Goal: Information Seeking & Learning: Check status

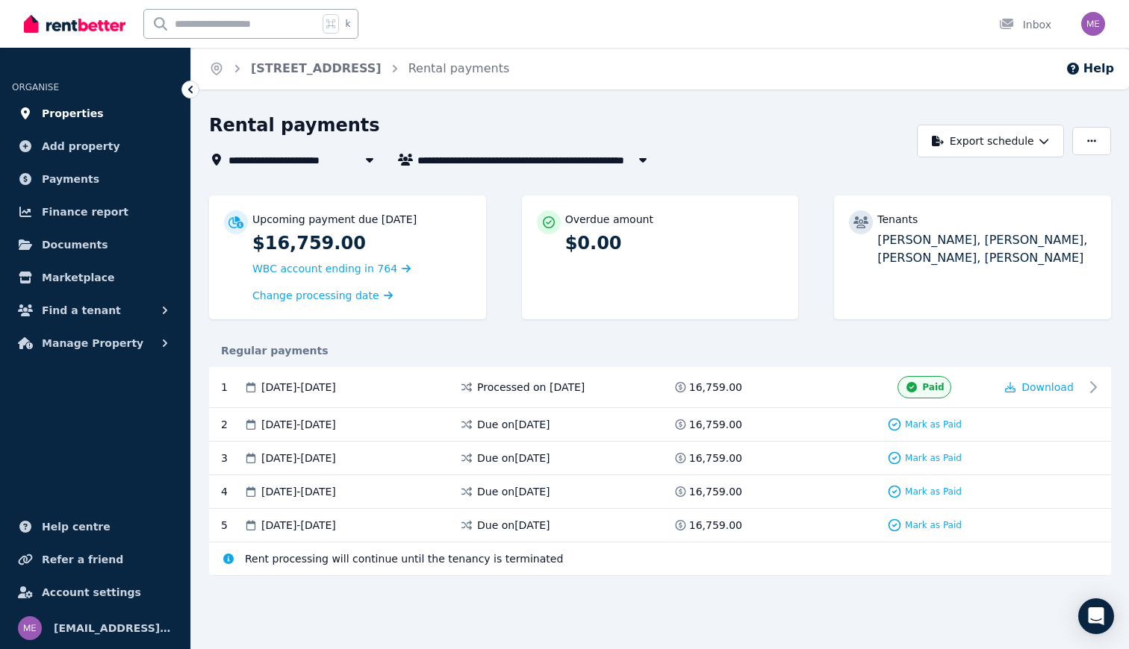
click at [59, 113] on span "Properties" at bounding box center [73, 114] width 62 height 18
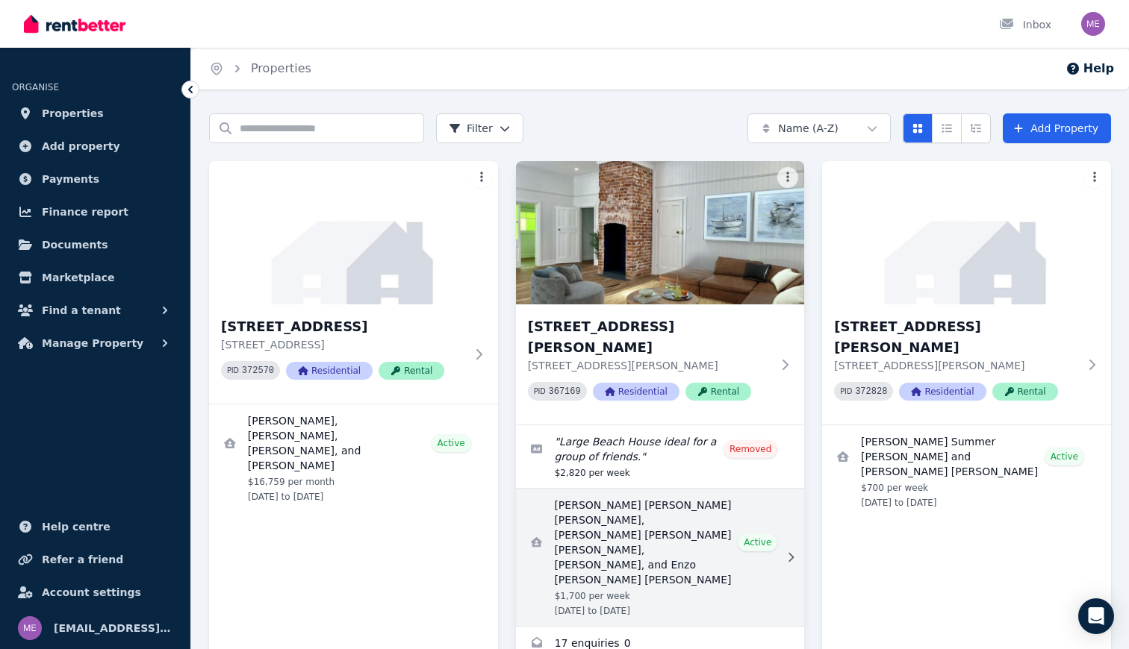
click at [642, 496] on link "View details for Federico Eugenio Rodolfo Piva Rodriguez, Jom Regana, Arnau Fig…" at bounding box center [660, 557] width 289 height 137
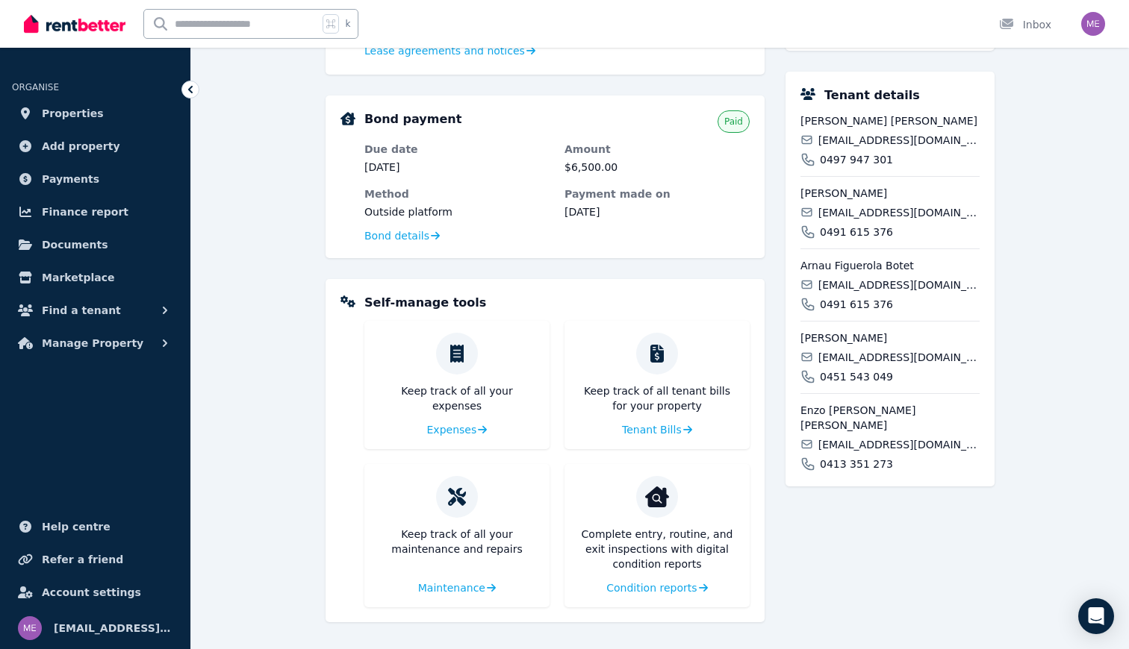
scroll to position [427, 0]
click at [639, 591] on span "Condition reports" at bounding box center [650, 588] width 90 height 15
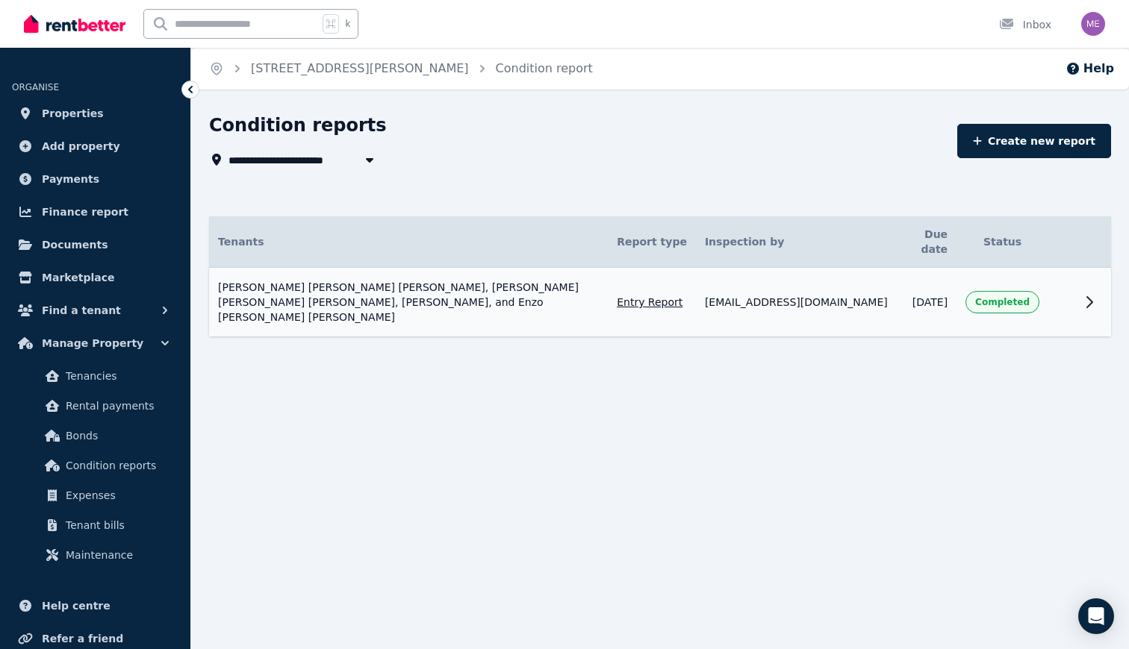
click at [990, 296] on span "Completed" at bounding box center [1002, 302] width 54 height 12
click at [1086, 293] on icon at bounding box center [1089, 302] width 18 height 18
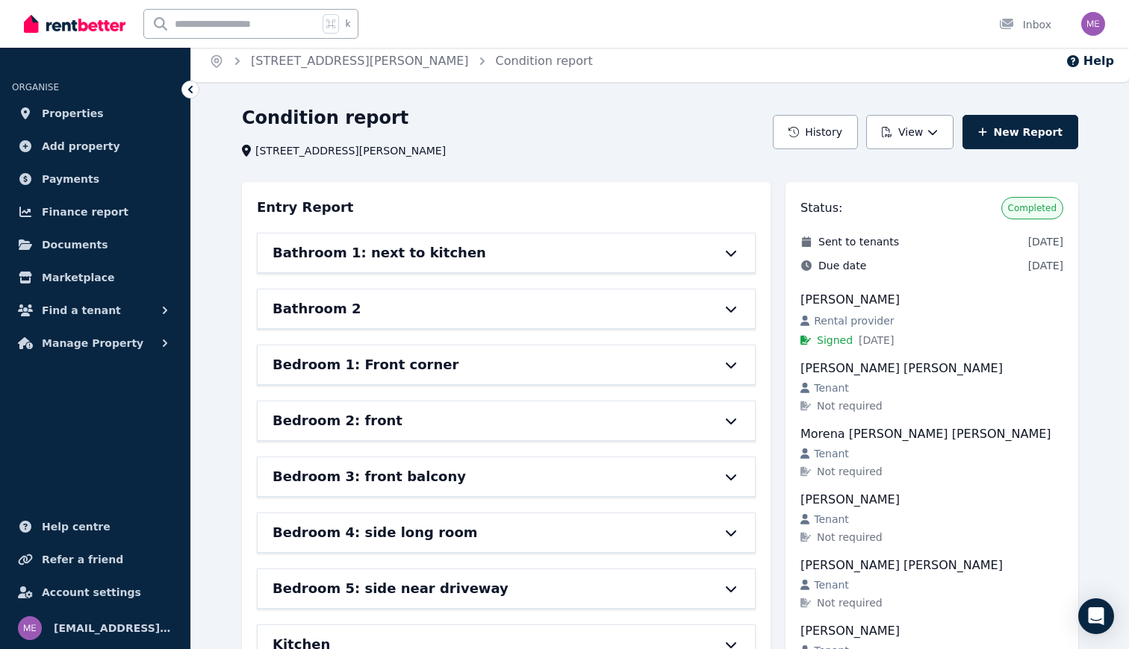
scroll to position [5, 0]
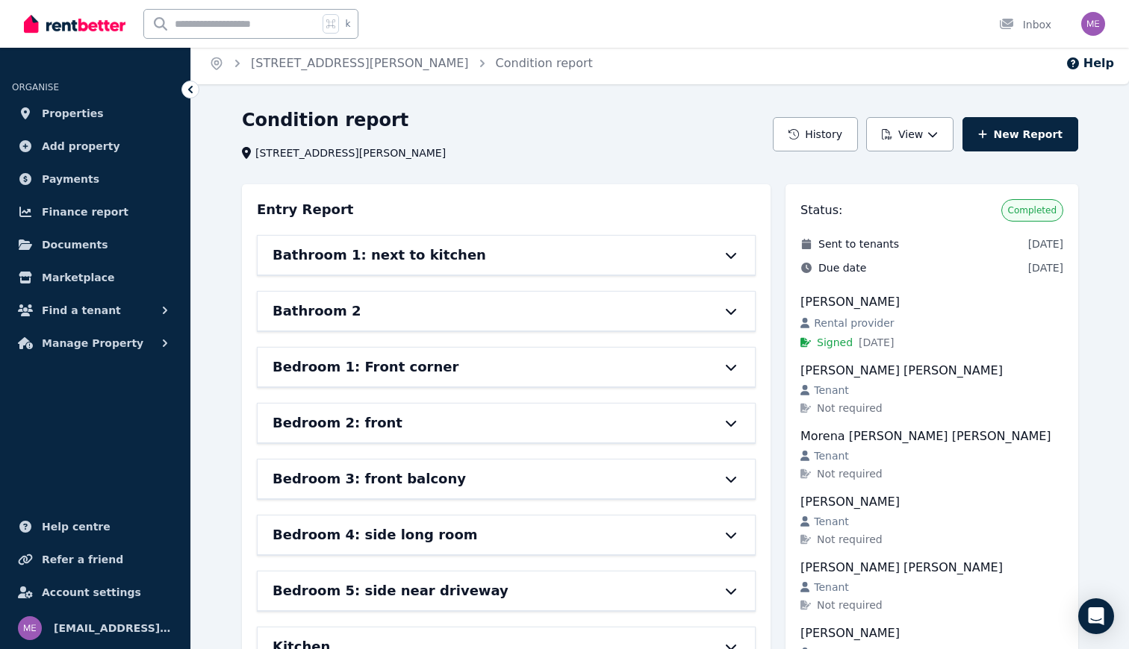
click at [621, 251] on div "Bathroom 1: next to kitchen" at bounding box center [484, 255] width 425 height 21
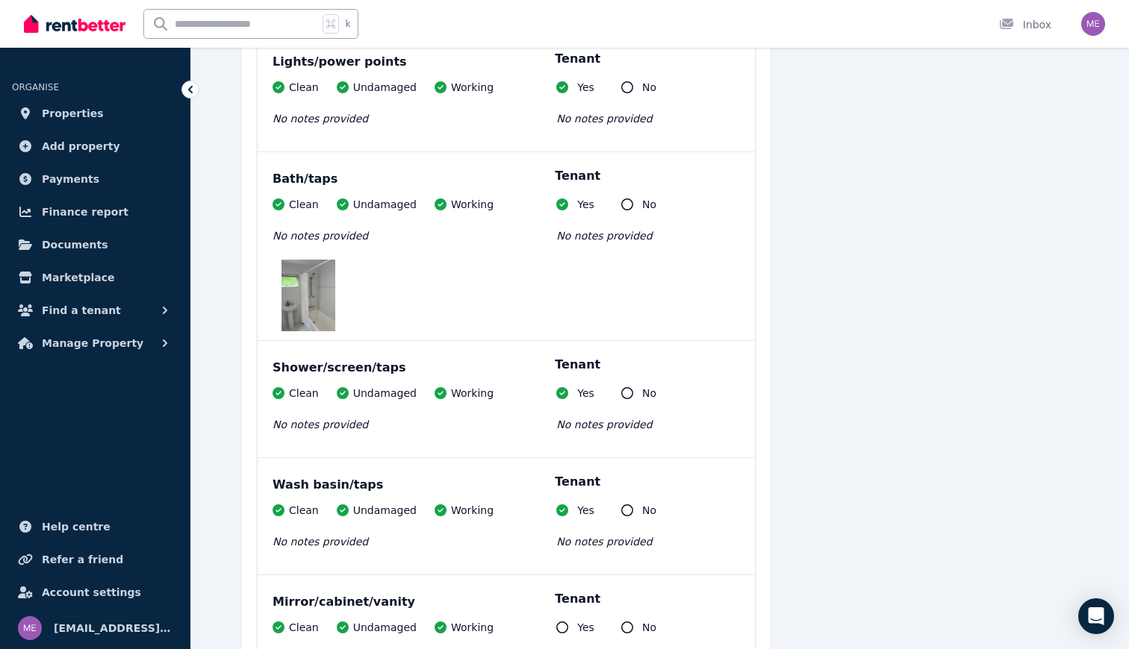
scroll to position [1097, 0]
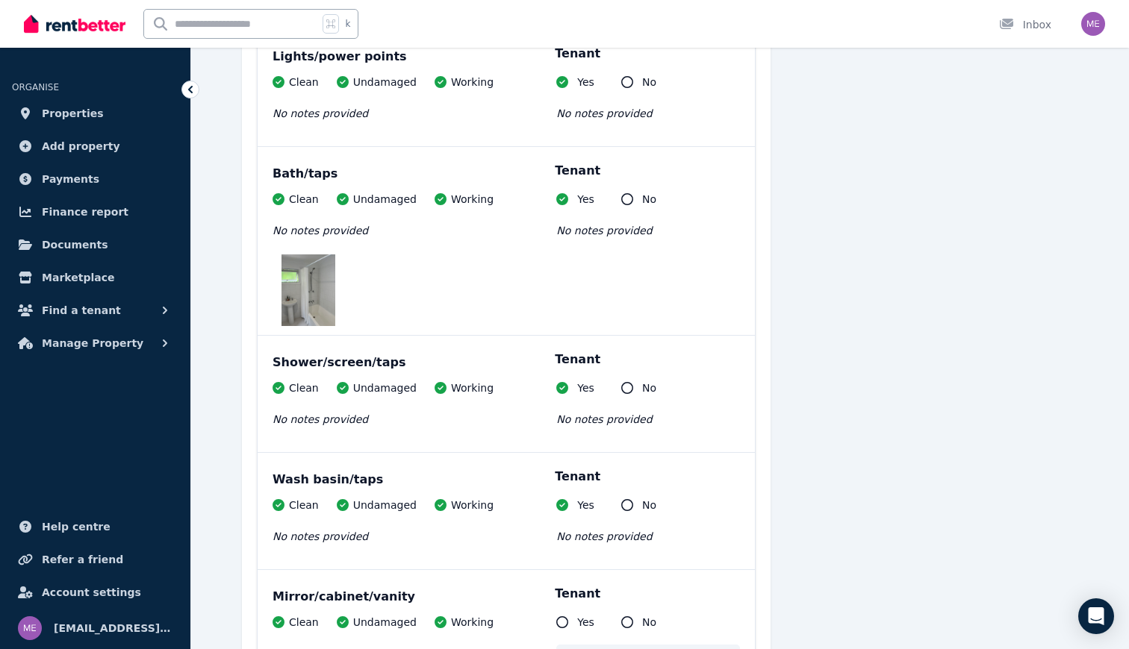
click at [317, 278] on img at bounding box center [308, 291] width 54 height 72
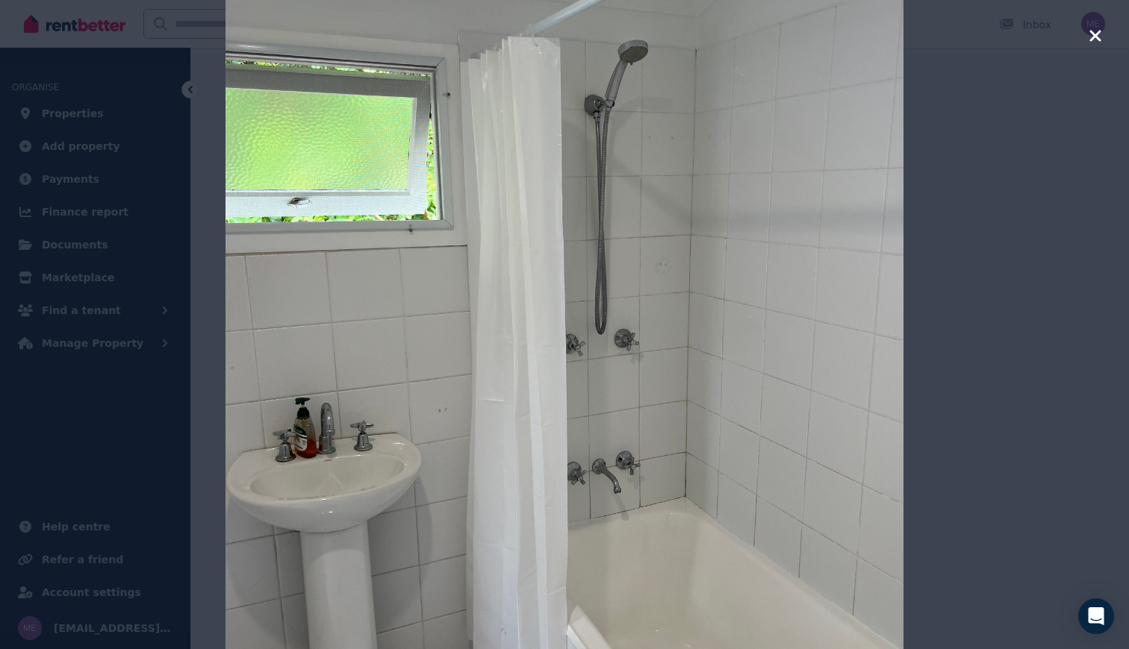
scroll to position [1152, 0]
click at [1095, 33] on icon "button" at bounding box center [1094, 36] width 13 height 18
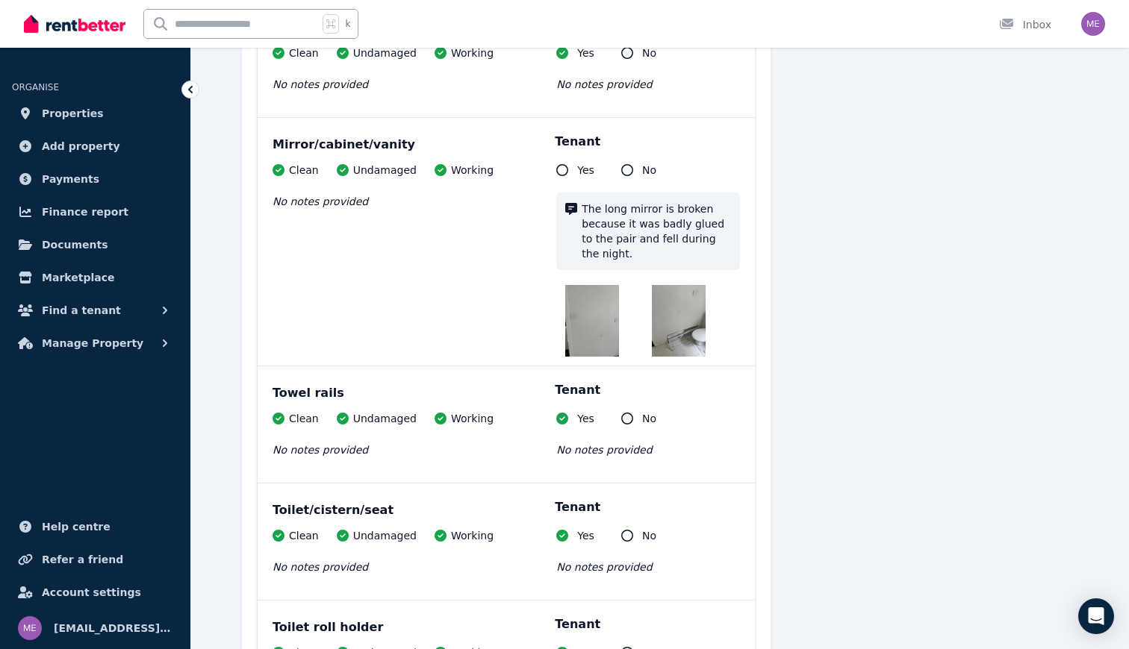
scroll to position [1613, 0]
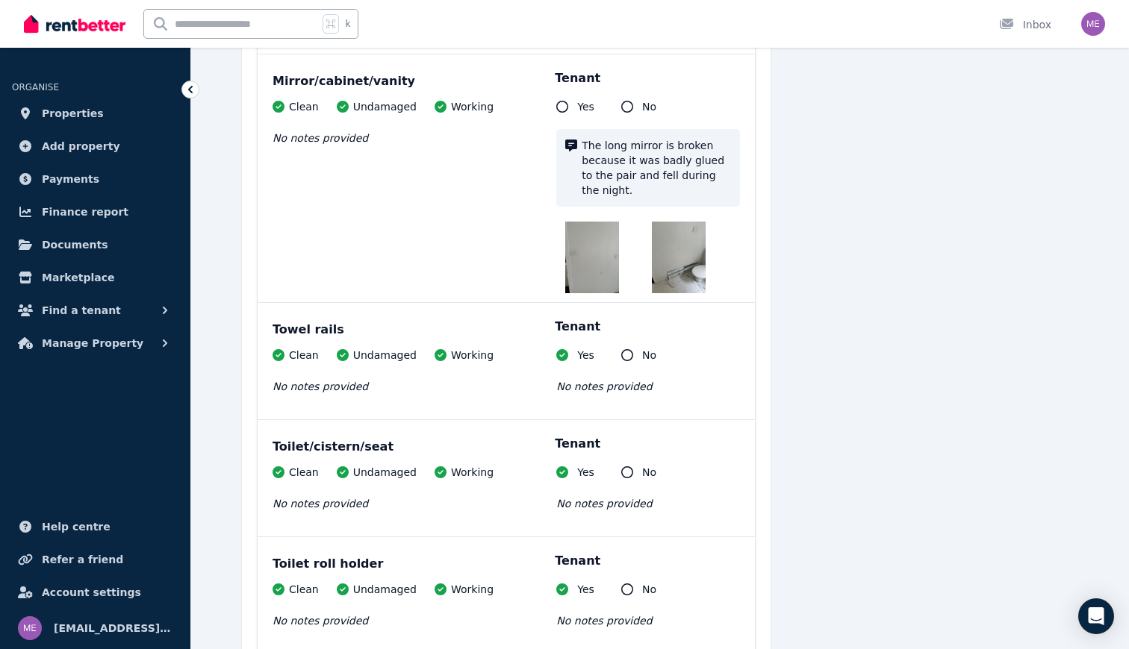
click at [595, 272] on img at bounding box center [592, 258] width 54 height 72
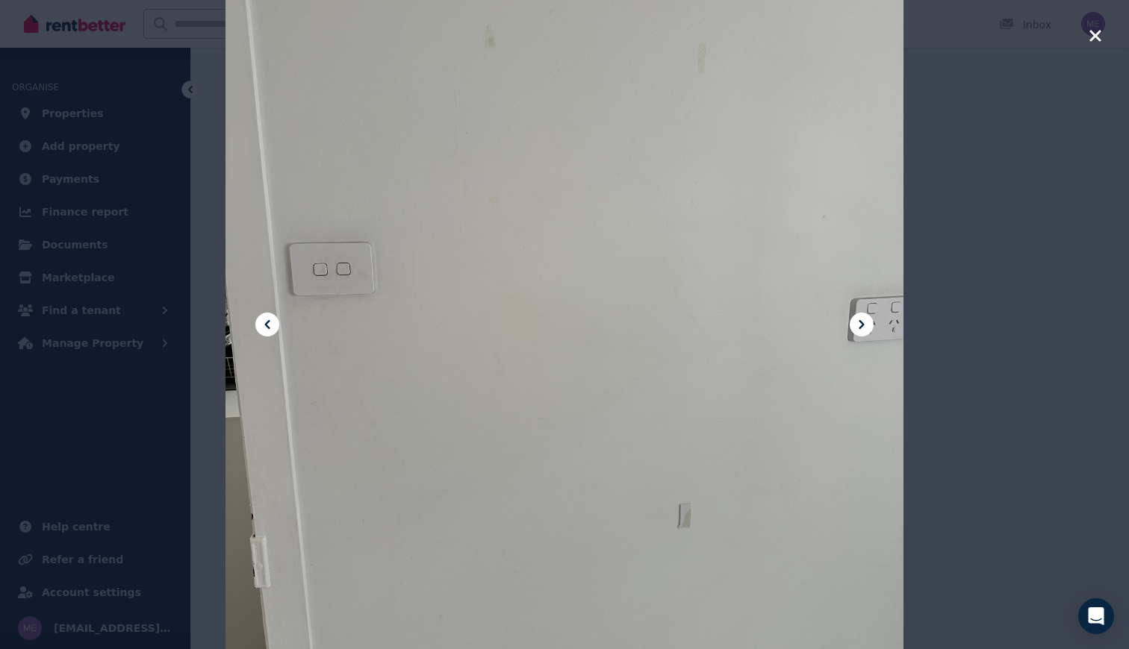
click at [860, 330] on icon at bounding box center [861, 325] width 18 height 18
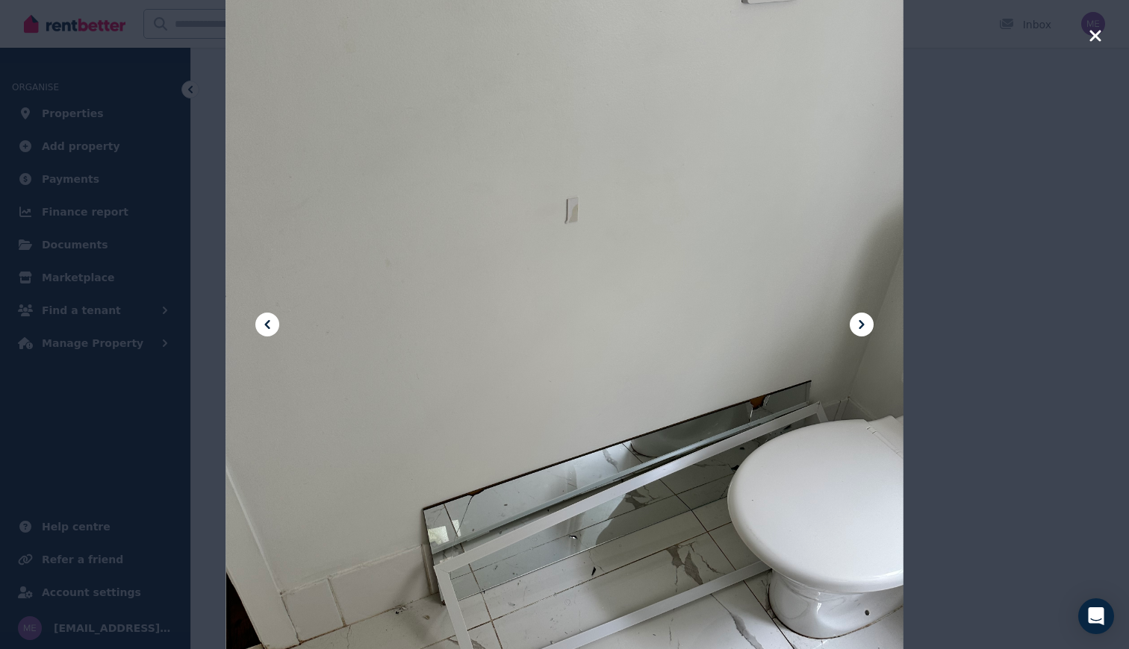
click at [860, 330] on icon at bounding box center [861, 325] width 18 height 18
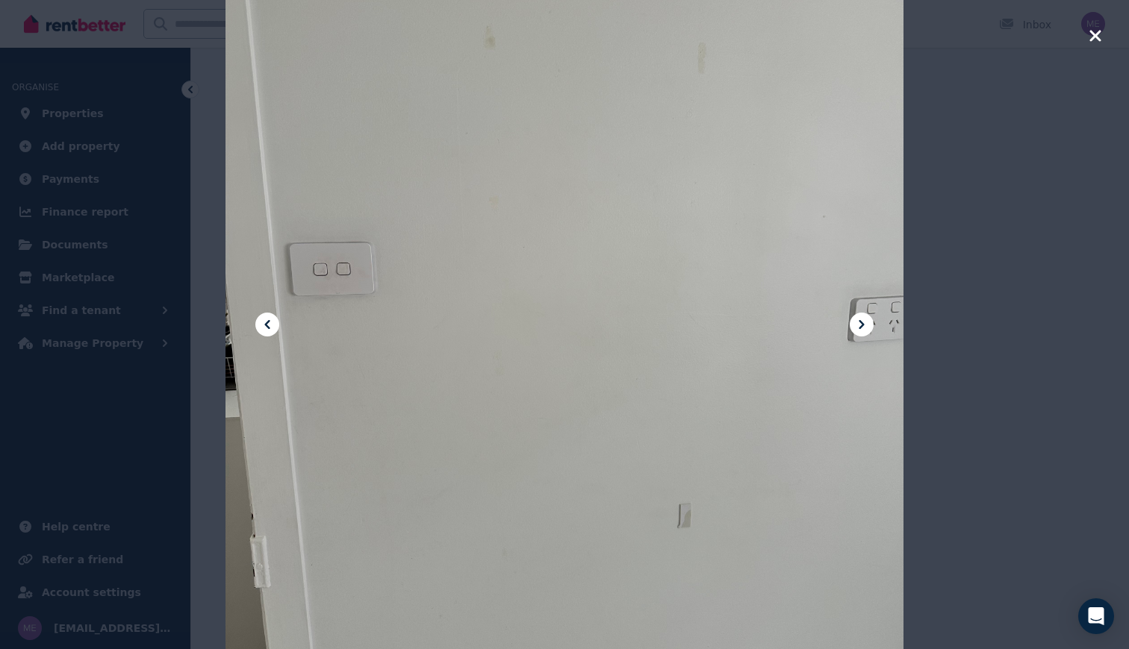
click at [860, 330] on icon at bounding box center [861, 325] width 18 height 18
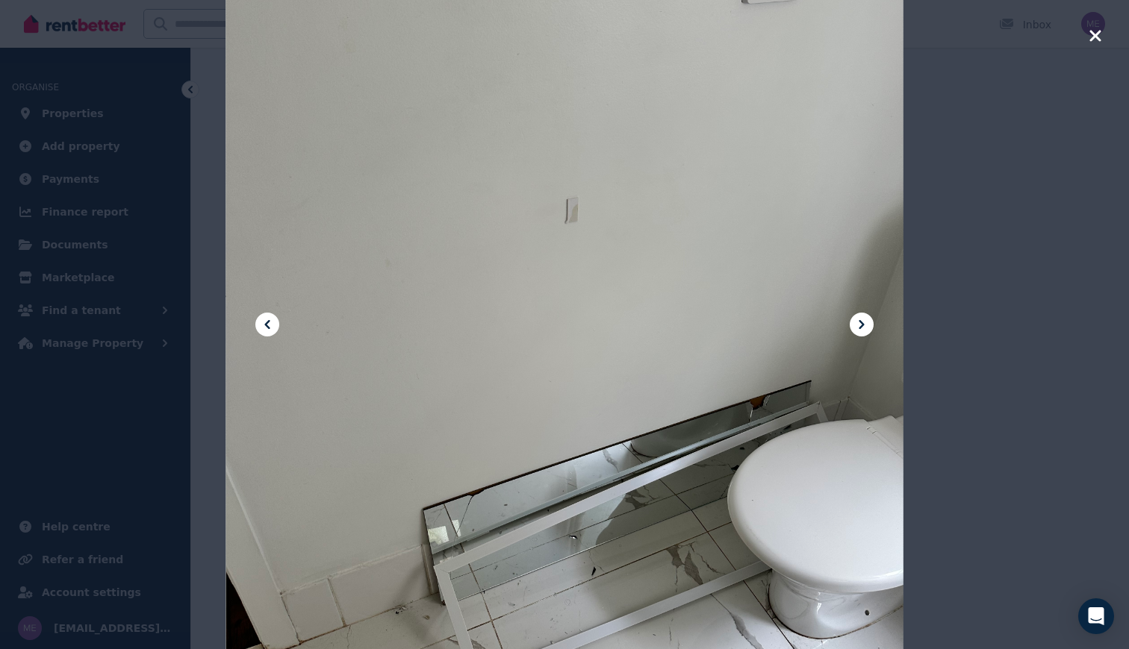
click at [1094, 31] on icon "button" at bounding box center [1094, 36] width 13 height 18
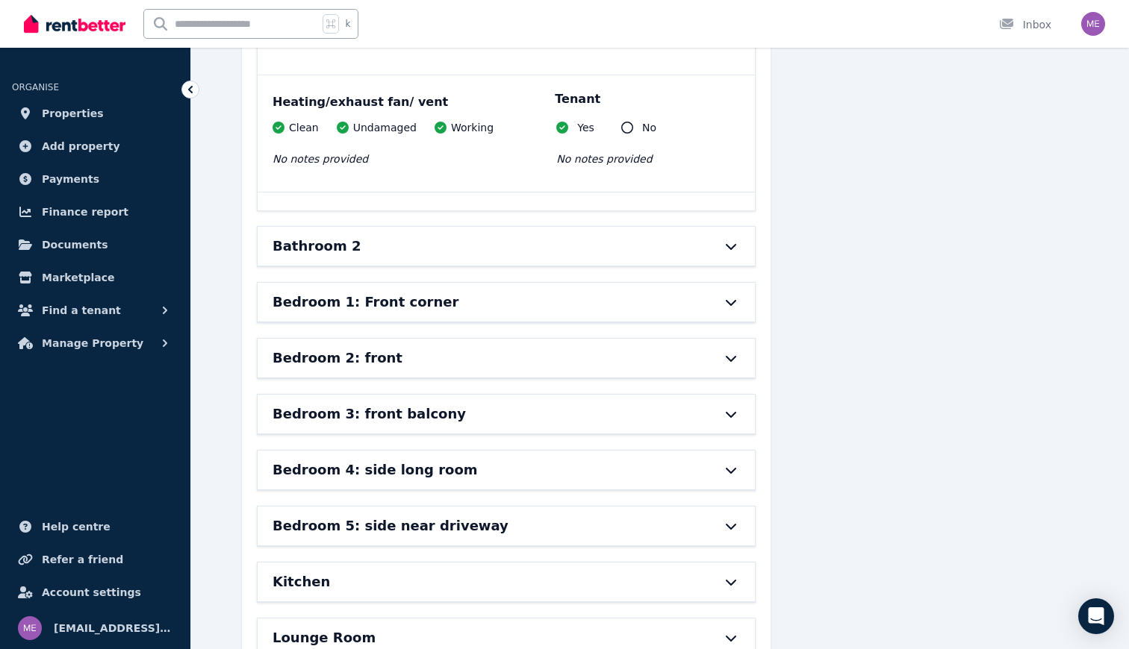
scroll to position [2198, 0]
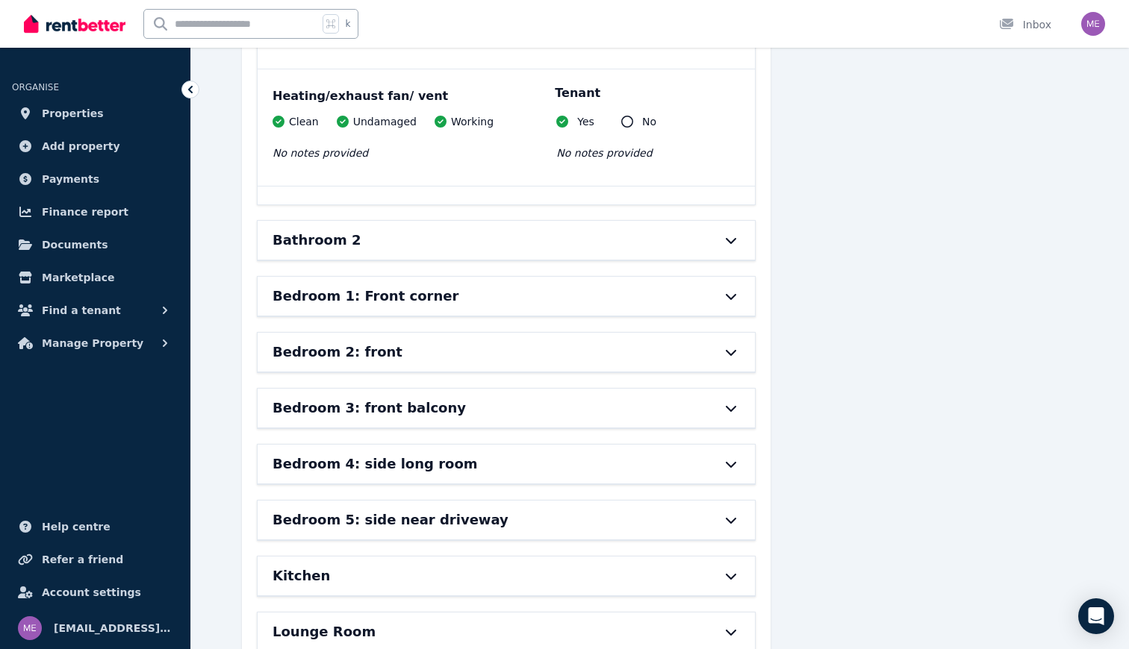
click at [647, 242] on div "Bathroom 2" at bounding box center [484, 240] width 425 height 21
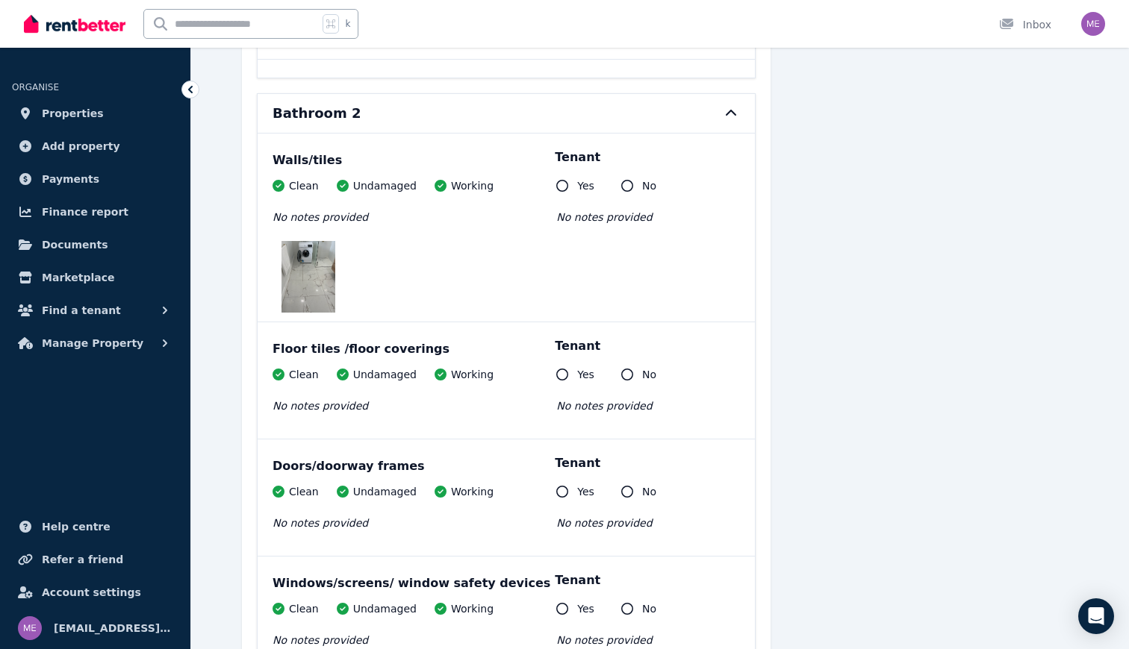
scroll to position [2322, 0]
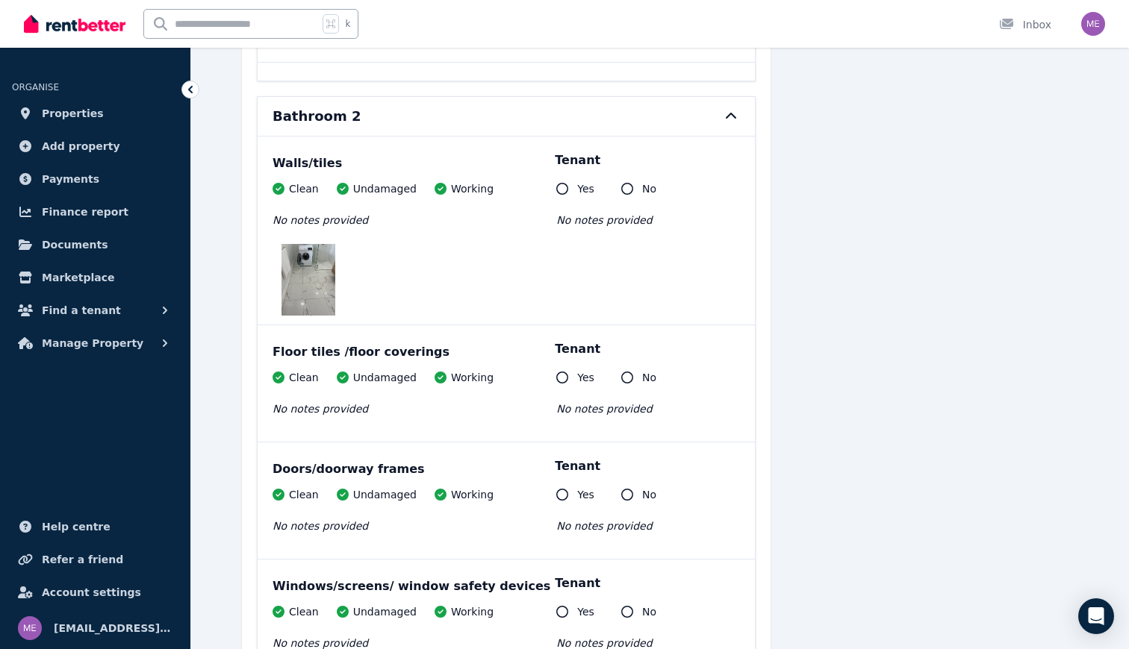
click at [319, 289] on img at bounding box center [308, 280] width 54 height 72
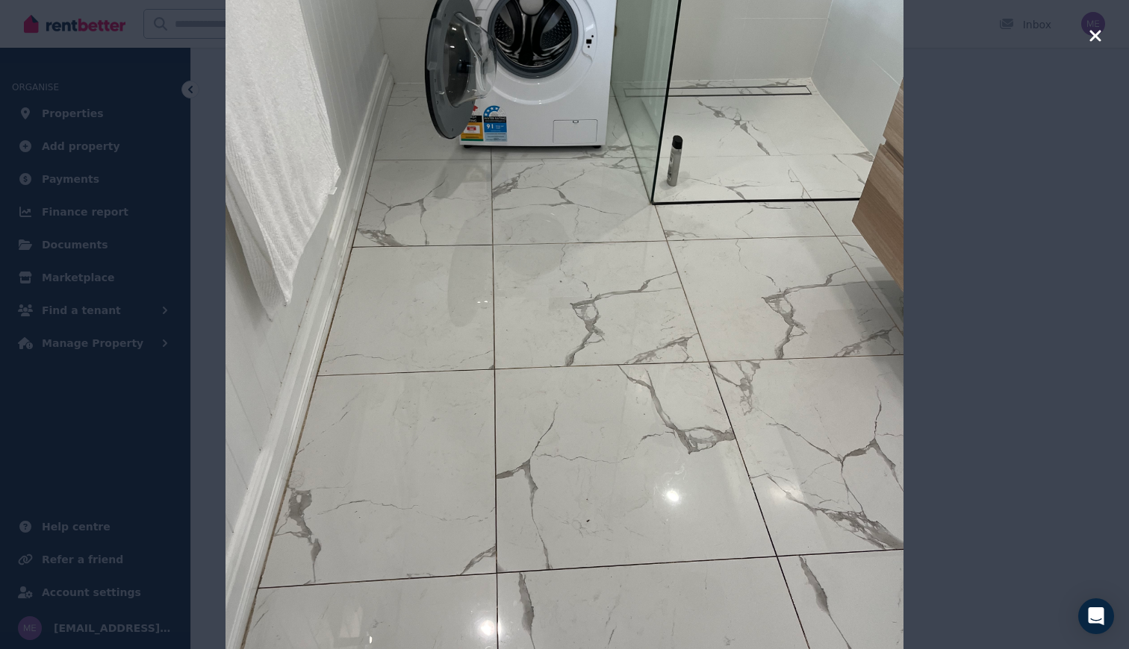
scroll to position [2249, 0]
click at [1088, 37] on icon "button" at bounding box center [1094, 36] width 13 height 18
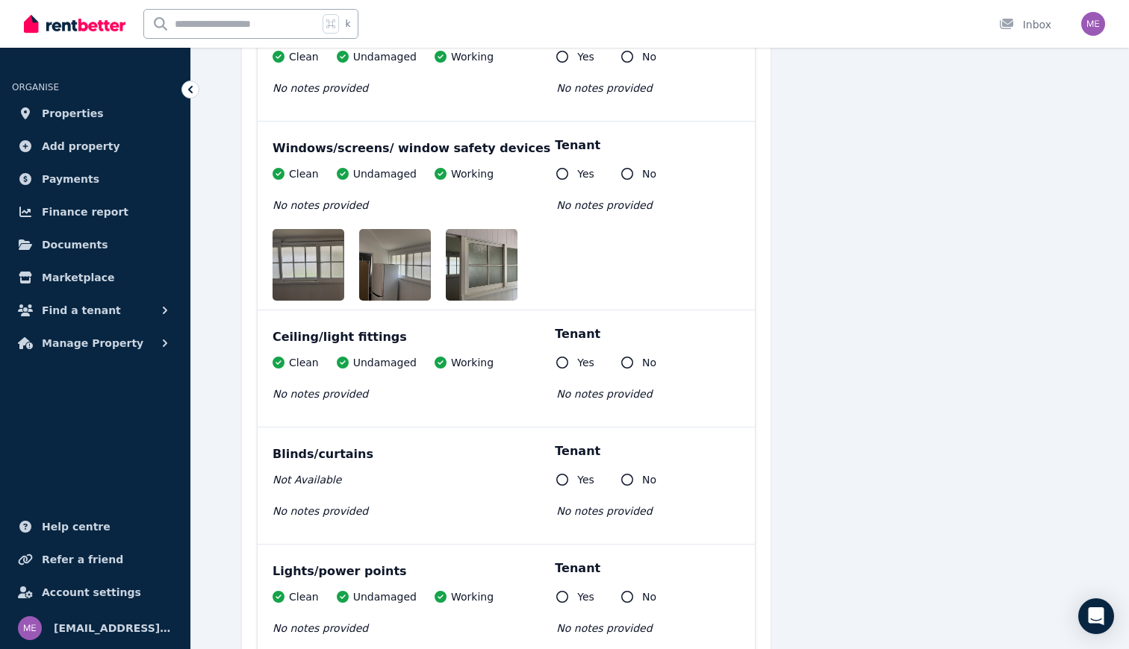
scroll to position [2780, 0]
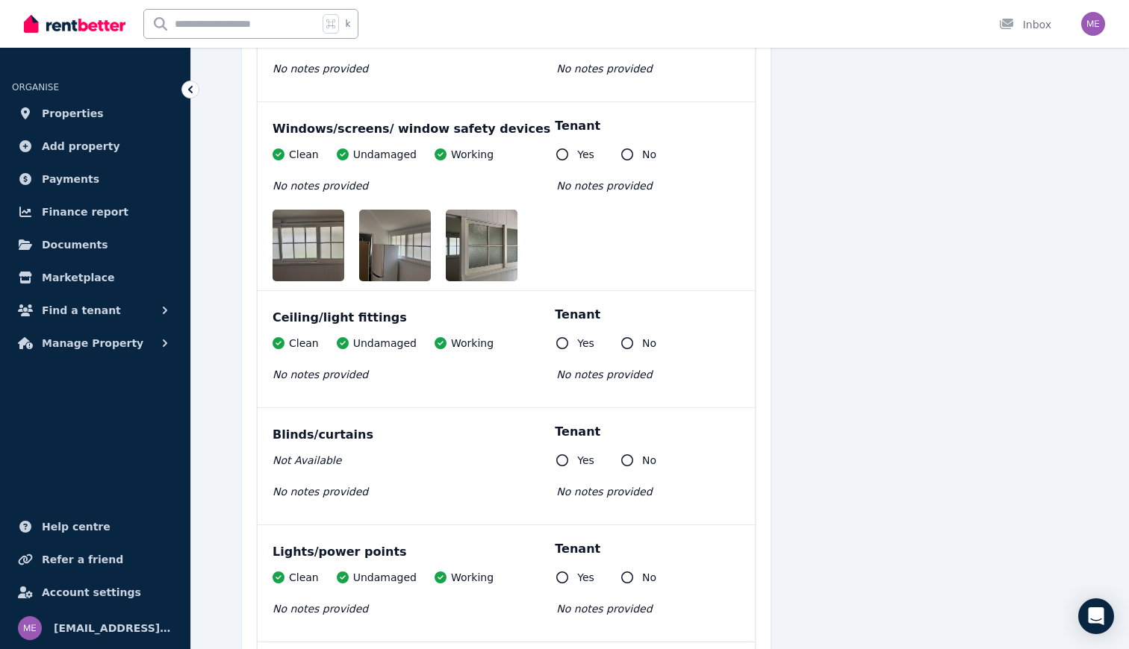
click at [414, 253] on img at bounding box center [407, 246] width 96 height 72
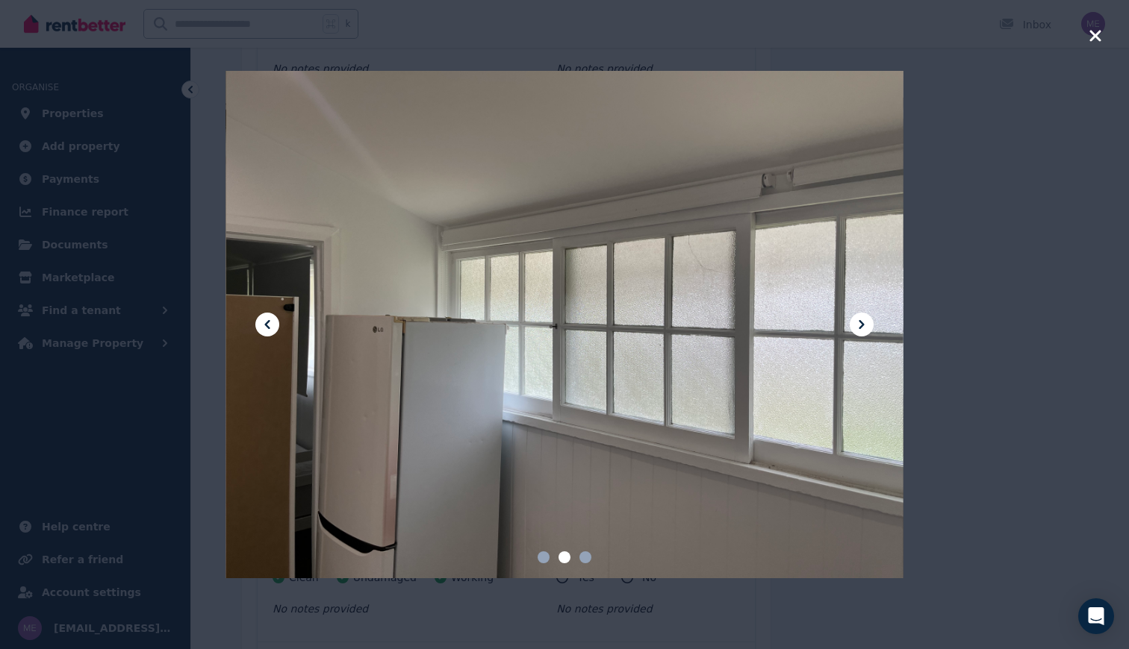
click at [855, 319] on icon at bounding box center [861, 325] width 18 height 18
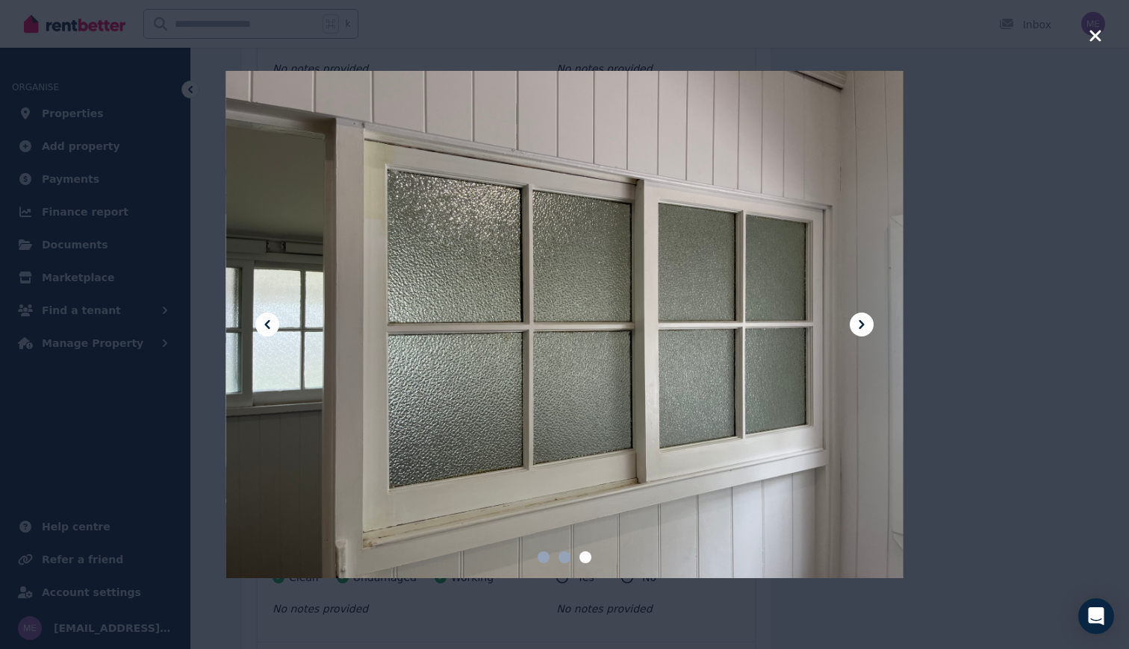
click at [855, 319] on icon at bounding box center [861, 325] width 18 height 18
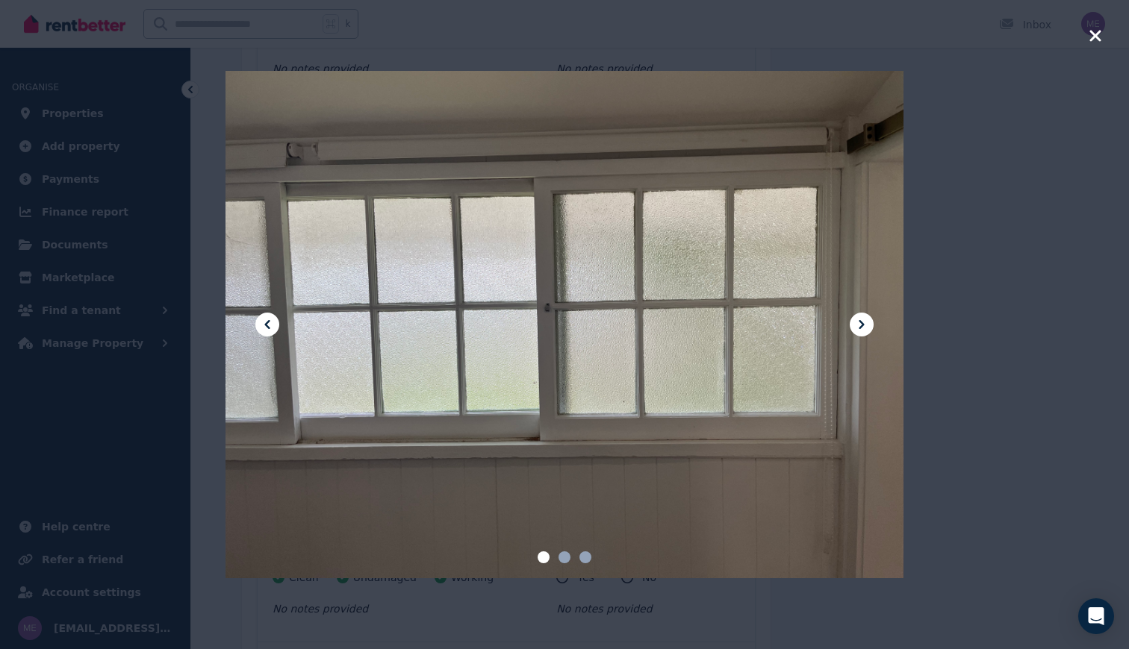
click at [1093, 36] on icon "button" at bounding box center [1094, 36] width 13 height 18
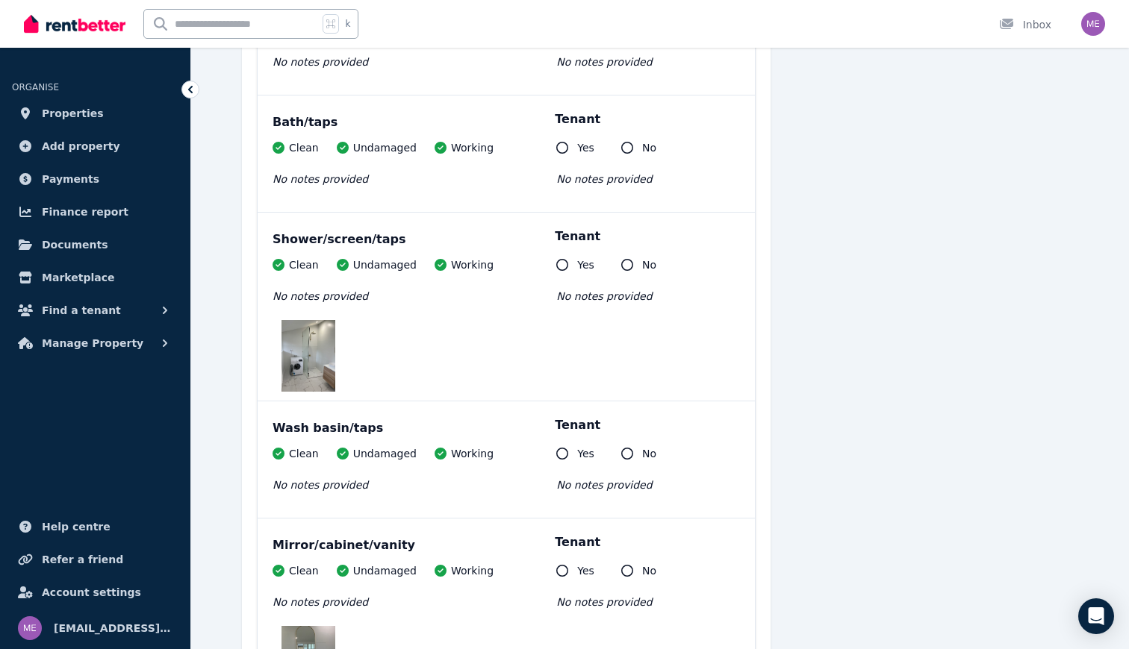
scroll to position [3344, 0]
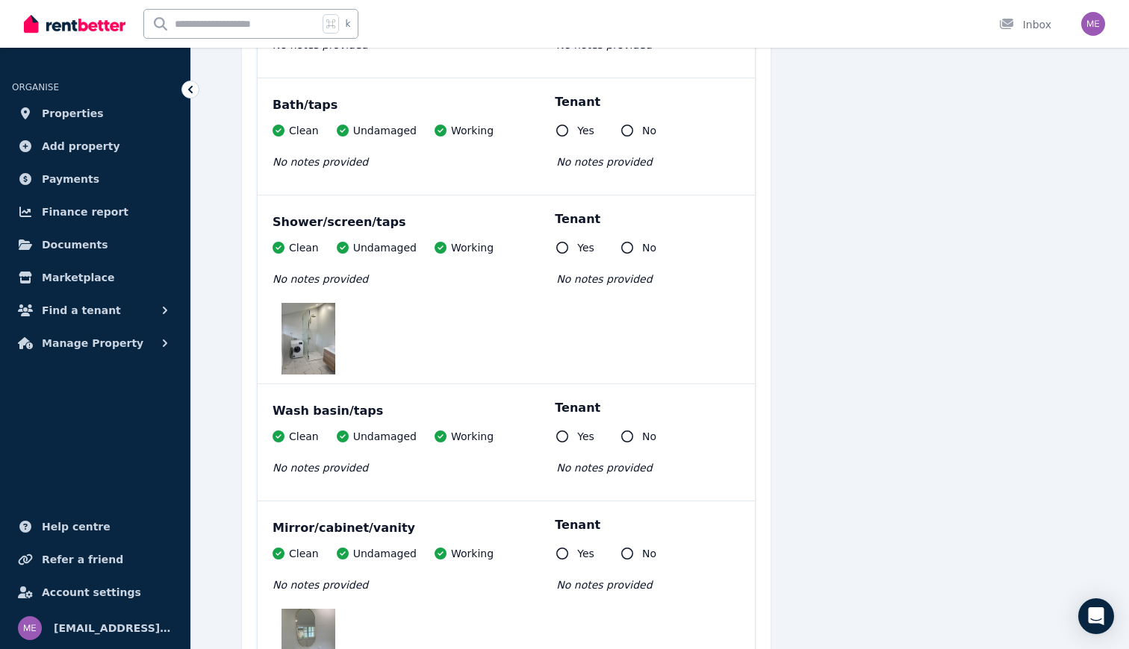
click at [310, 352] on img at bounding box center [308, 339] width 54 height 72
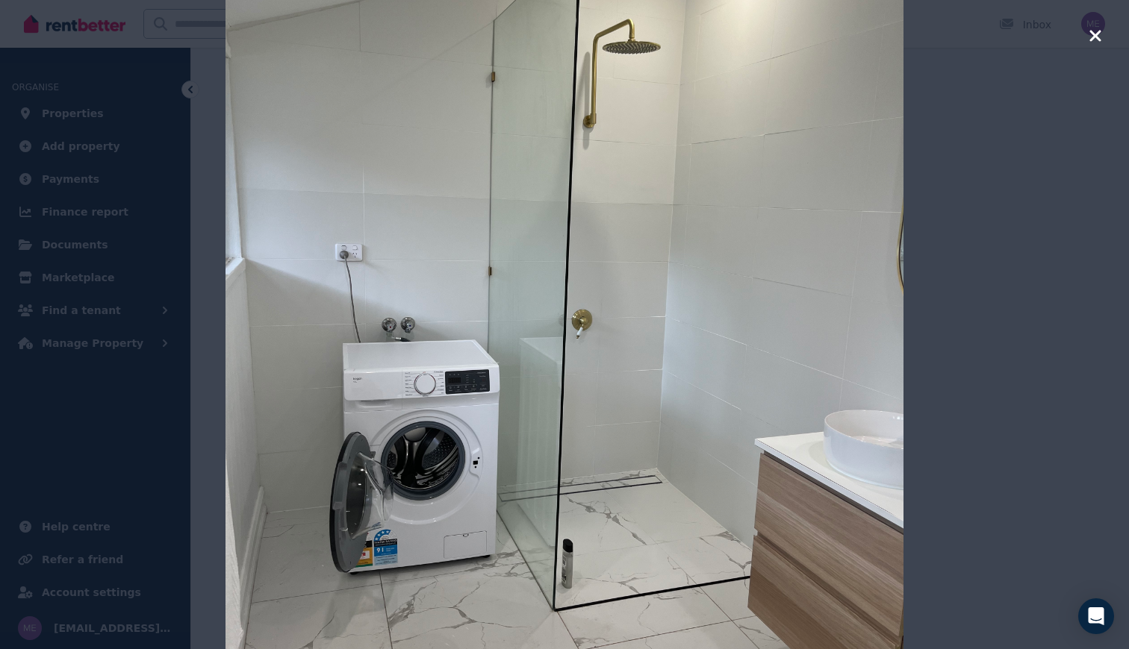
click at [1090, 37] on icon "button" at bounding box center [1094, 36] width 13 height 18
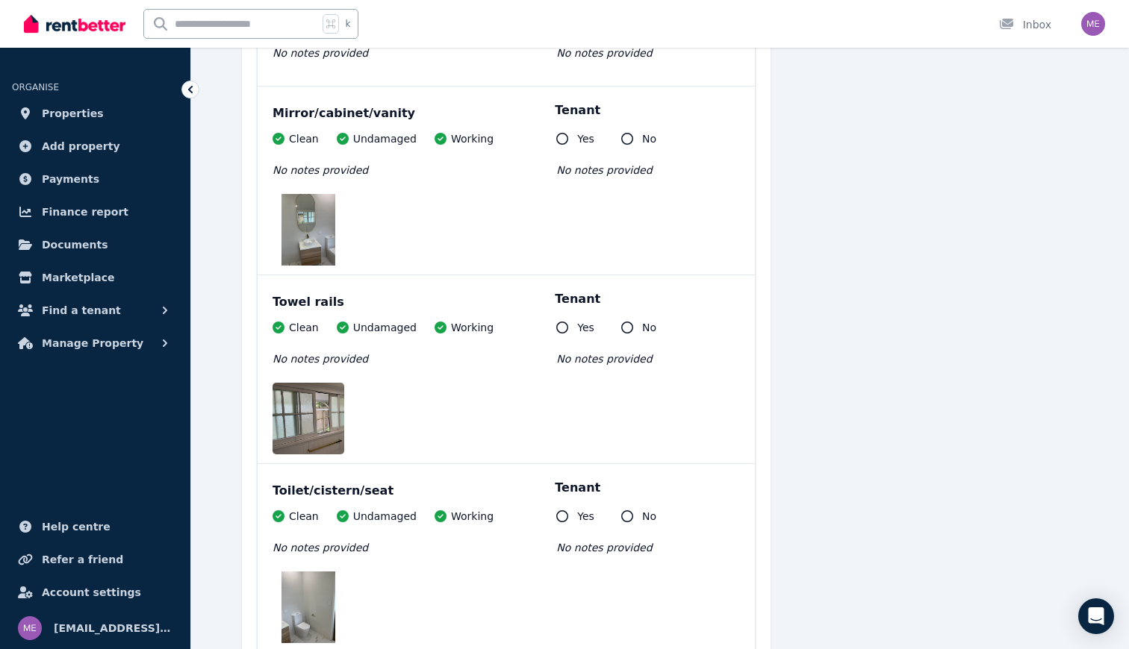
scroll to position [3772, 0]
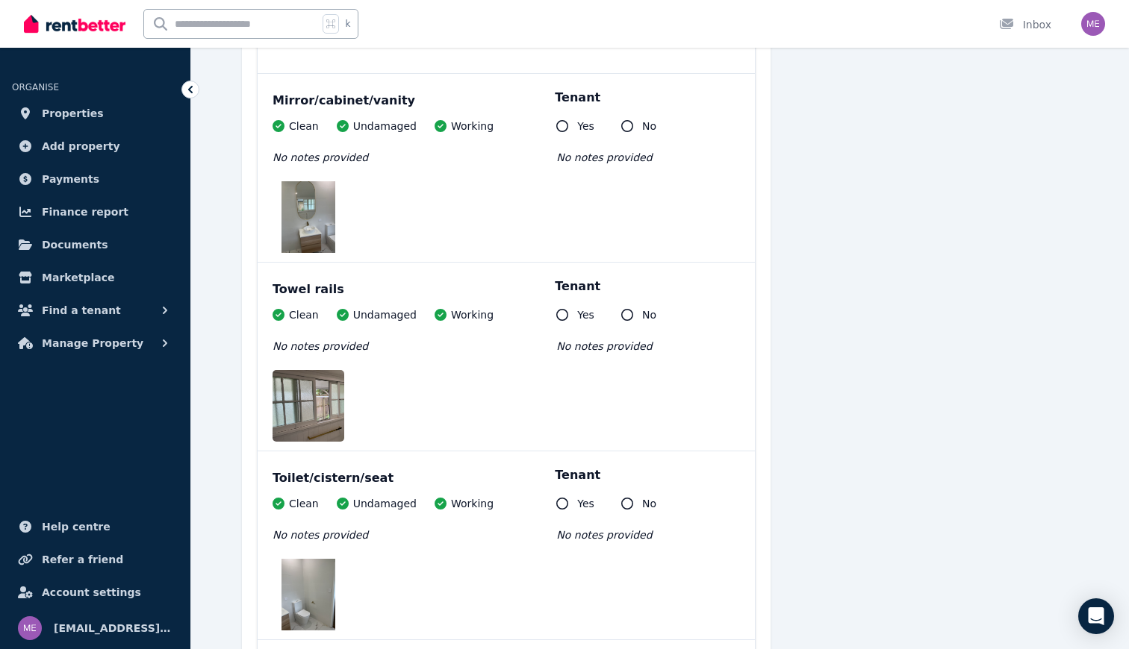
click at [302, 209] on img at bounding box center [308, 217] width 54 height 72
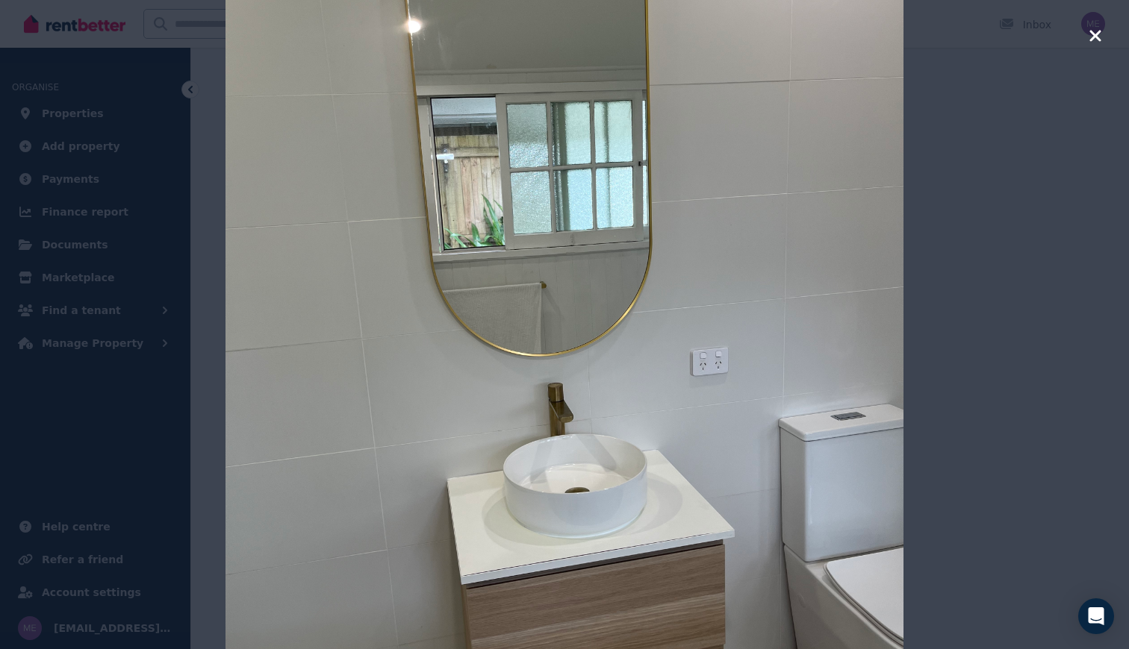
click at [1095, 37] on icon "button" at bounding box center [1094, 35] width 11 height 11
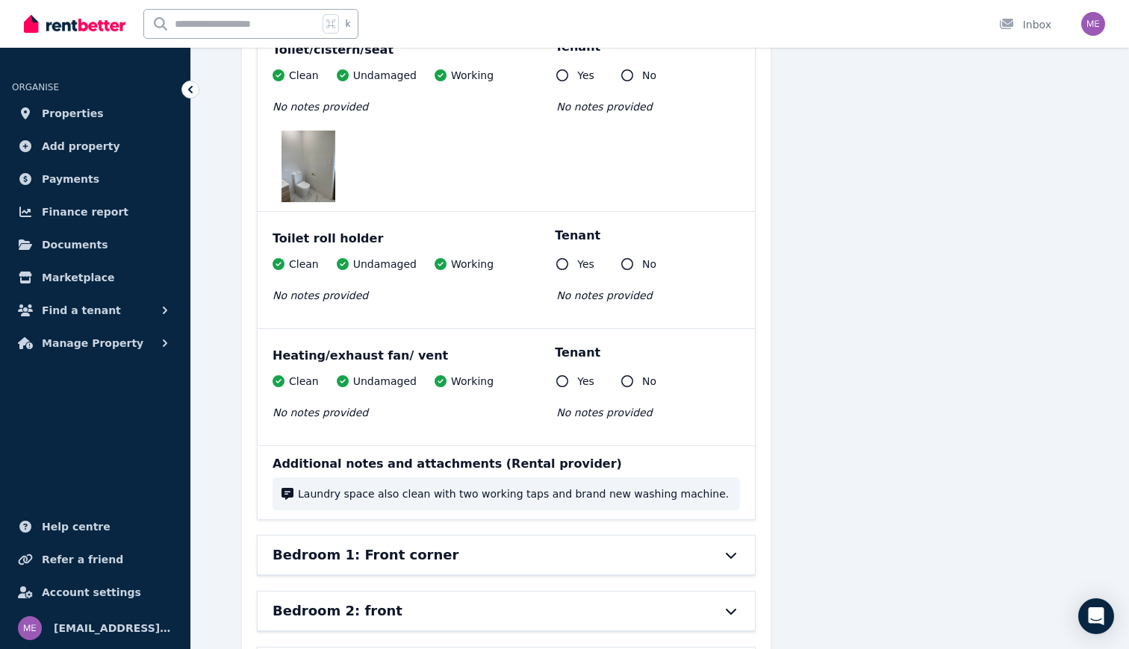
scroll to position [4227, 0]
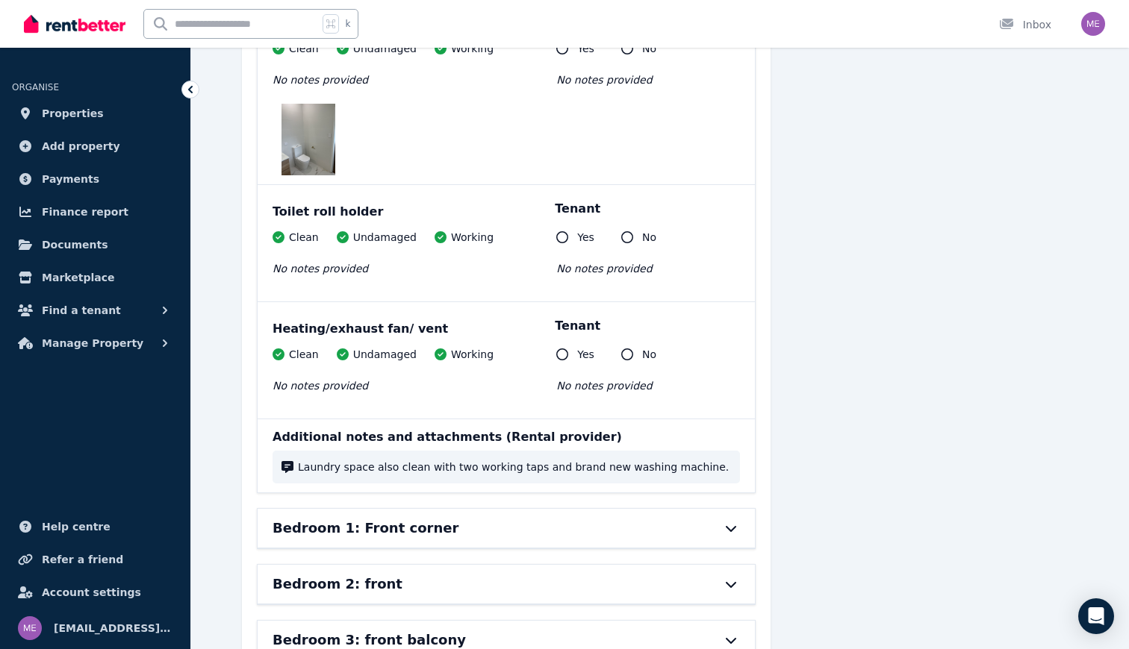
click at [315, 144] on img at bounding box center [308, 140] width 54 height 72
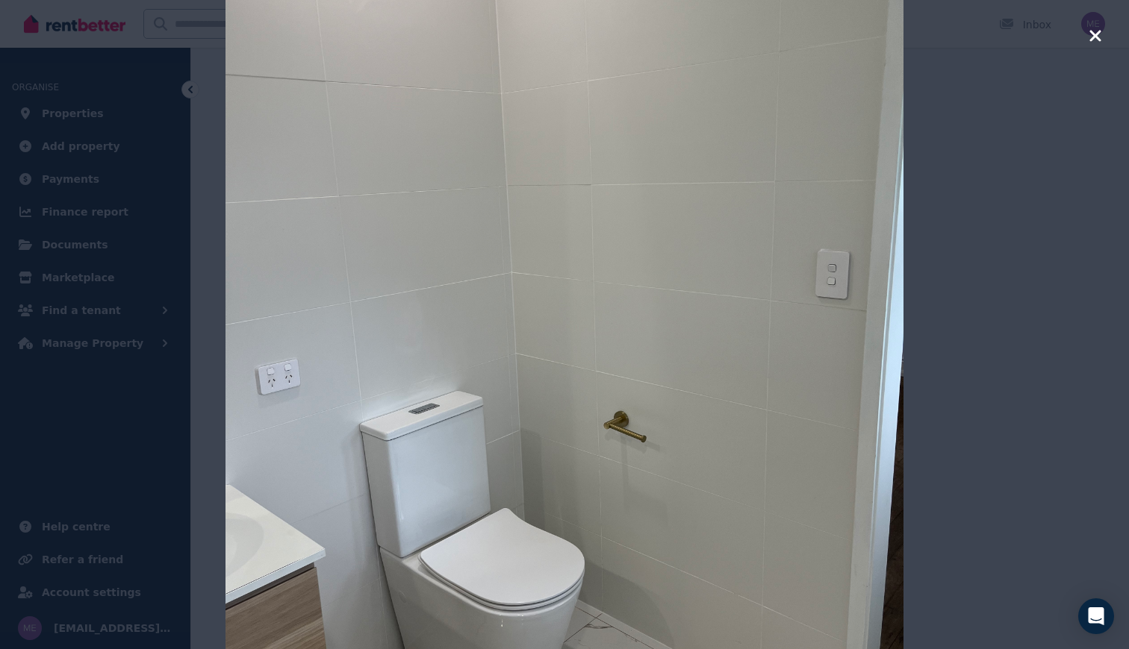
click at [1091, 36] on icon "button" at bounding box center [1094, 36] width 13 height 18
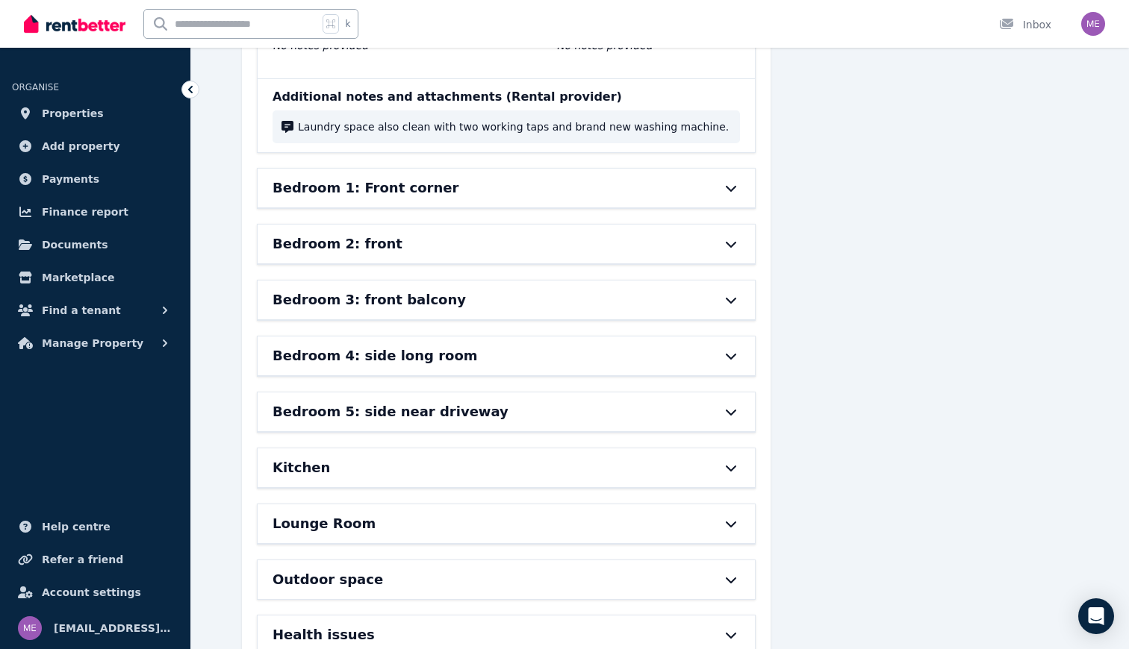
scroll to position [4558, 0]
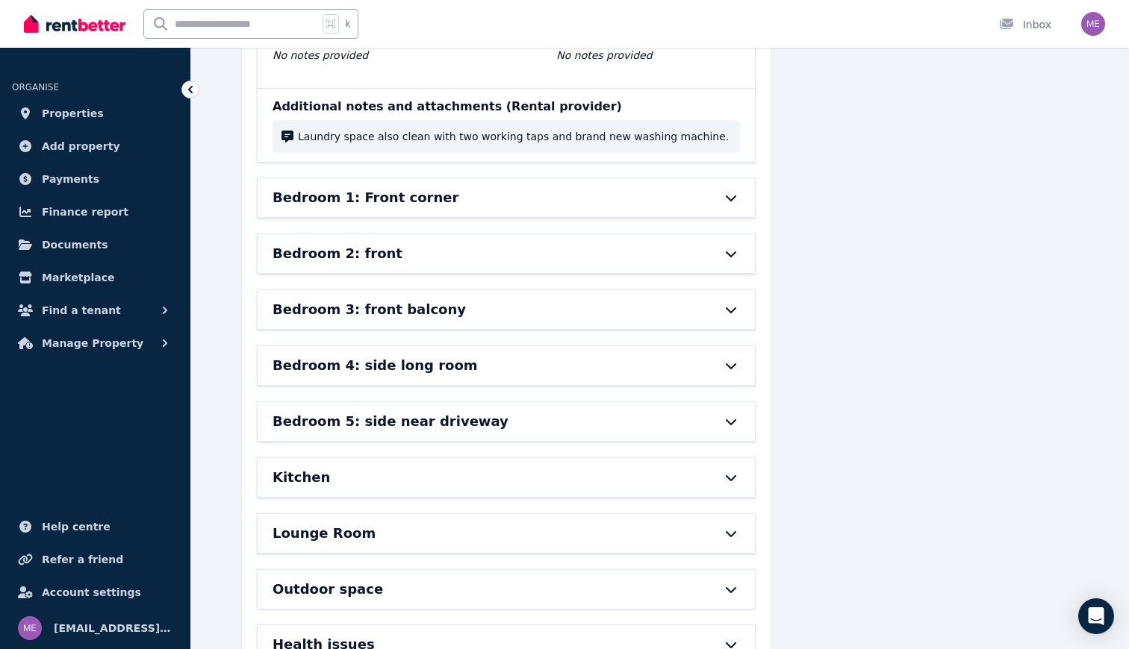
click at [592, 202] on div "Bedroom 1: Front corner" at bounding box center [484, 197] width 425 height 21
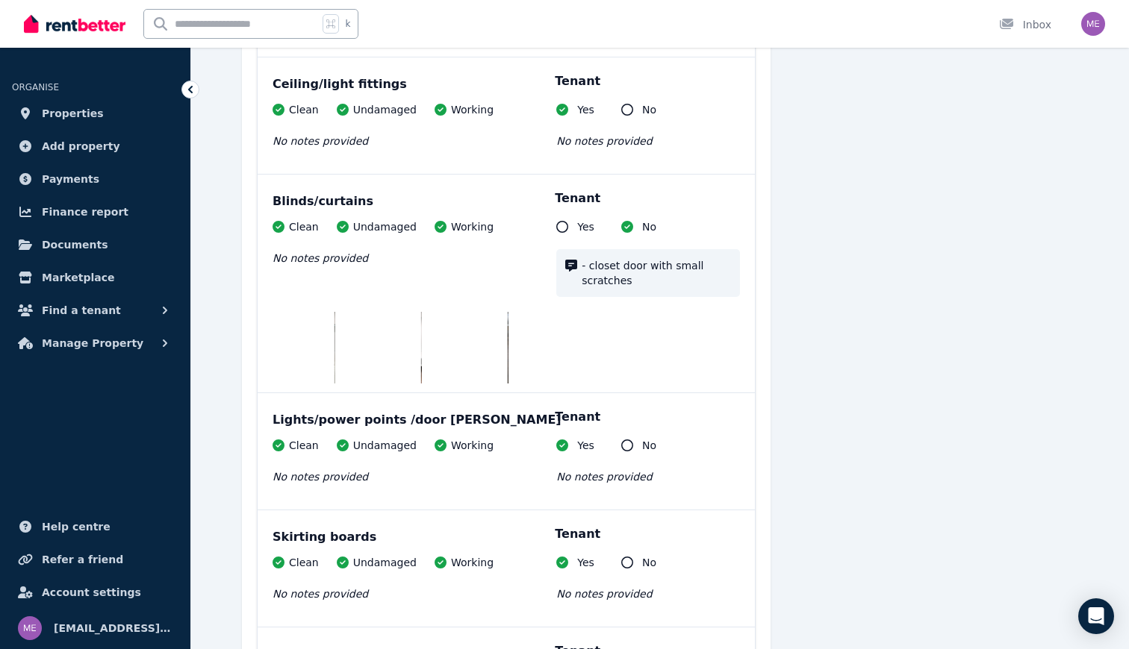
scroll to position [5277, 0]
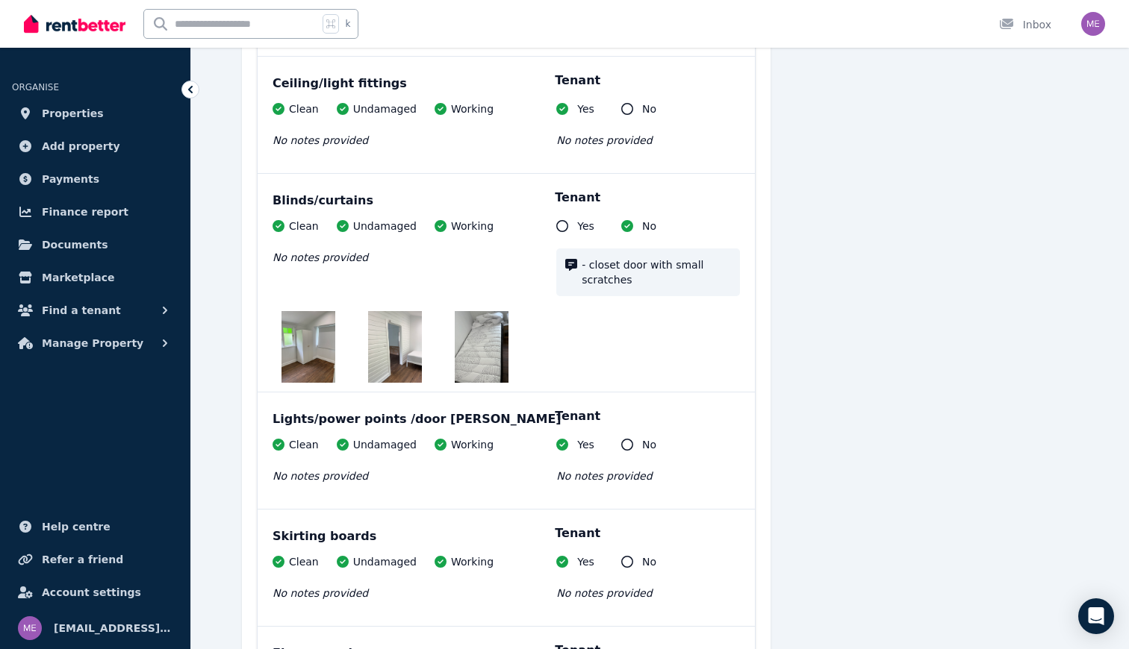
click at [479, 327] on img at bounding box center [482, 347] width 54 height 72
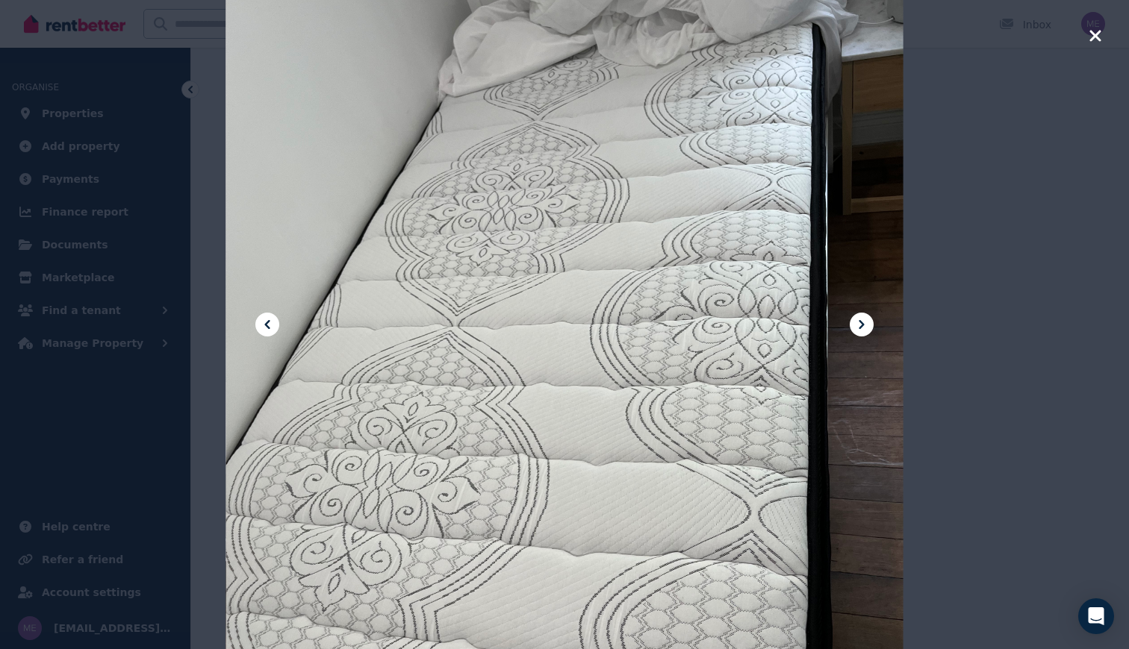
click at [272, 324] on icon at bounding box center [267, 325] width 18 height 18
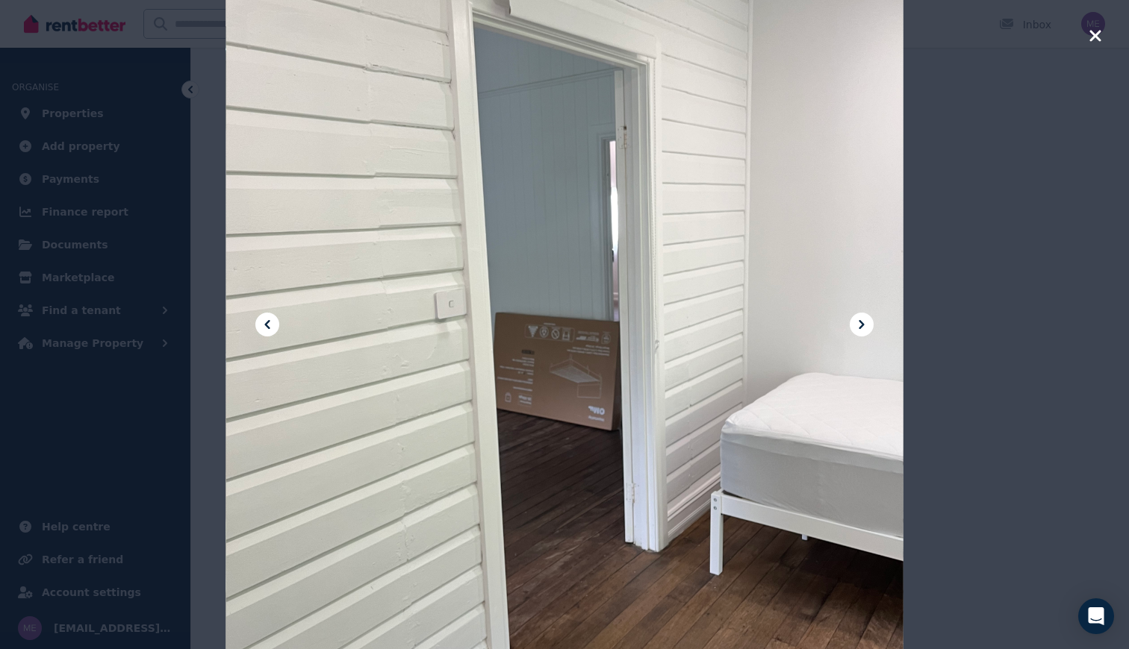
click at [272, 324] on icon at bounding box center [267, 325] width 18 height 18
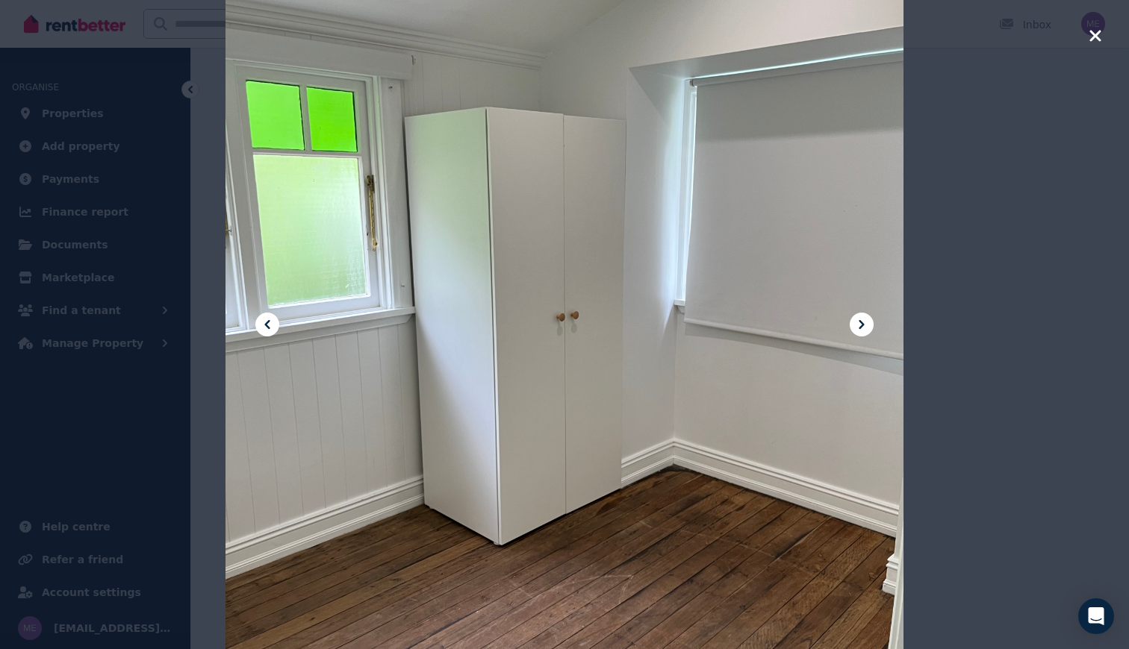
click at [1090, 40] on icon "button" at bounding box center [1094, 35] width 11 height 11
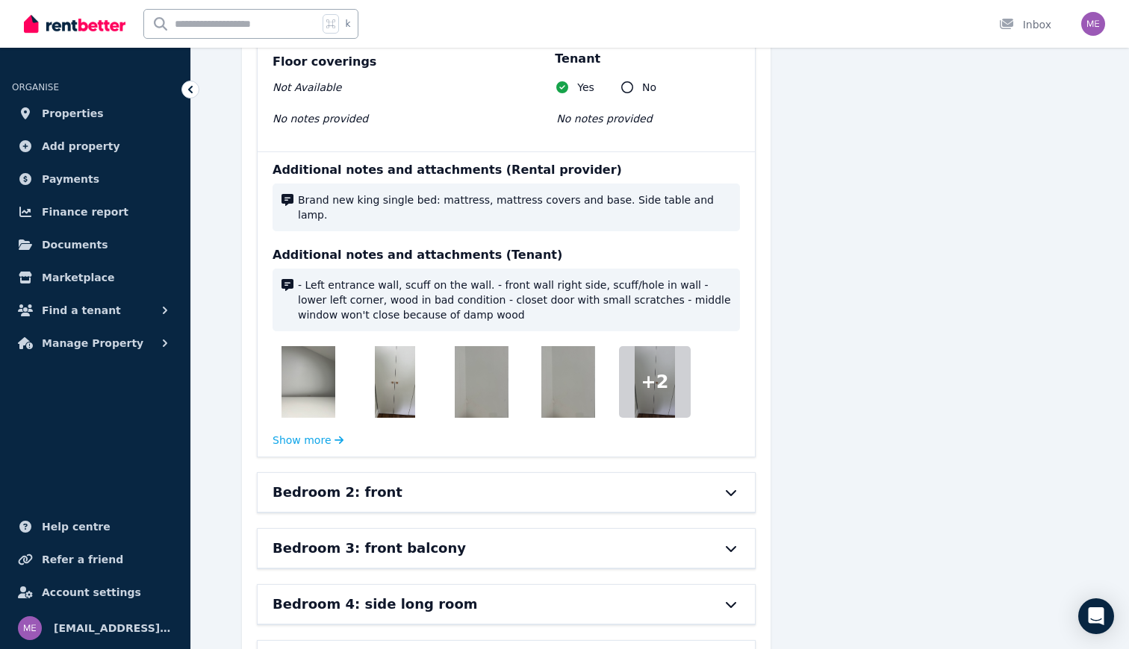
scroll to position [5872, 0]
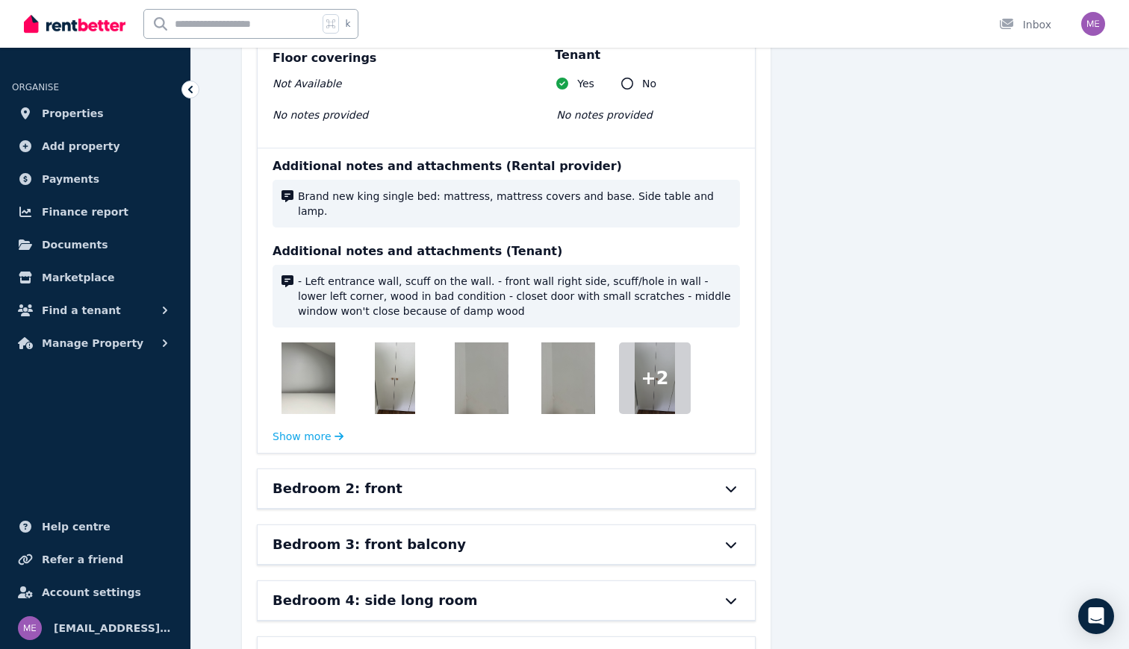
click at [301, 352] on img at bounding box center [308, 379] width 54 height 72
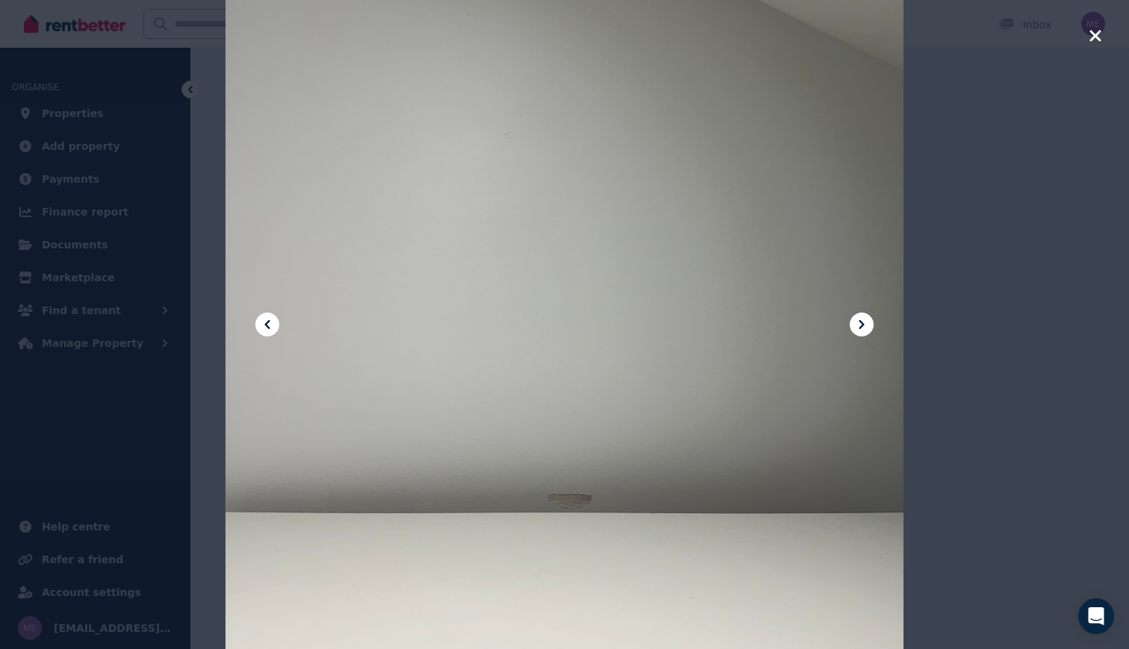
click at [867, 325] on icon at bounding box center [861, 325] width 18 height 18
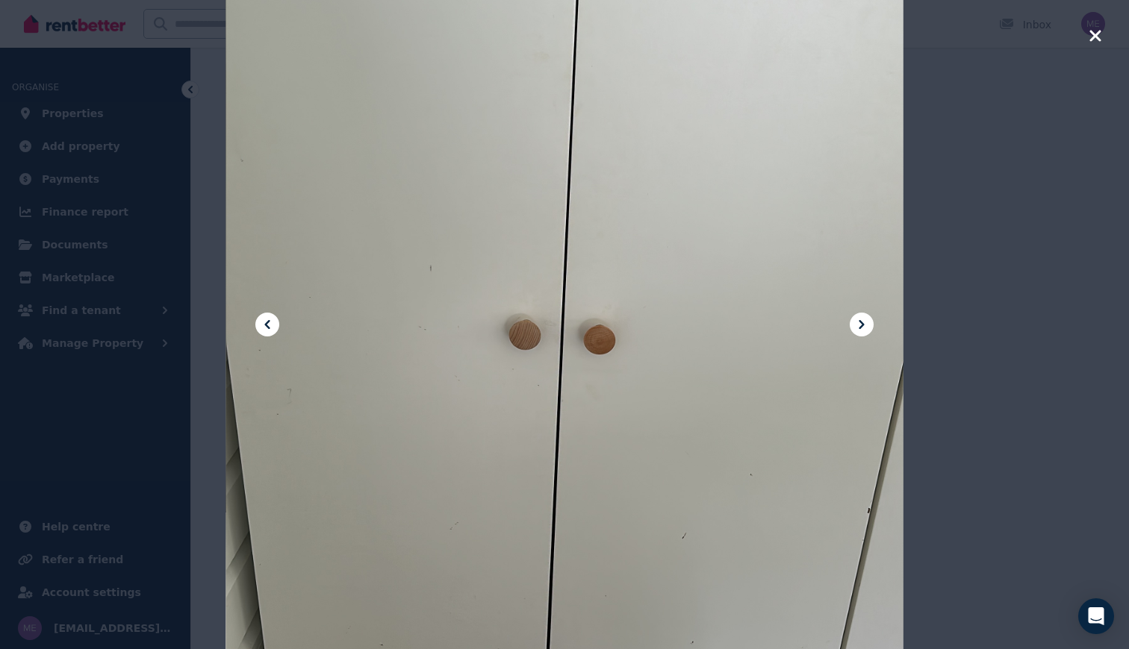
click at [867, 325] on icon at bounding box center [861, 325] width 18 height 18
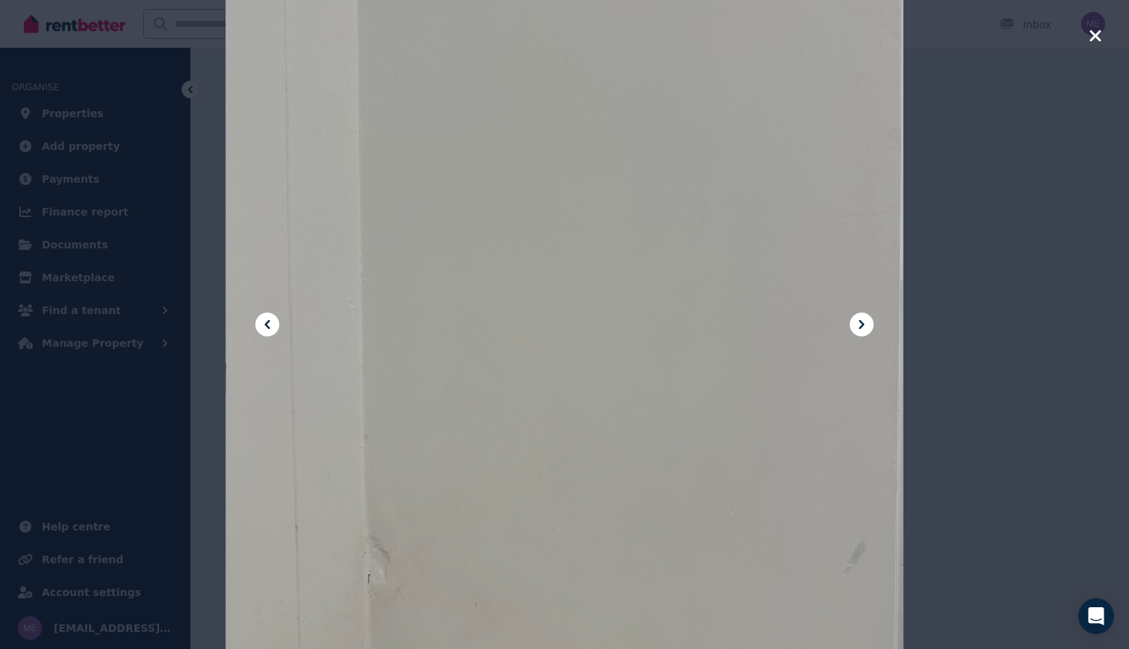
click at [867, 325] on icon at bounding box center [861, 325] width 18 height 18
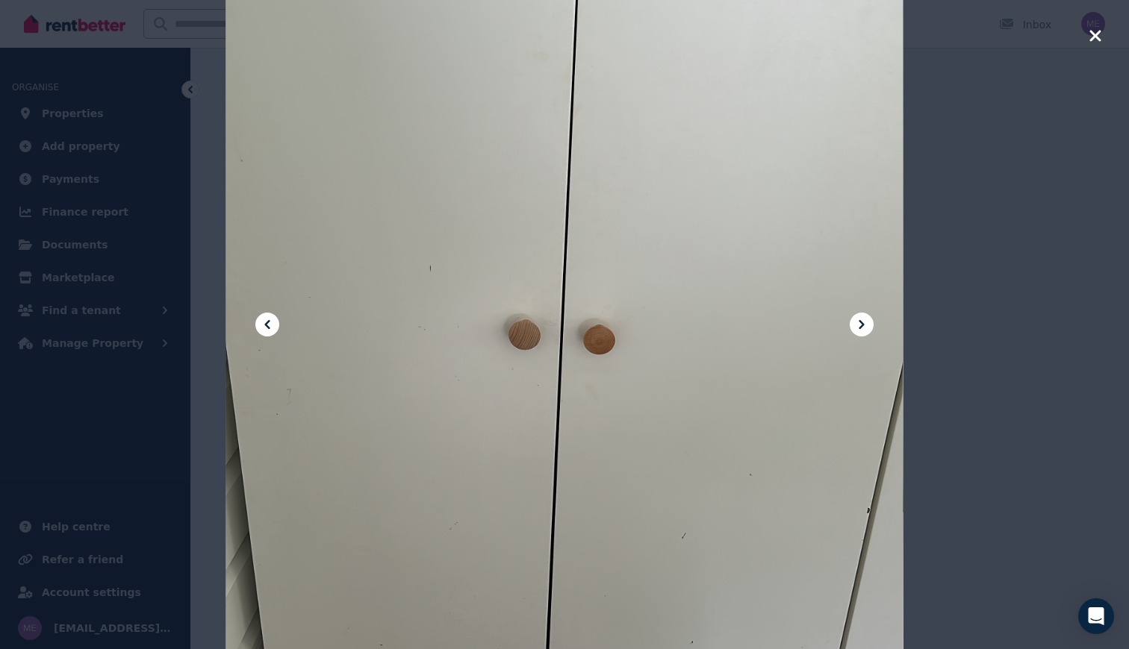
click at [867, 325] on icon at bounding box center [861, 325] width 18 height 18
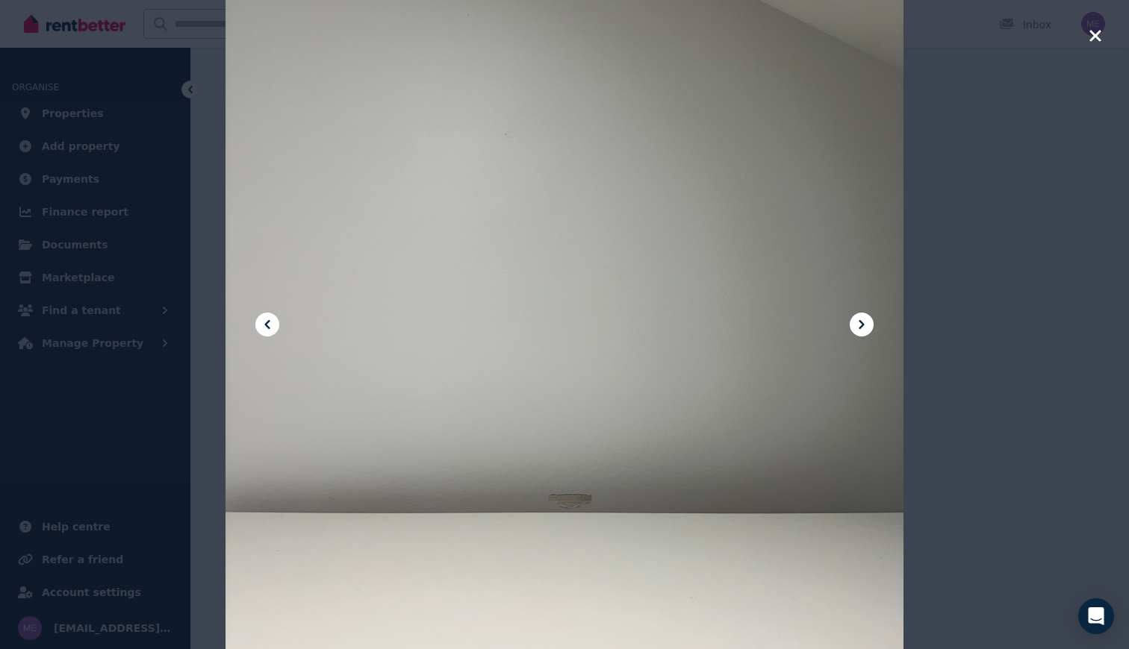
click at [1088, 43] on icon "button" at bounding box center [1094, 36] width 13 height 18
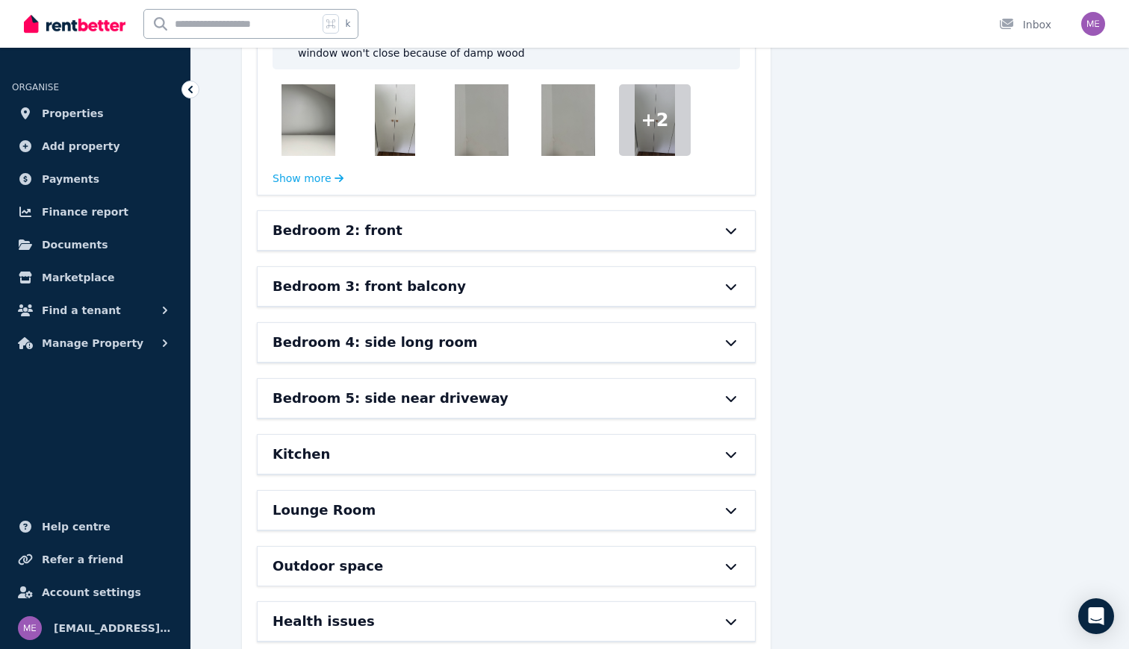
scroll to position [6134, 0]
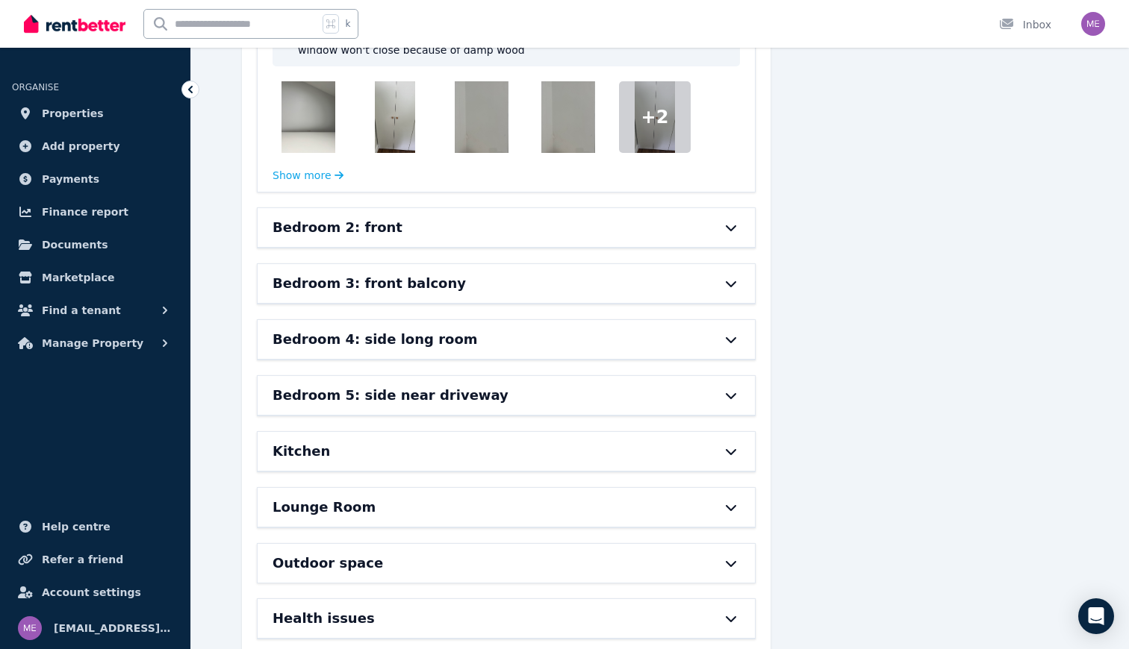
click at [486, 217] on div "Bedroom 2: front" at bounding box center [484, 227] width 425 height 21
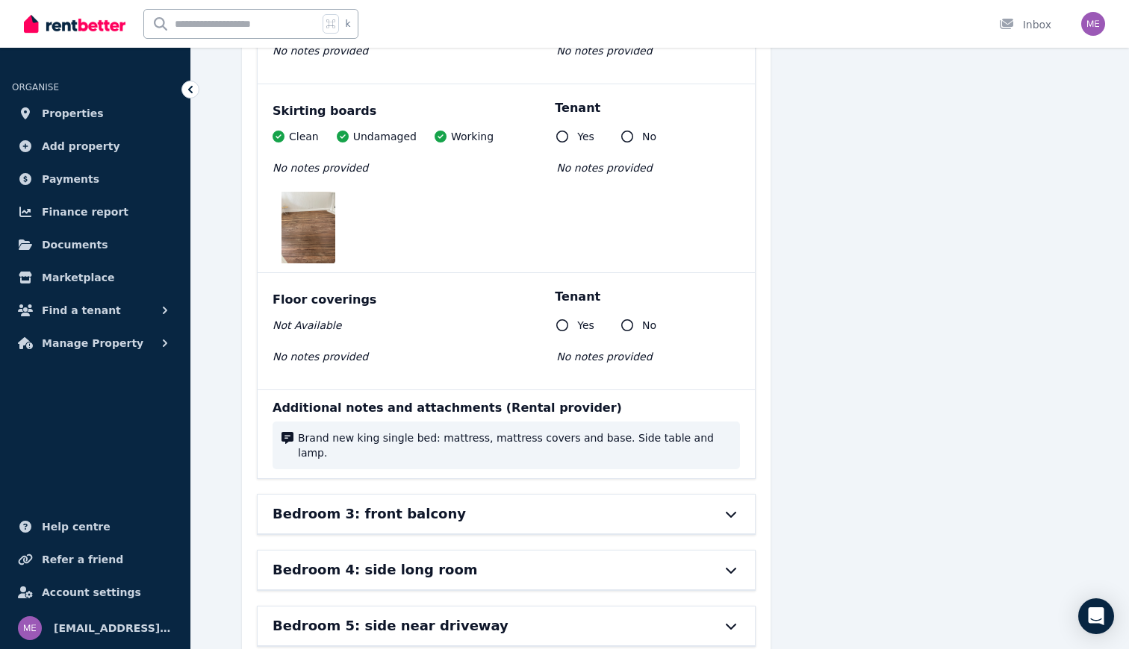
scroll to position [7364, 0]
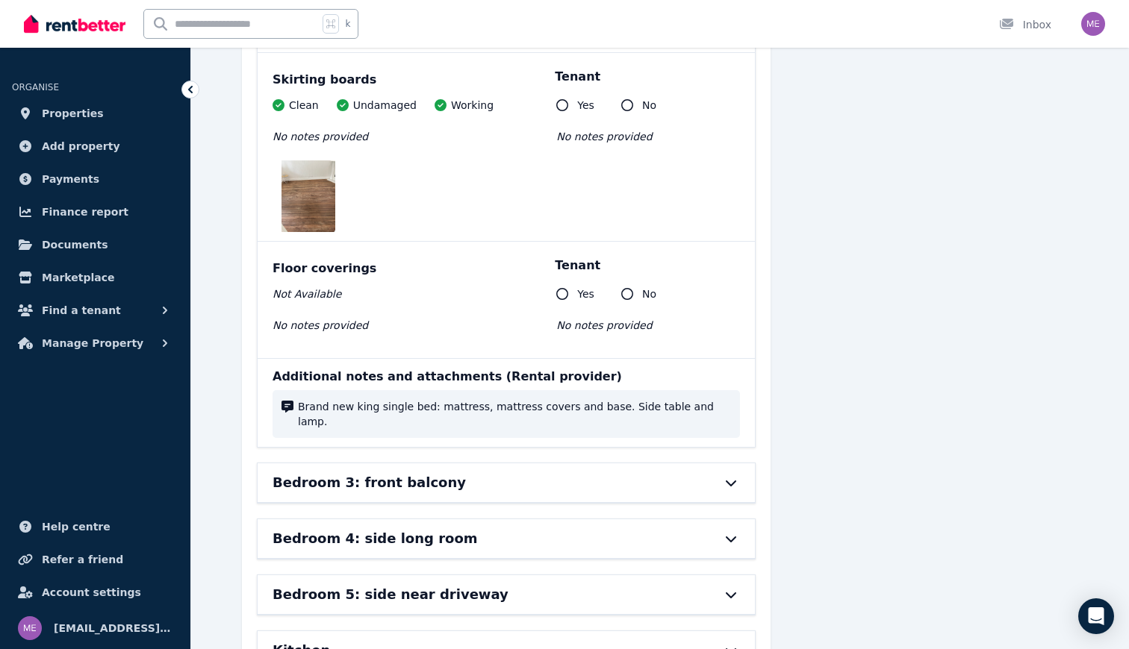
click at [475, 473] on div "Bedroom 3: front balcony" at bounding box center [484, 483] width 425 height 21
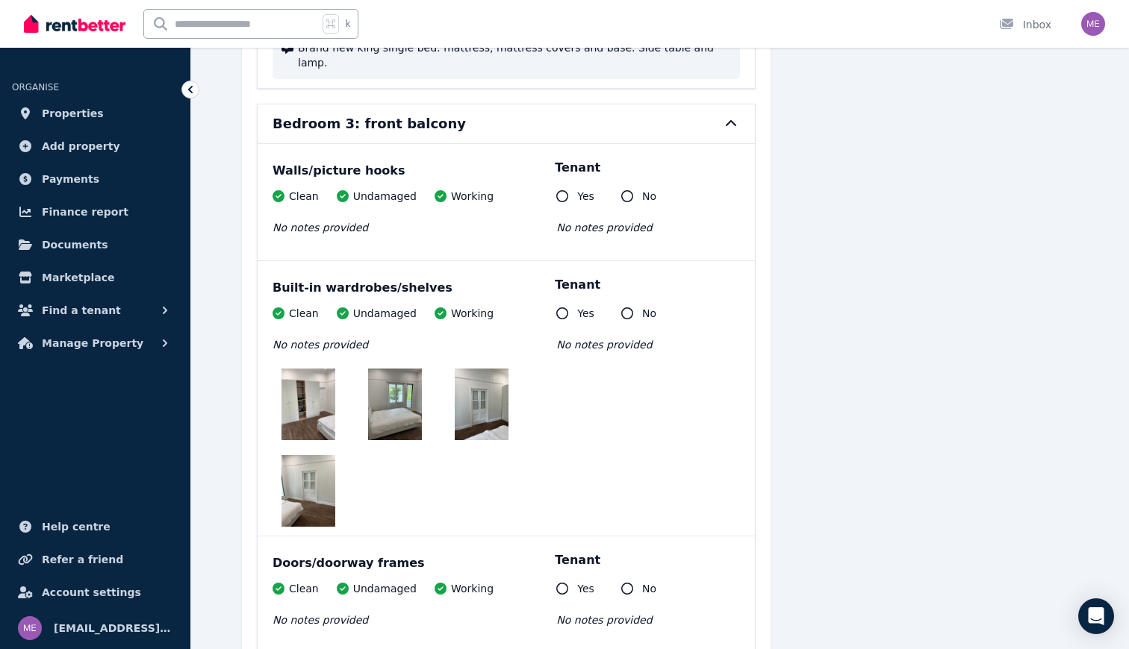
scroll to position [7731, 0]
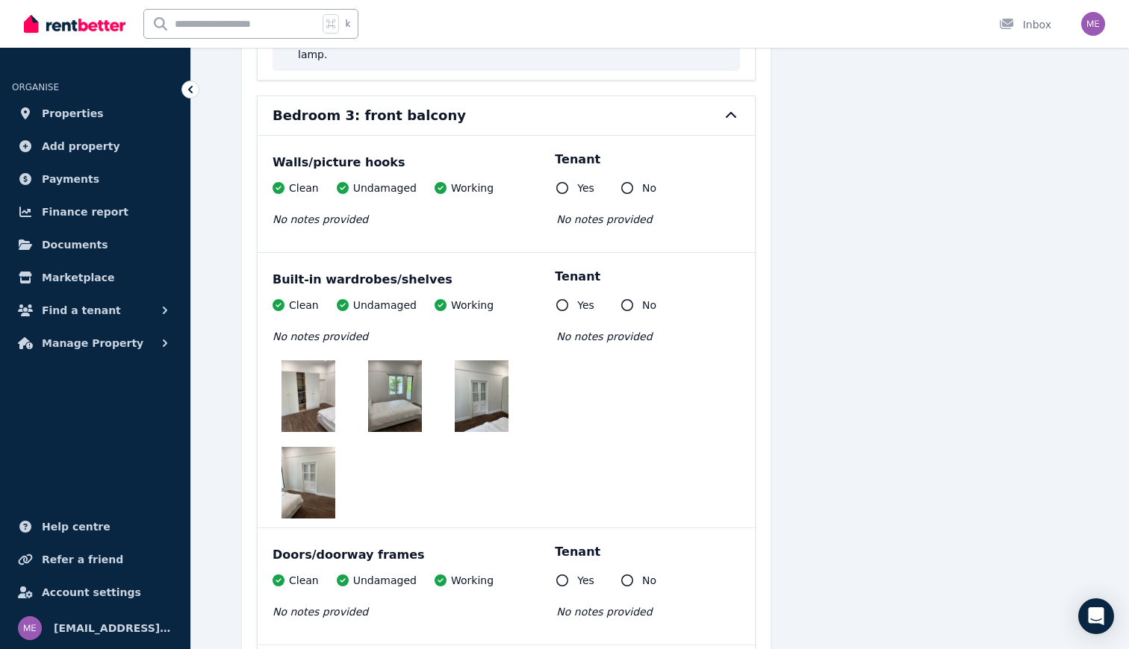
click at [319, 361] on img at bounding box center [308, 397] width 54 height 72
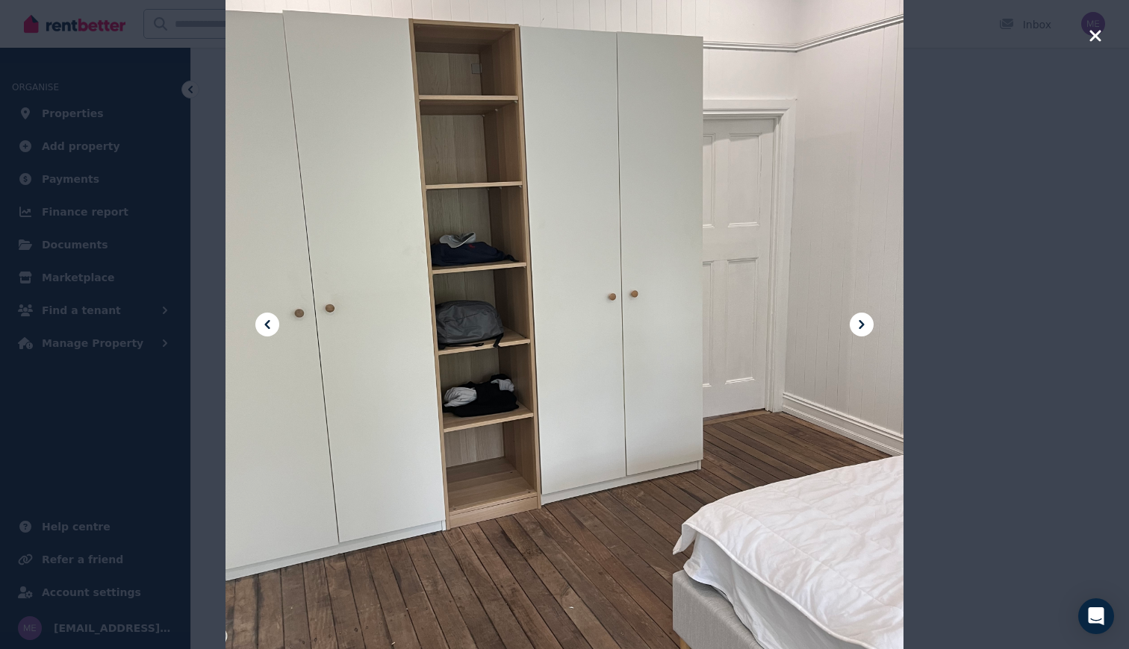
click at [858, 330] on icon at bounding box center [861, 325] width 18 height 18
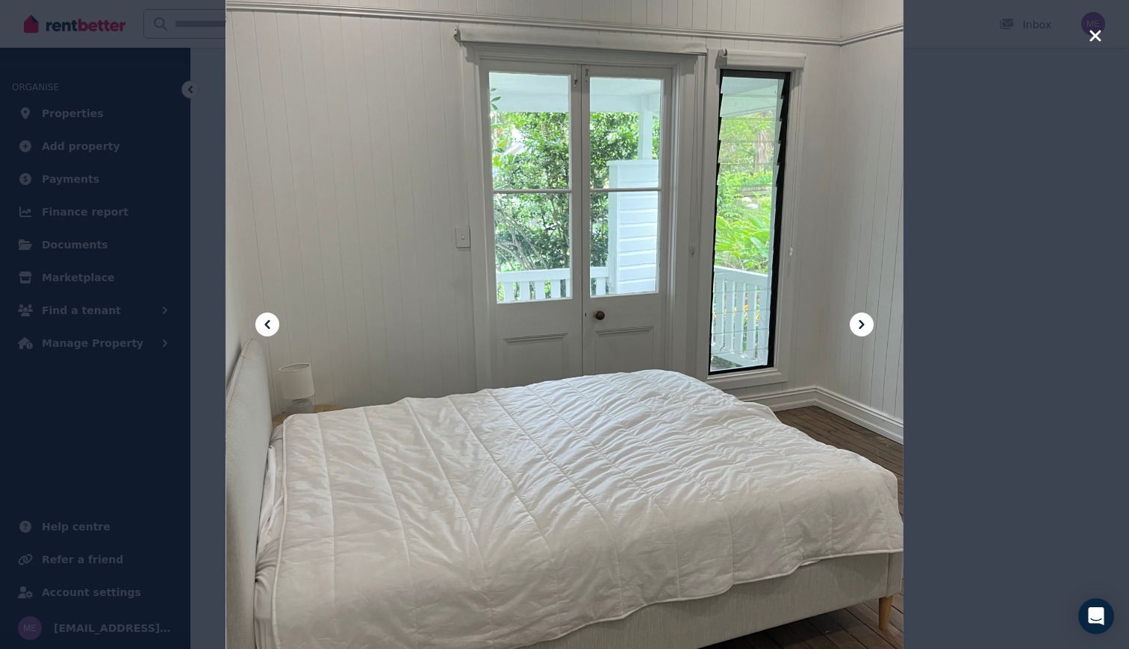
click at [858, 330] on icon at bounding box center [861, 325] width 18 height 18
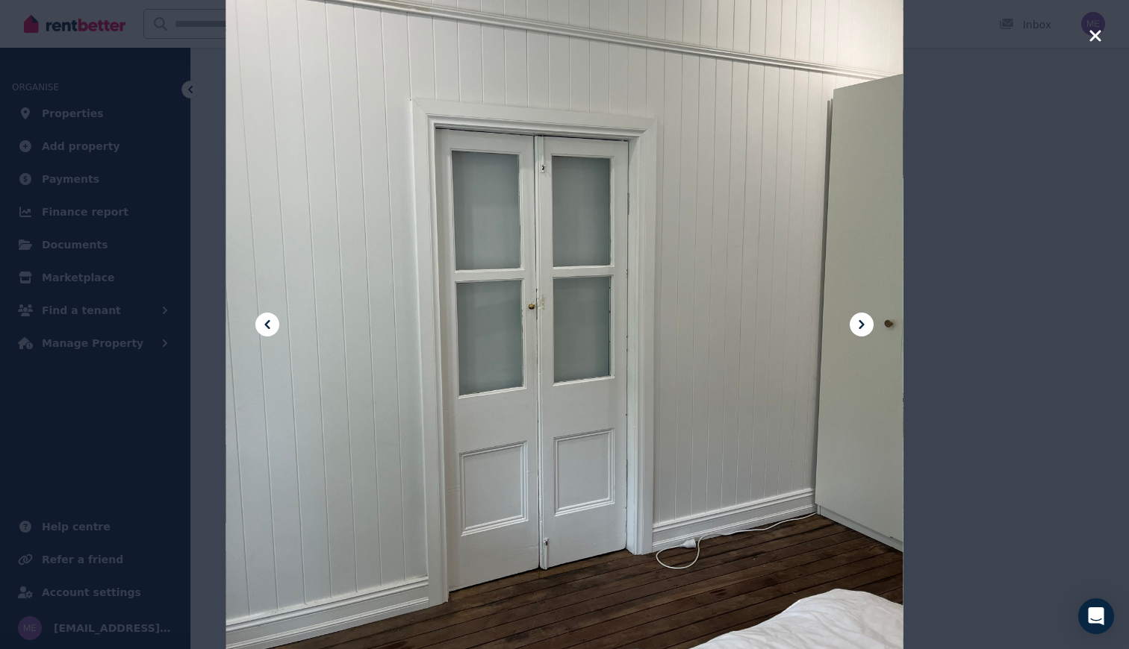
click at [858, 330] on icon at bounding box center [861, 325] width 18 height 18
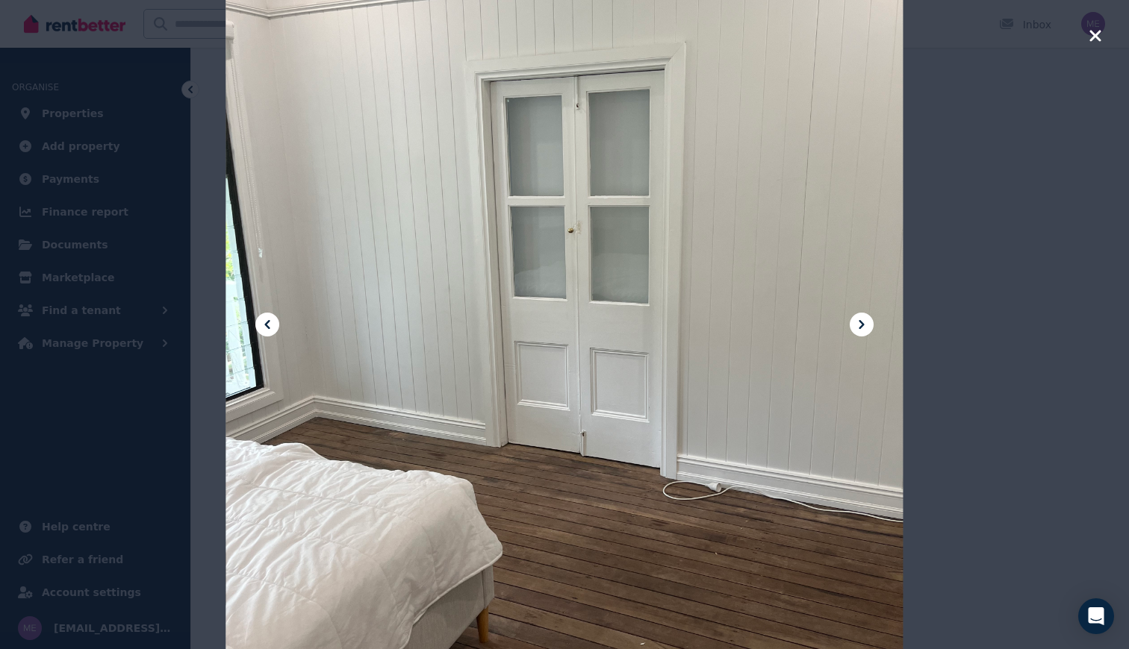
click at [858, 330] on icon at bounding box center [861, 325] width 18 height 18
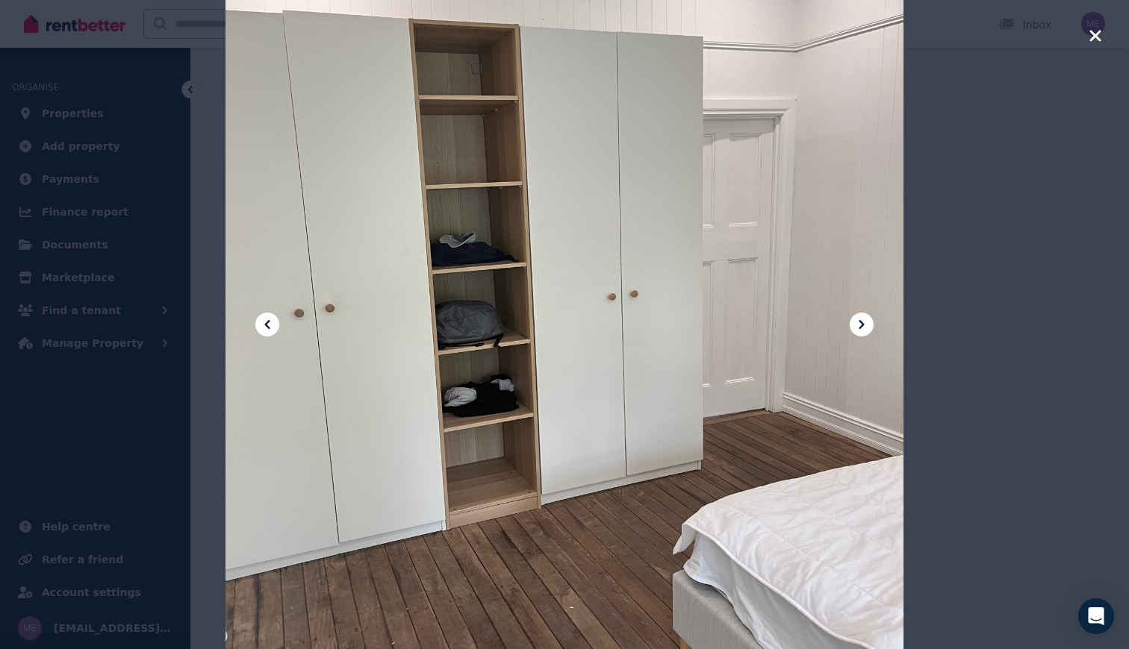
click at [858, 330] on icon at bounding box center [861, 325] width 18 height 18
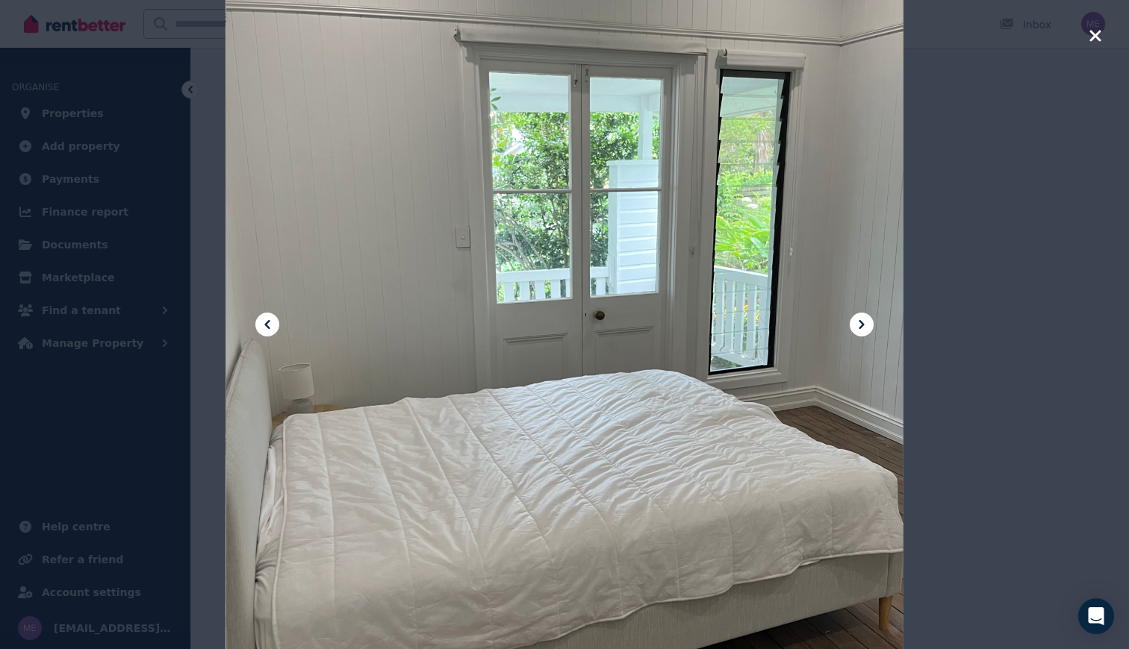
click at [1088, 36] on icon "button" at bounding box center [1094, 36] width 13 height 18
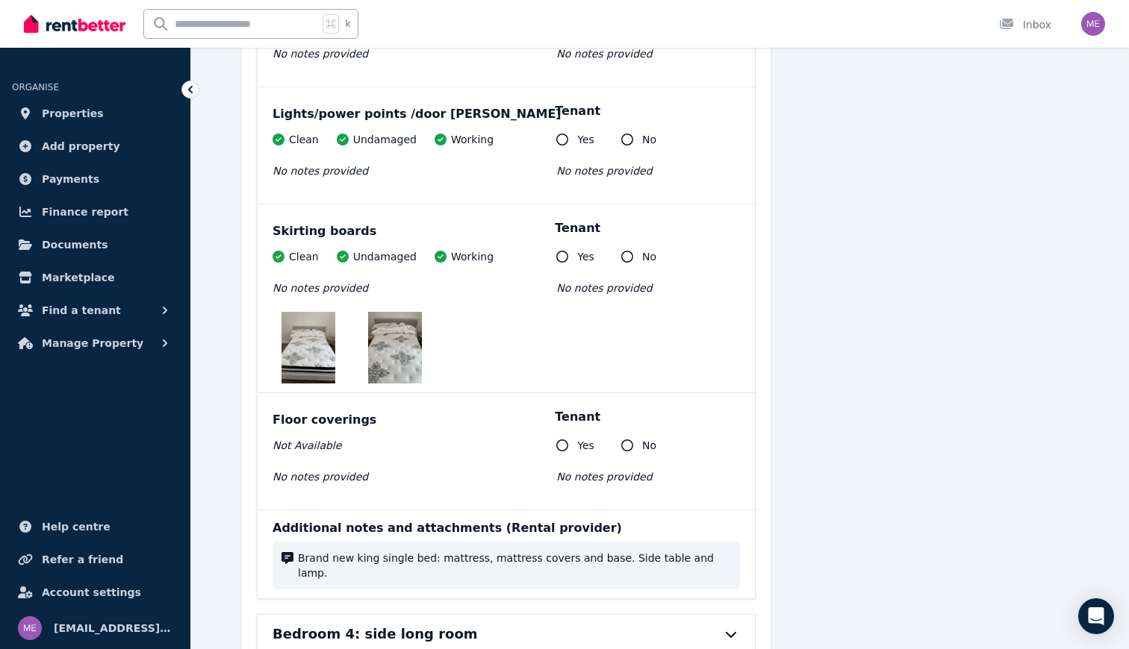
scroll to position [8735, 0]
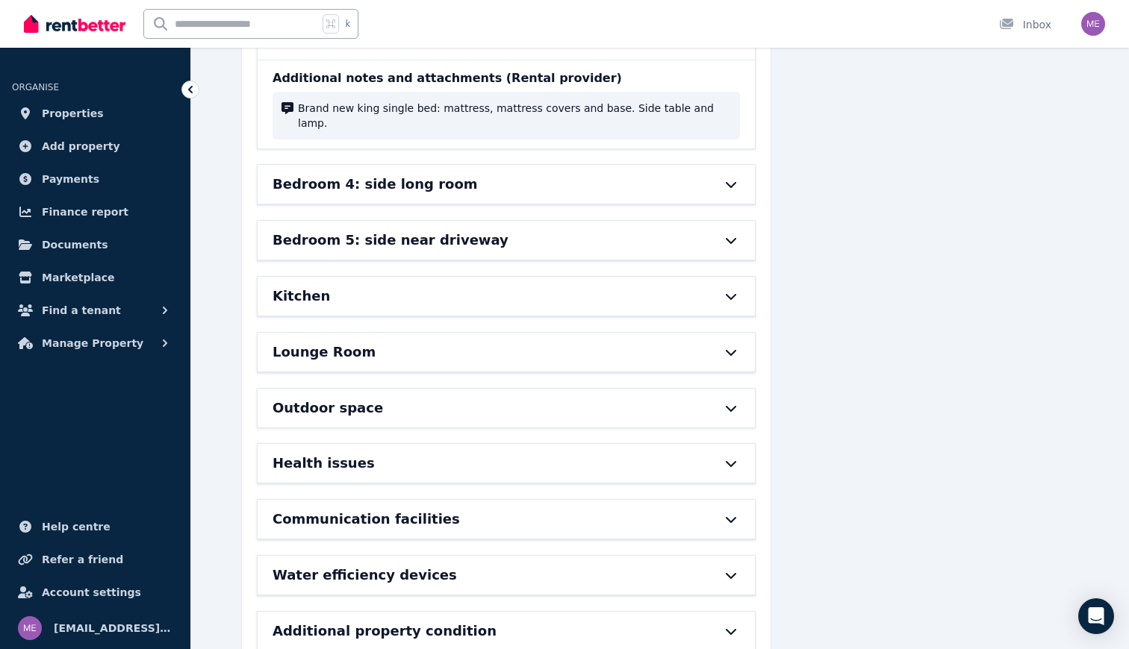
click at [629, 286] on div "Kitchen" at bounding box center [484, 296] width 425 height 21
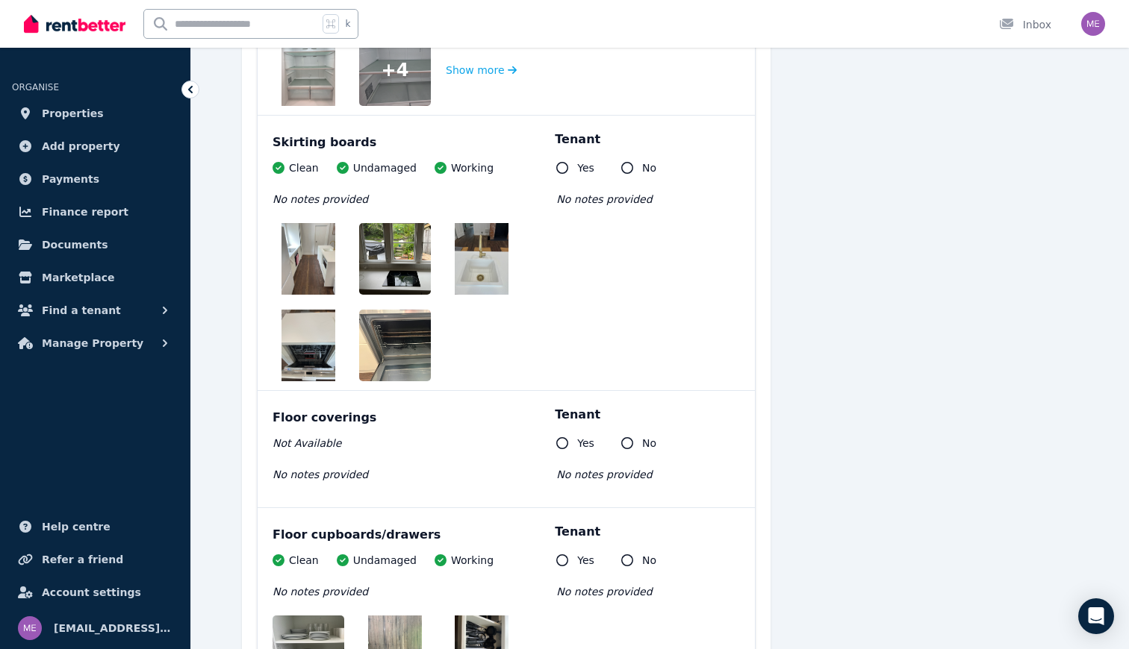
scroll to position [10420, 0]
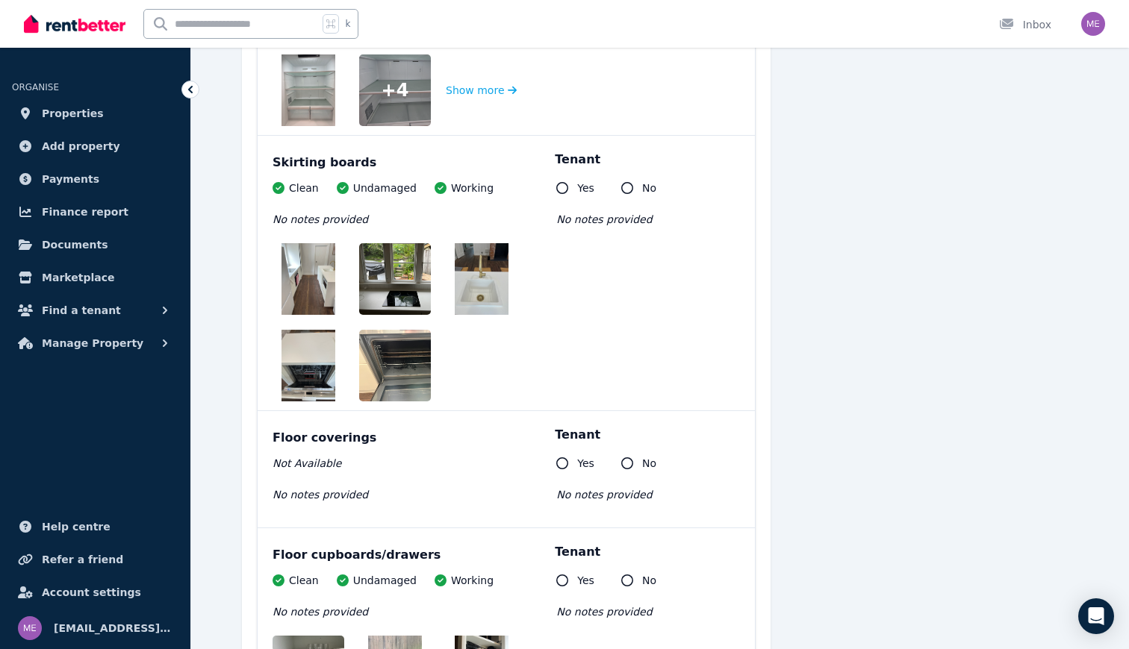
click at [307, 330] on img at bounding box center [308, 366] width 54 height 72
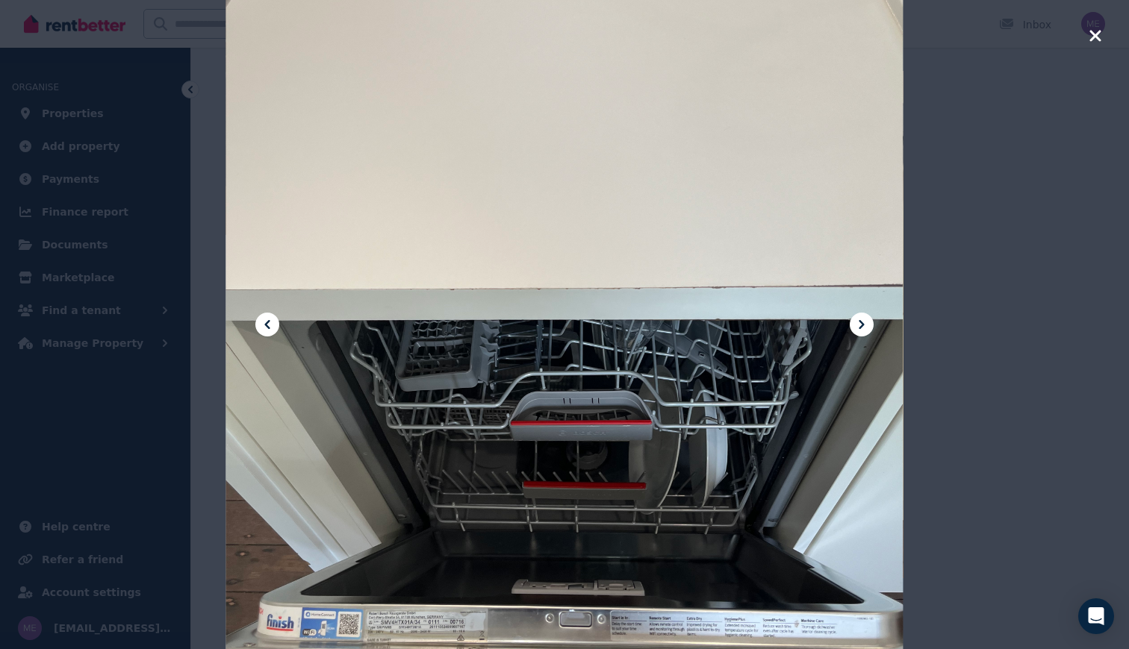
click at [858, 334] on button at bounding box center [861, 325] width 24 height 24
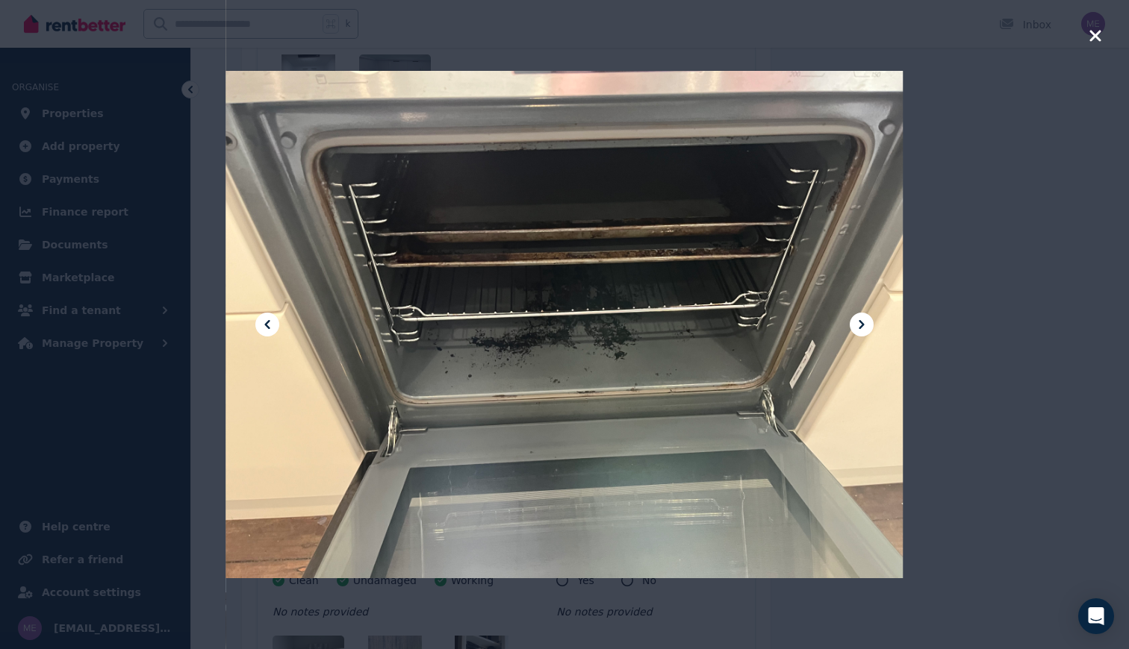
click at [858, 328] on icon at bounding box center [861, 325] width 18 height 18
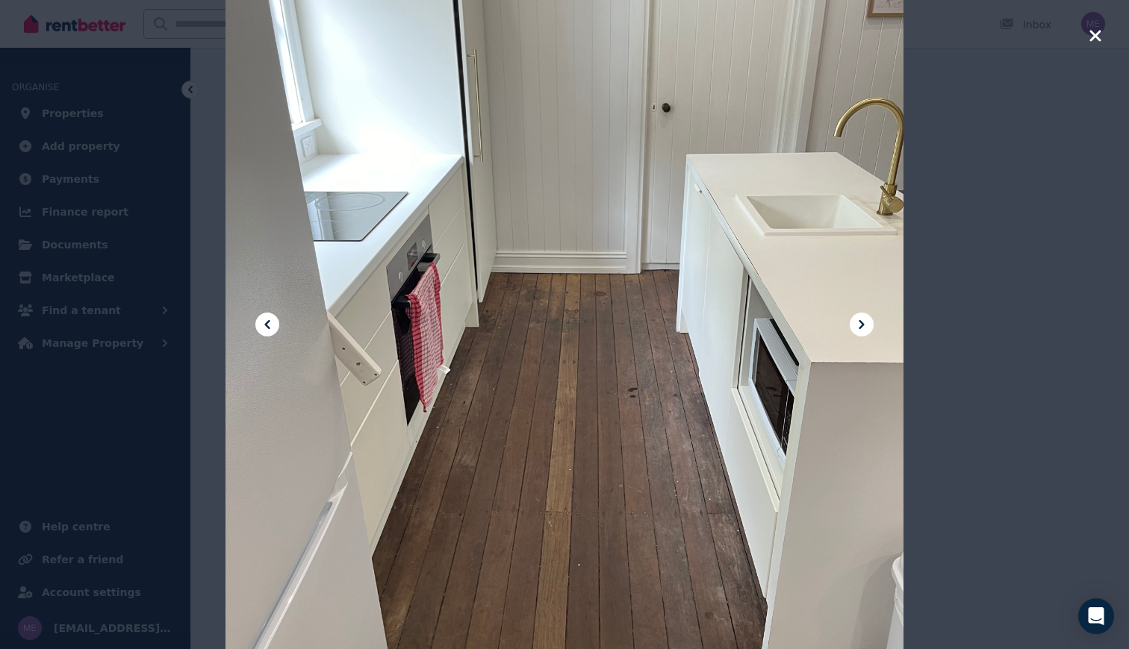
click at [858, 328] on icon at bounding box center [861, 325] width 18 height 18
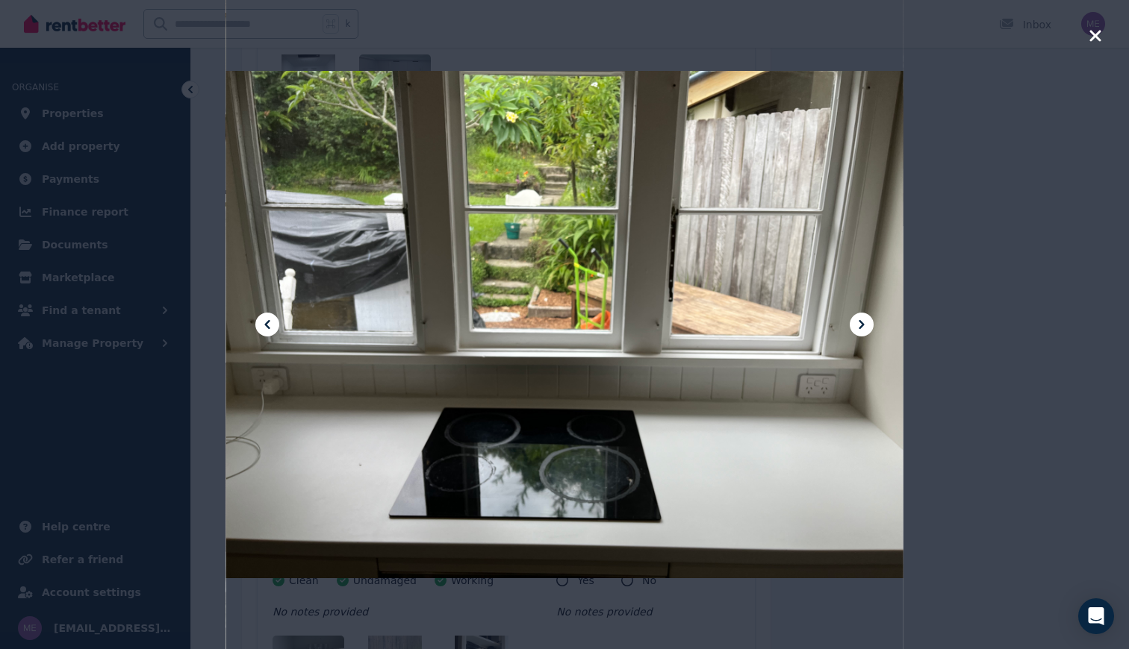
click at [858, 328] on icon at bounding box center [861, 325] width 18 height 18
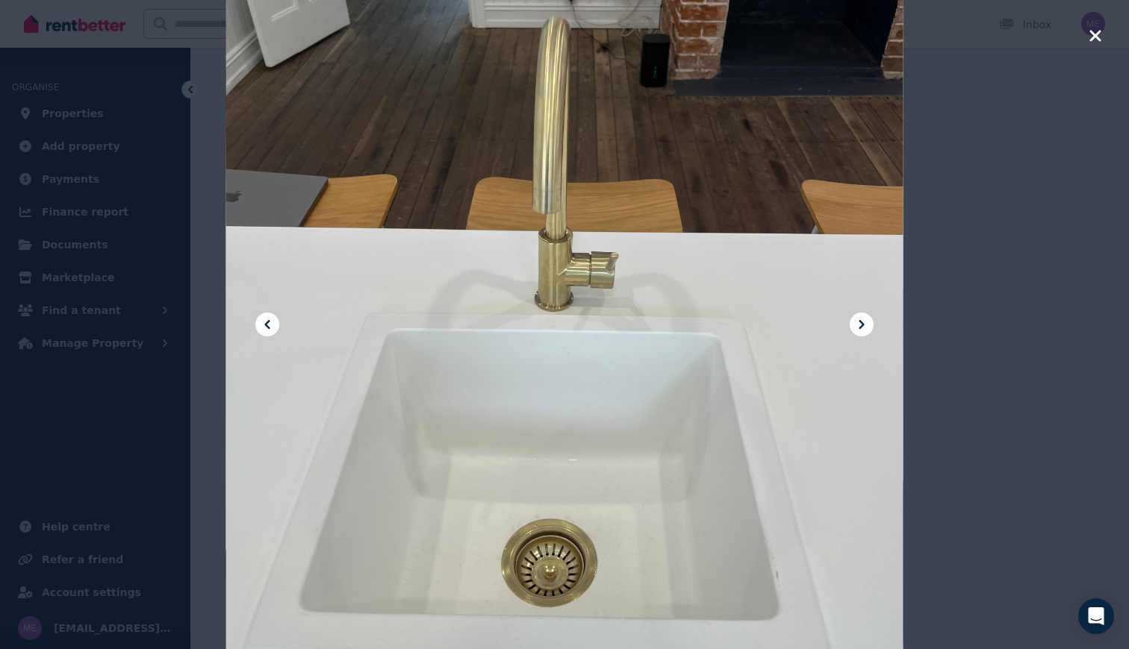
click at [274, 330] on icon at bounding box center [267, 325] width 18 height 18
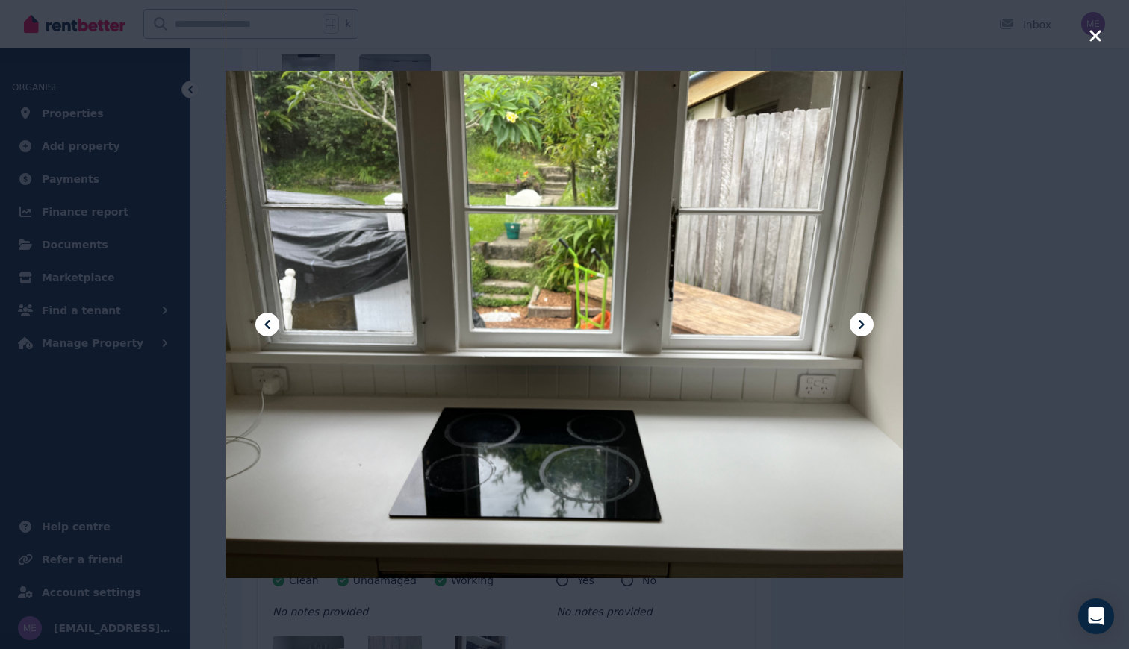
click at [866, 322] on icon at bounding box center [861, 325] width 18 height 18
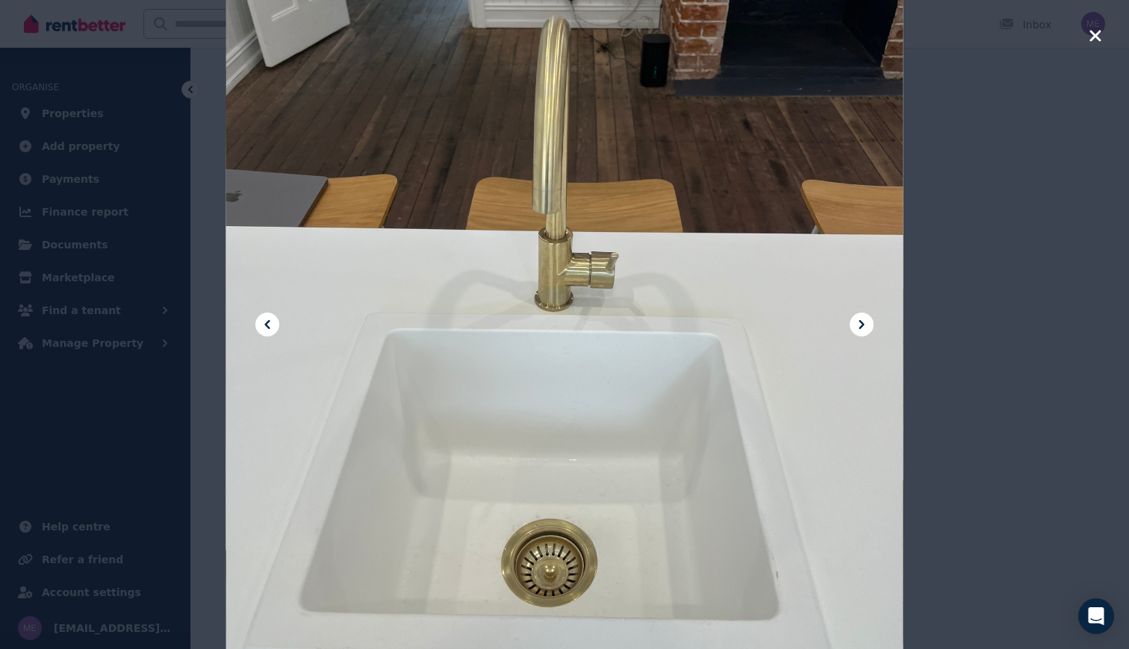
click at [866, 322] on icon at bounding box center [861, 325] width 18 height 18
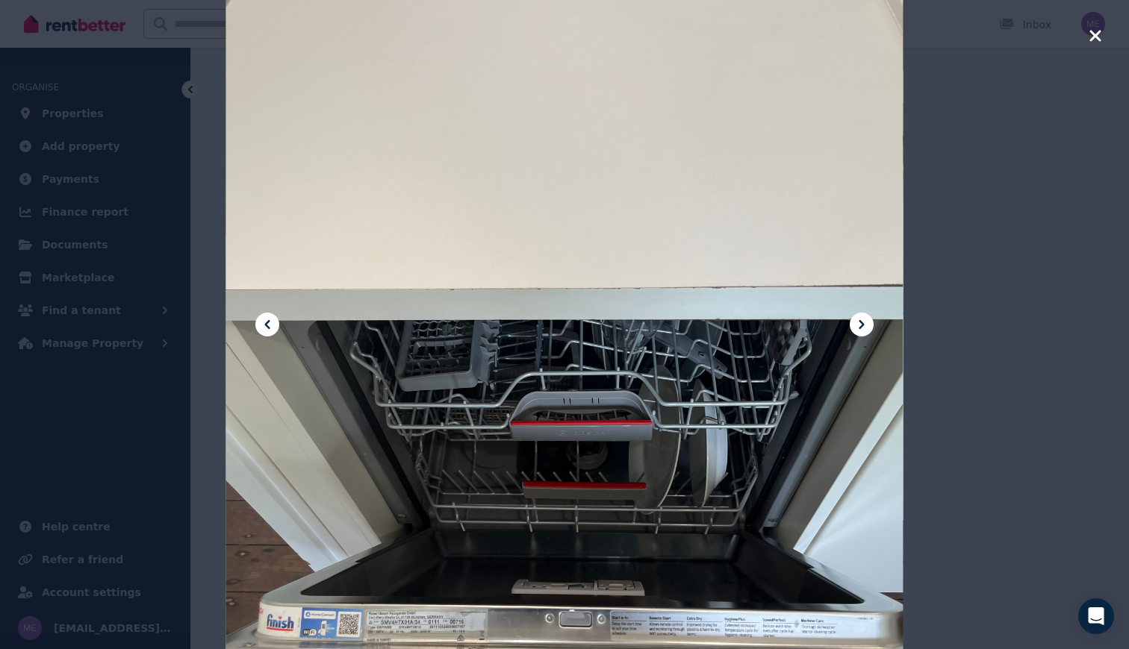
click at [866, 322] on icon at bounding box center [861, 325] width 18 height 18
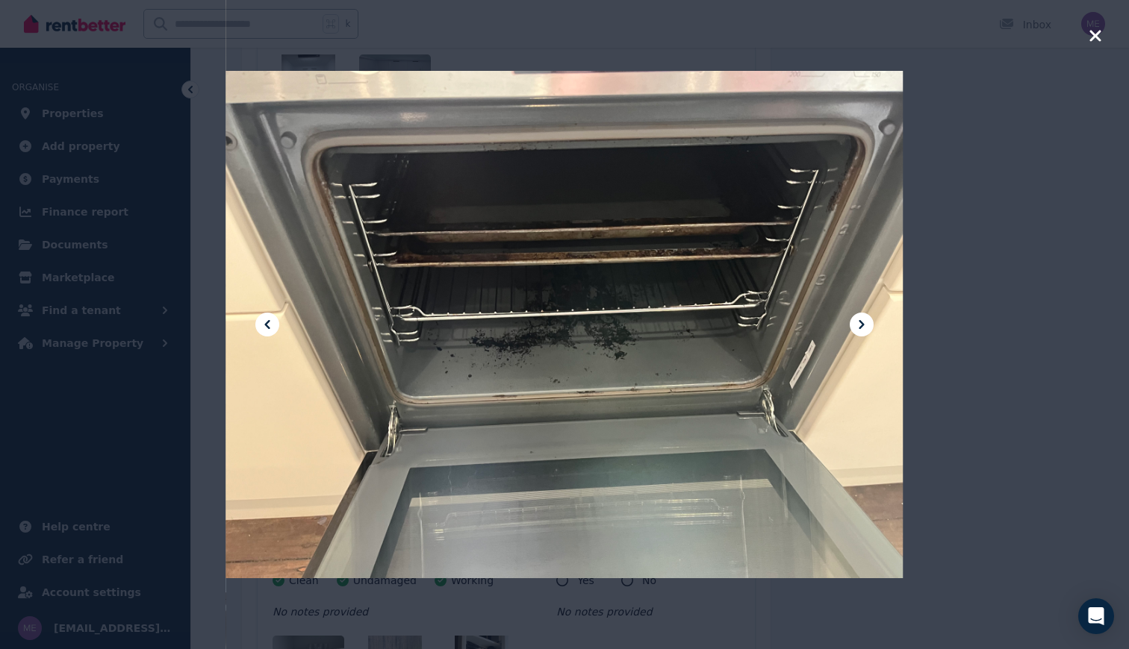
click at [866, 322] on icon at bounding box center [861, 325] width 18 height 18
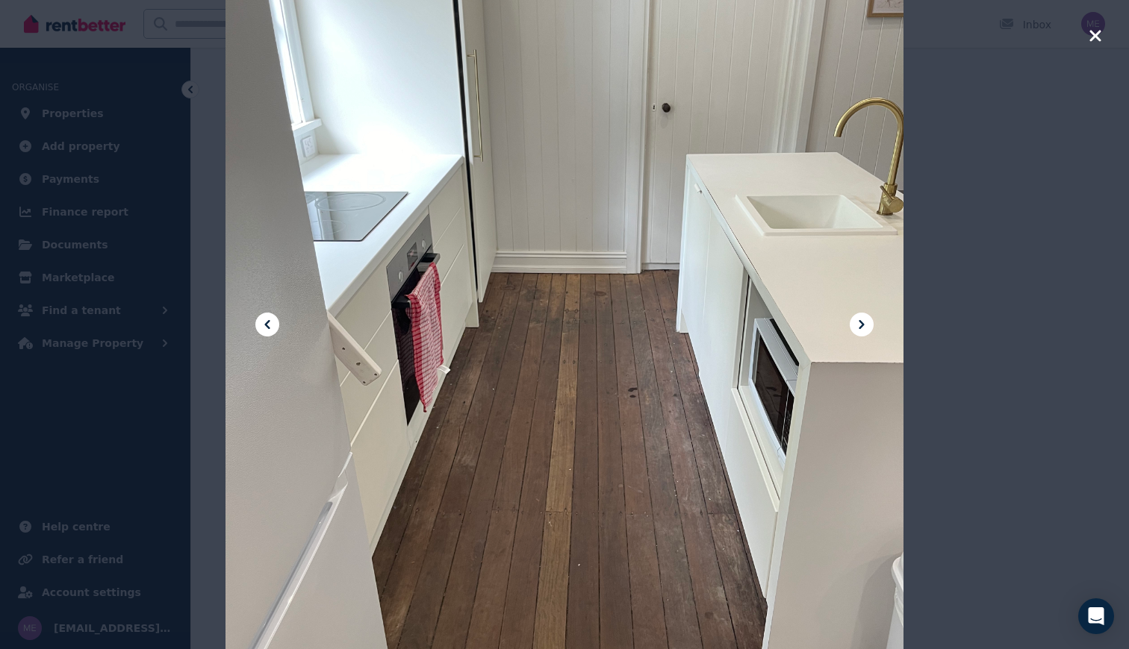
click at [1096, 34] on icon "button" at bounding box center [1094, 35] width 11 height 11
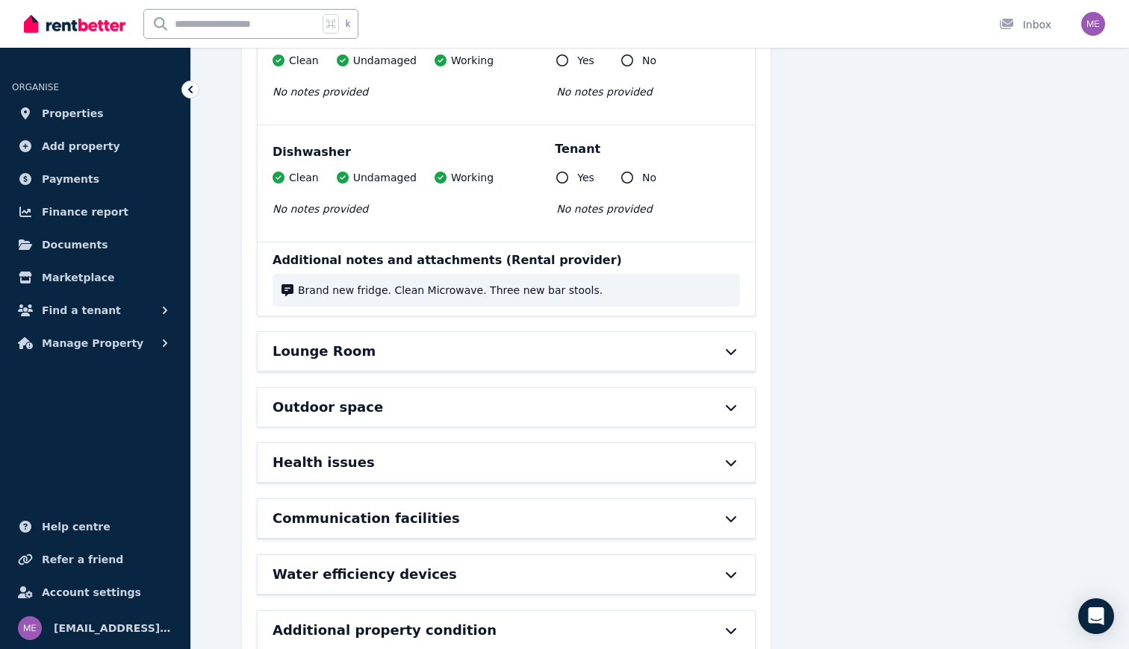
scroll to position [11684, 0]
click at [654, 342] on div "Lounge Room" at bounding box center [484, 352] width 425 height 21
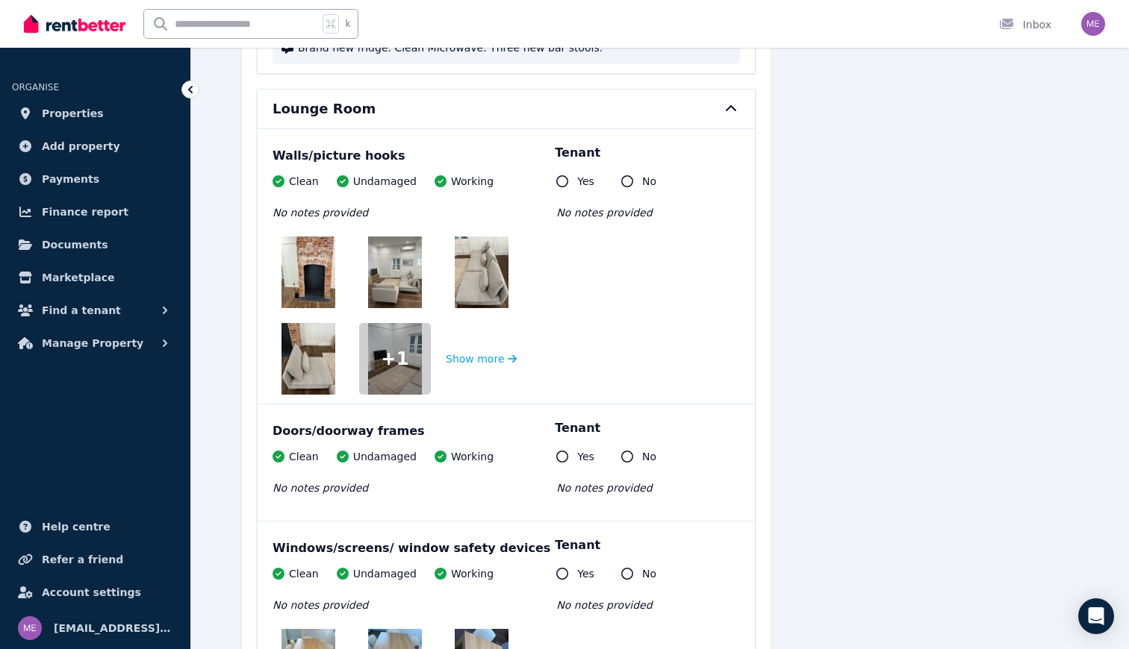
scroll to position [11923, 0]
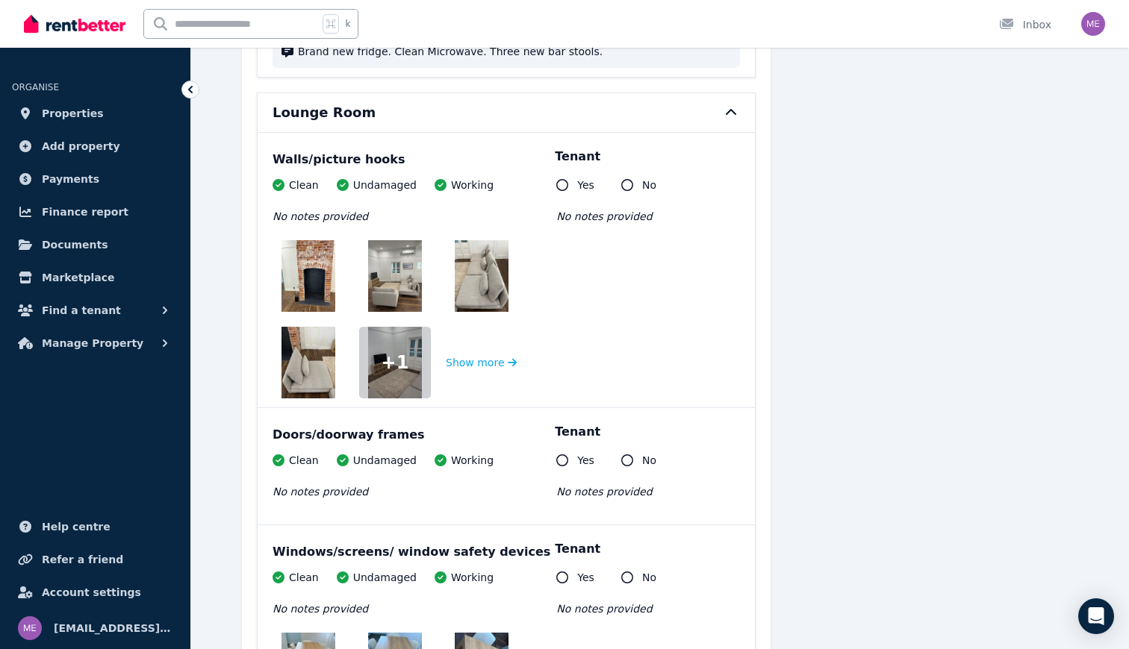
click at [325, 240] on img at bounding box center [308, 276] width 54 height 72
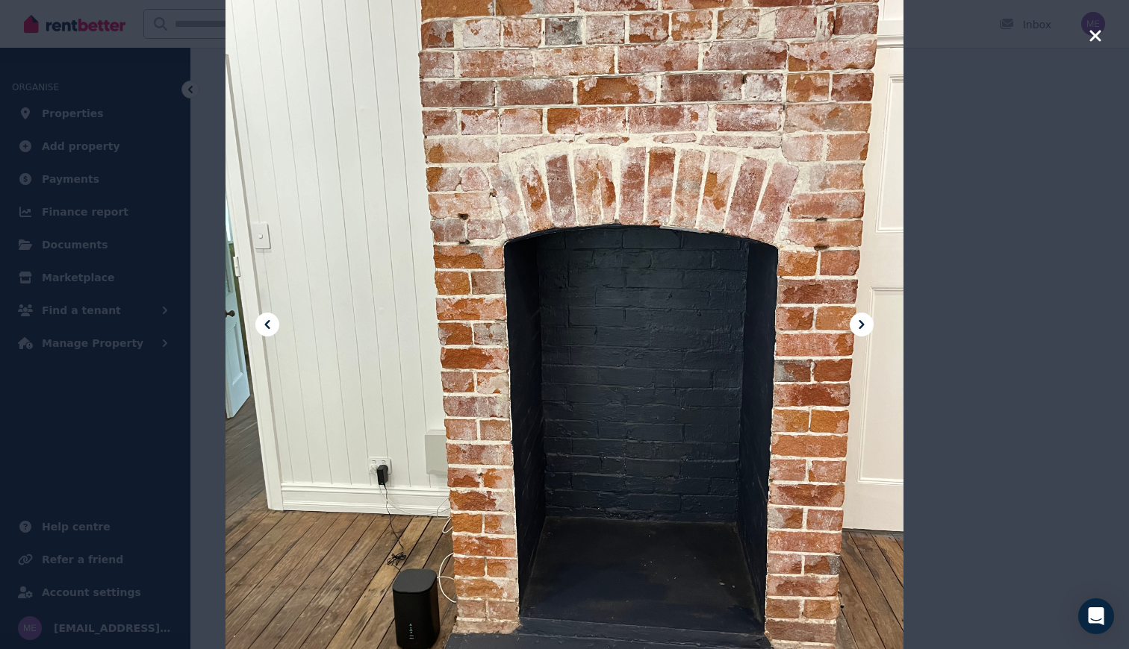
click at [856, 328] on icon at bounding box center [861, 325] width 18 height 18
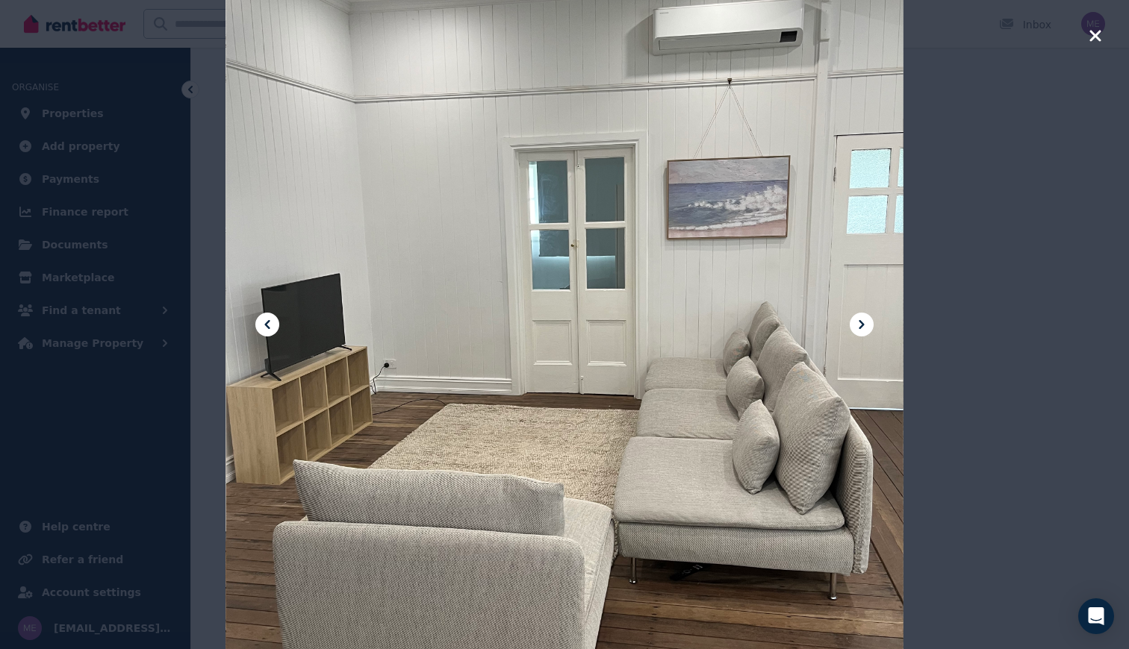
click at [856, 328] on icon at bounding box center [861, 325] width 18 height 18
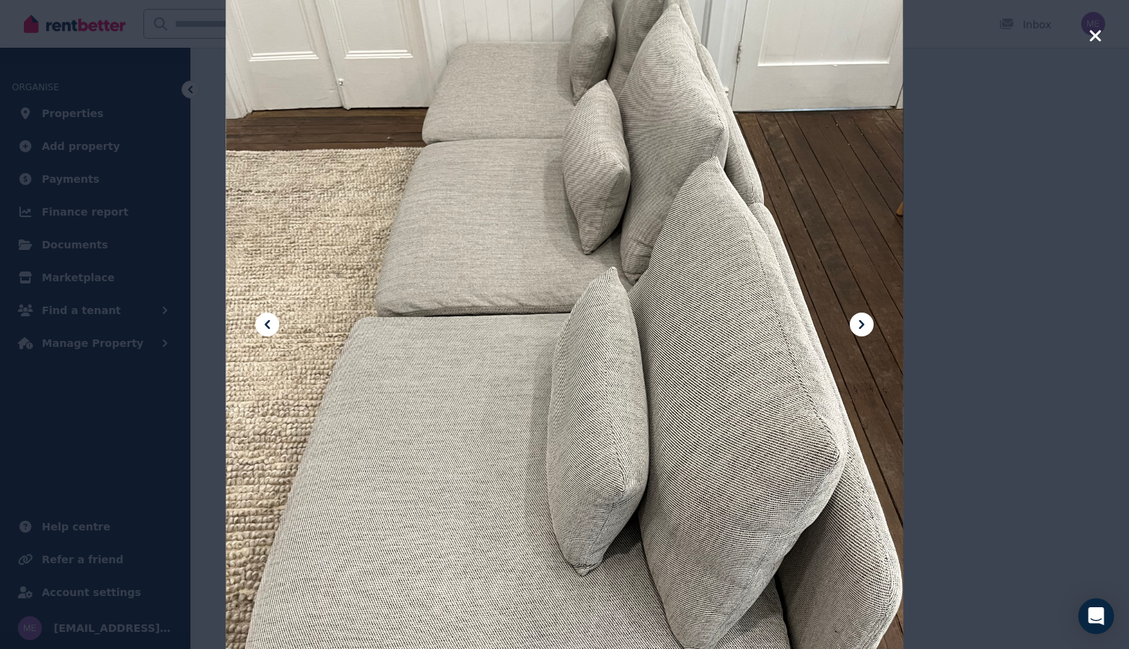
click at [856, 328] on icon at bounding box center [861, 325] width 18 height 18
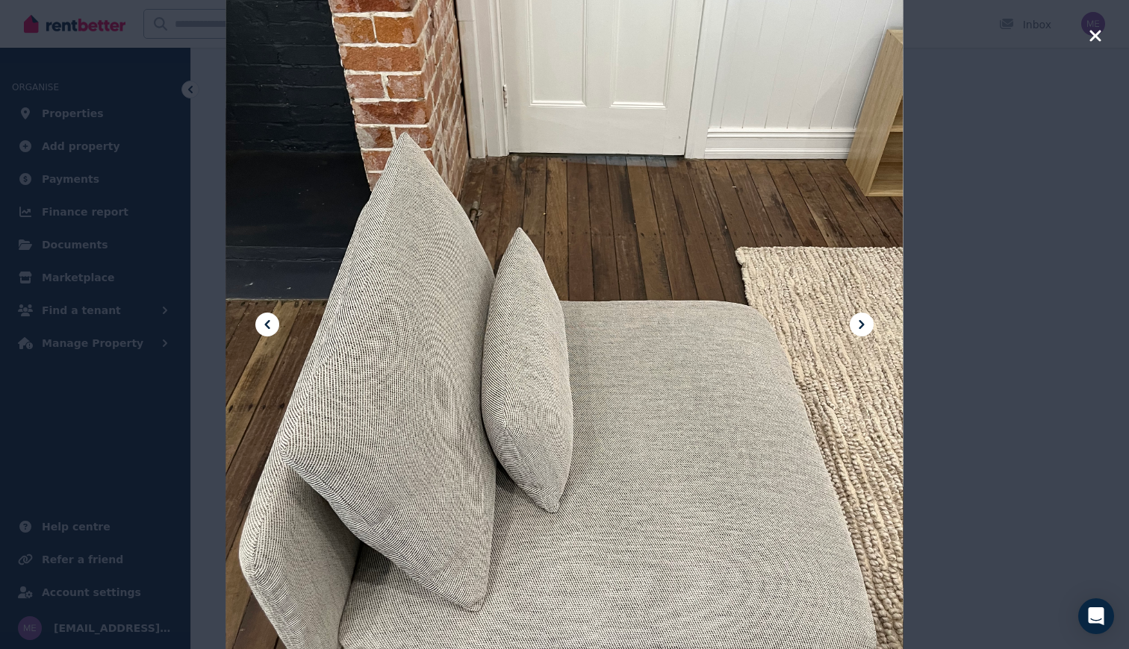
click at [856, 328] on icon at bounding box center [861, 325] width 18 height 18
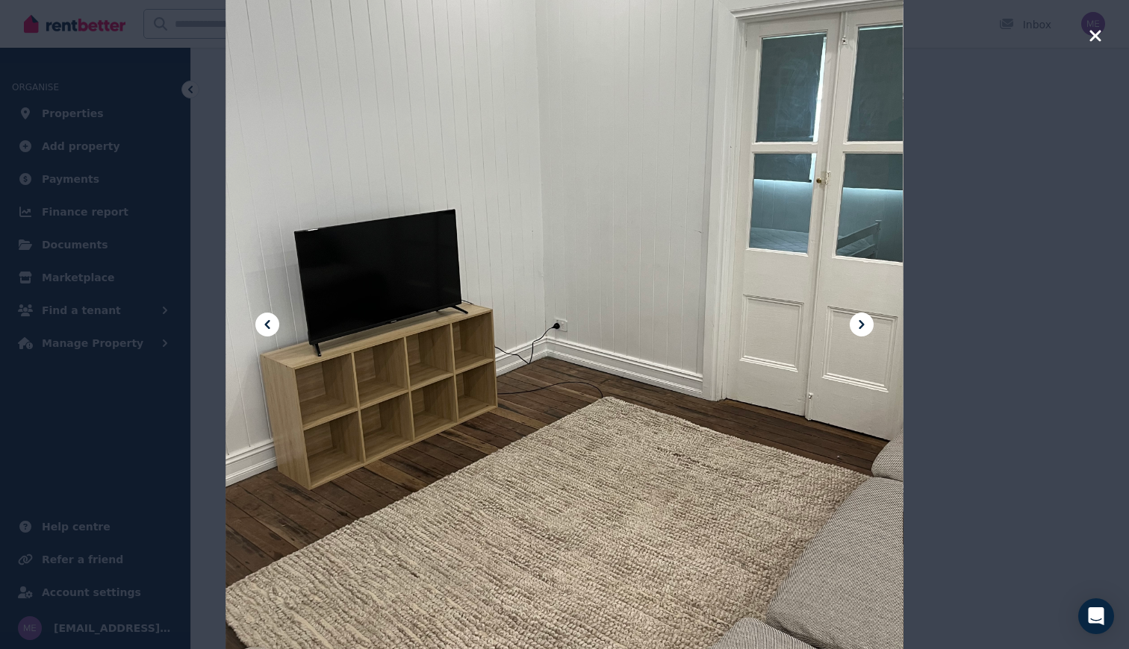
click at [856, 328] on icon at bounding box center [861, 325] width 18 height 18
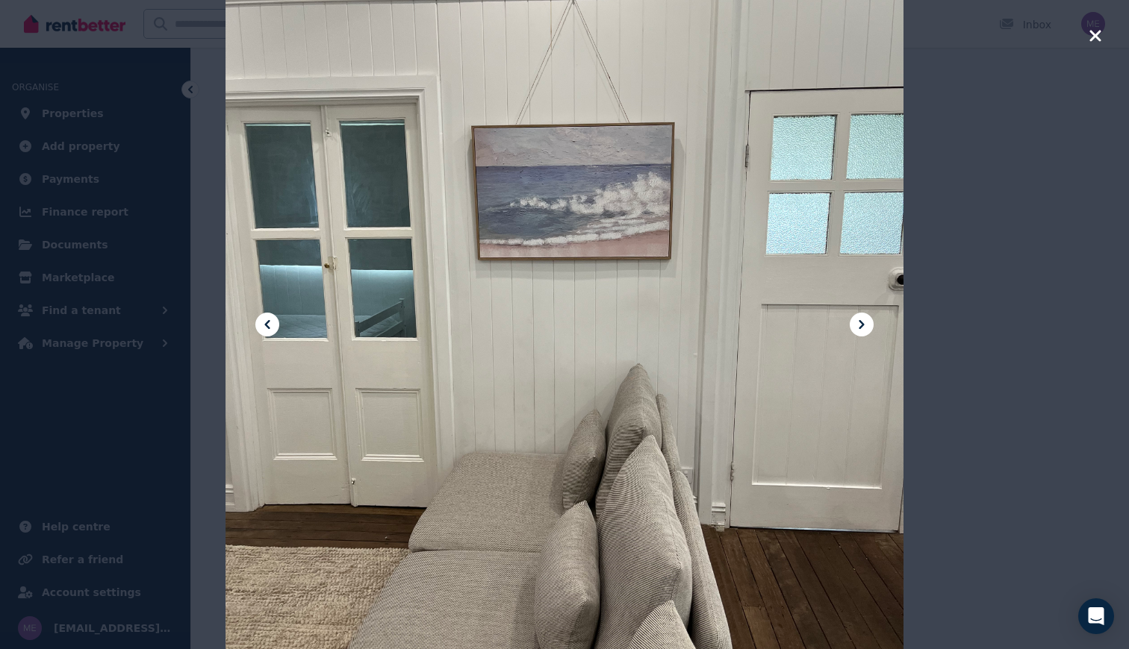
click at [856, 328] on icon at bounding box center [861, 325] width 18 height 18
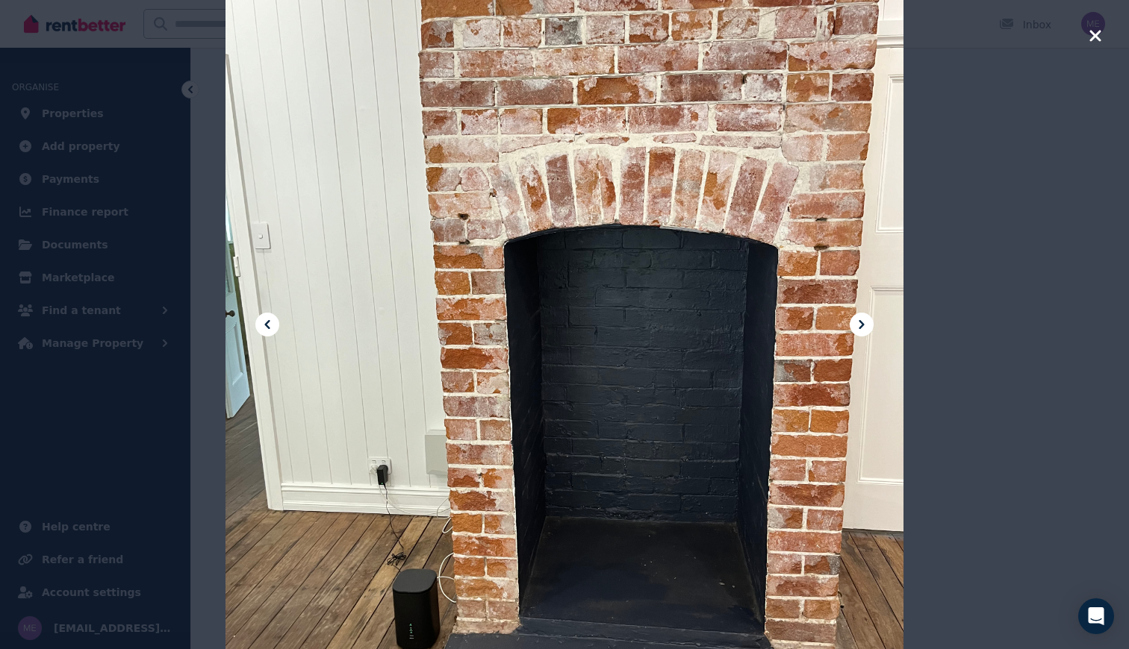
click at [1091, 39] on icon "button" at bounding box center [1094, 35] width 11 height 11
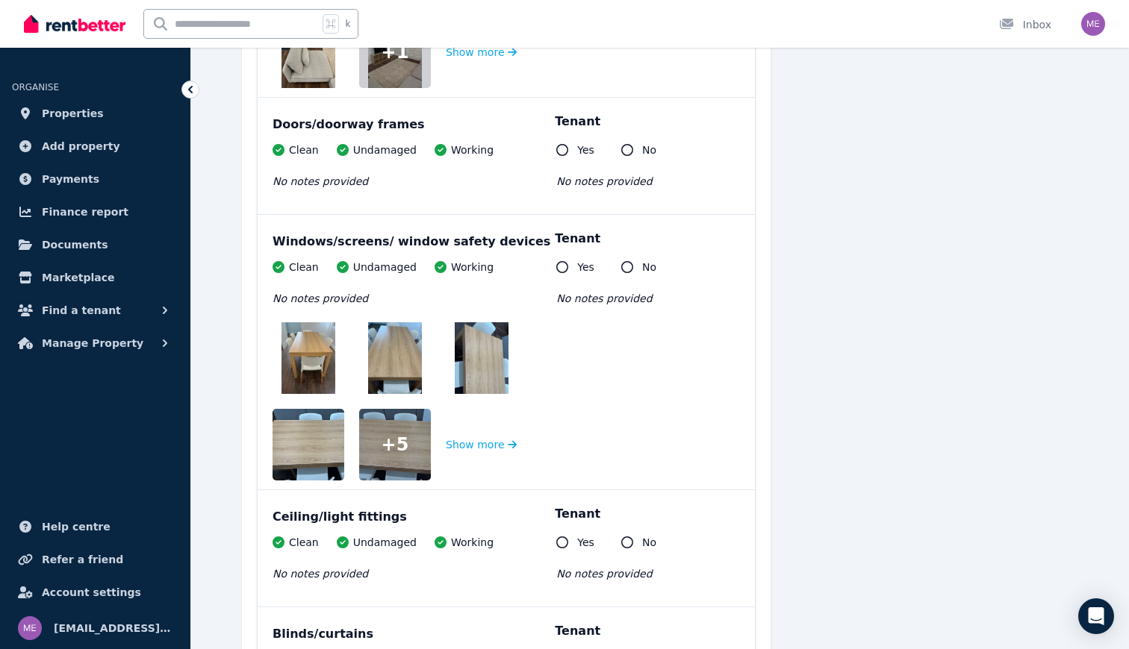
scroll to position [12250, 0]
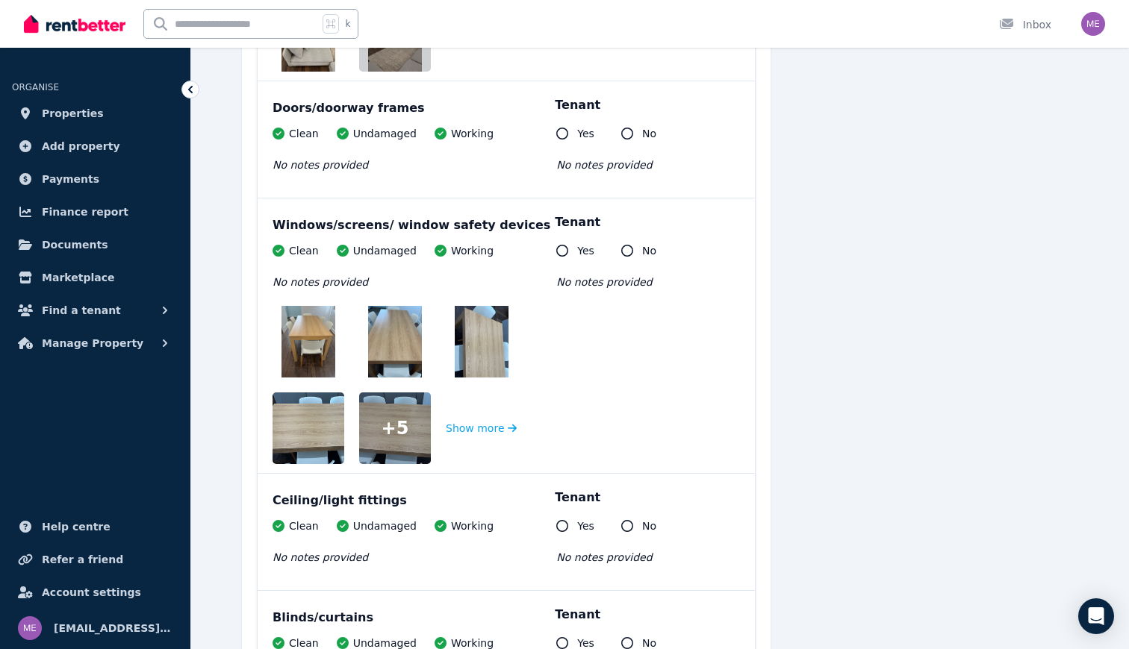
click at [311, 306] on img at bounding box center [308, 342] width 54 height 72
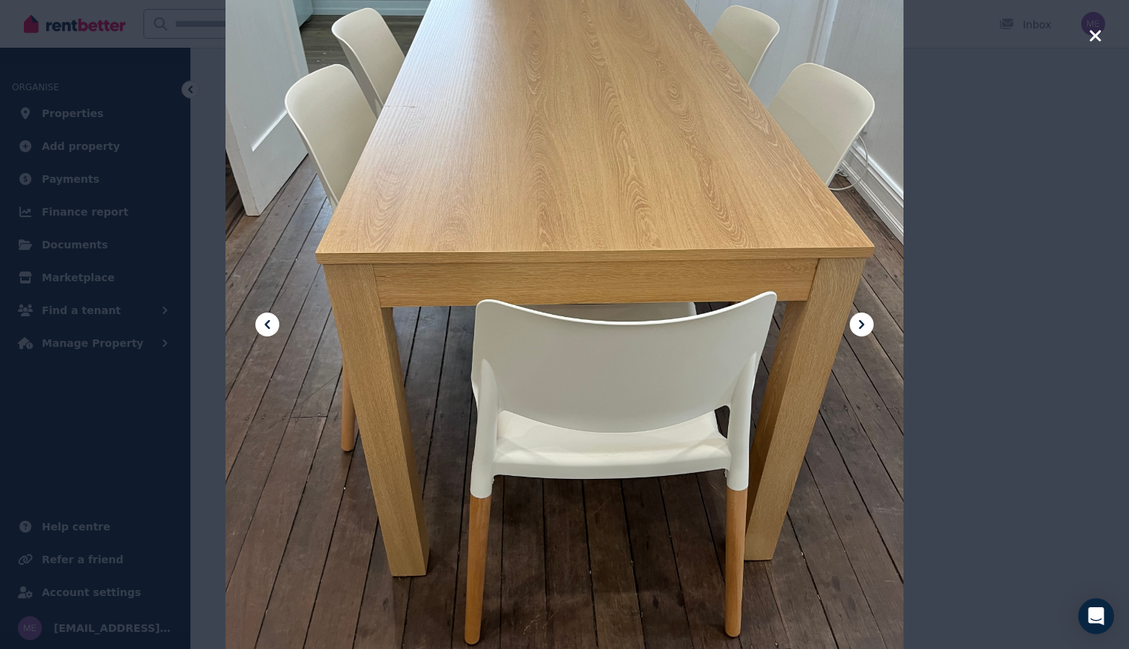
click at [857, 325] on icon at bounding box center [861, 325] width 18 height 18
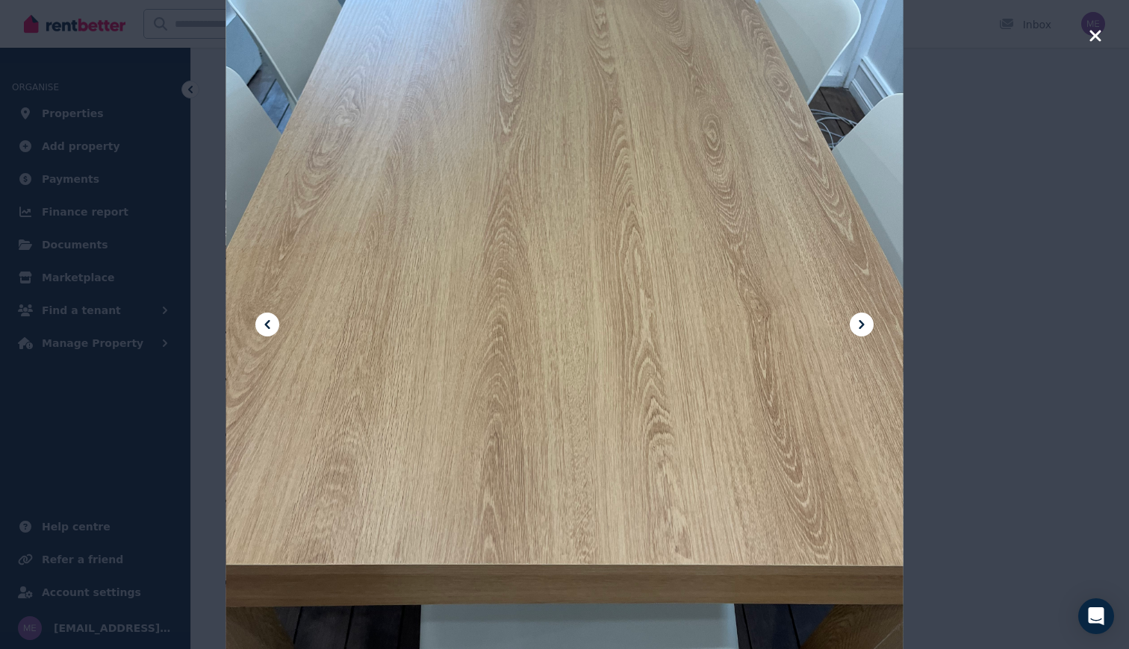
click at [857, 325] on icon at bounding box center [861, 325] width 18 height 18
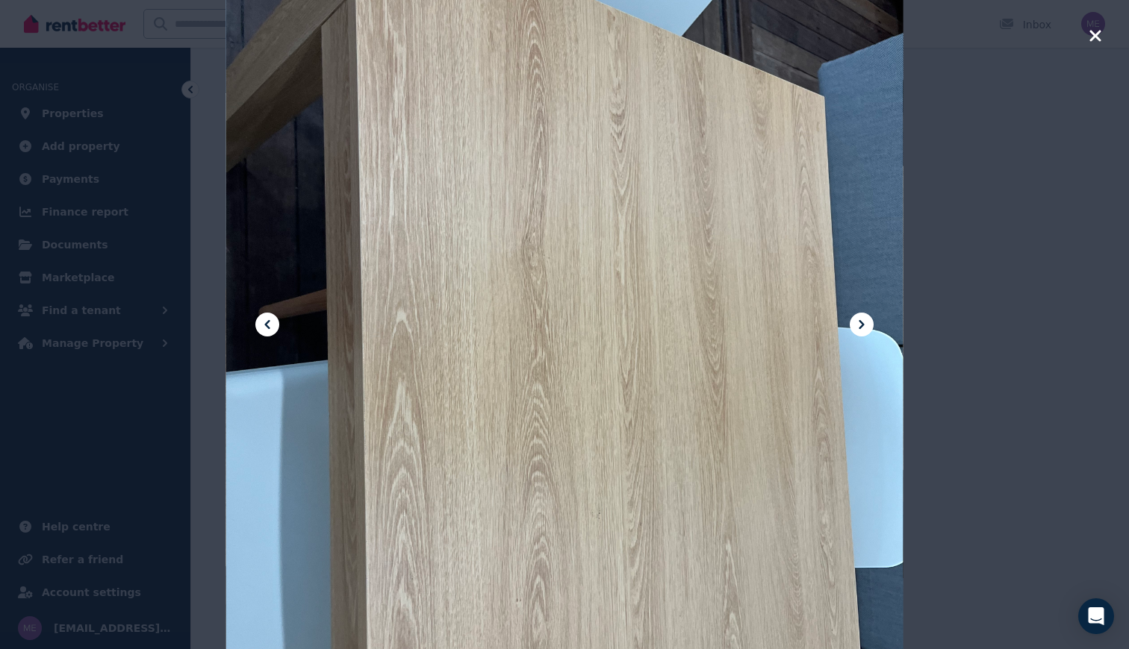
click at [857, 325] on icon at bounding box center [861, 325] width 18 height 18
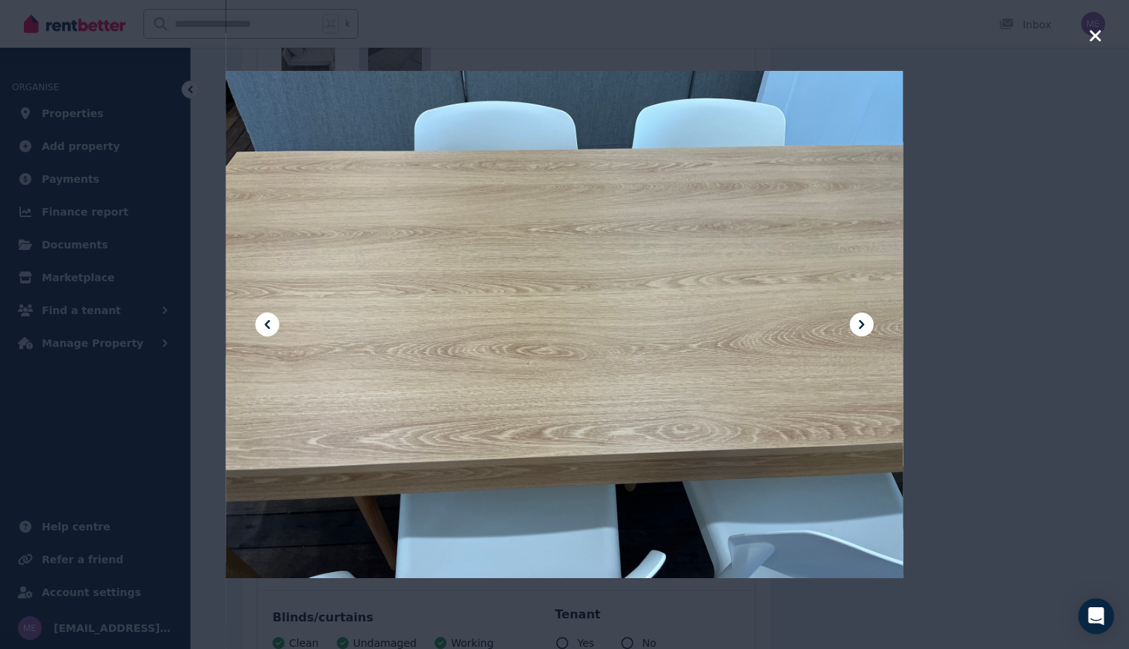
click at [857, 325] on icon at bounding box center [861, 325] width 18 height 18
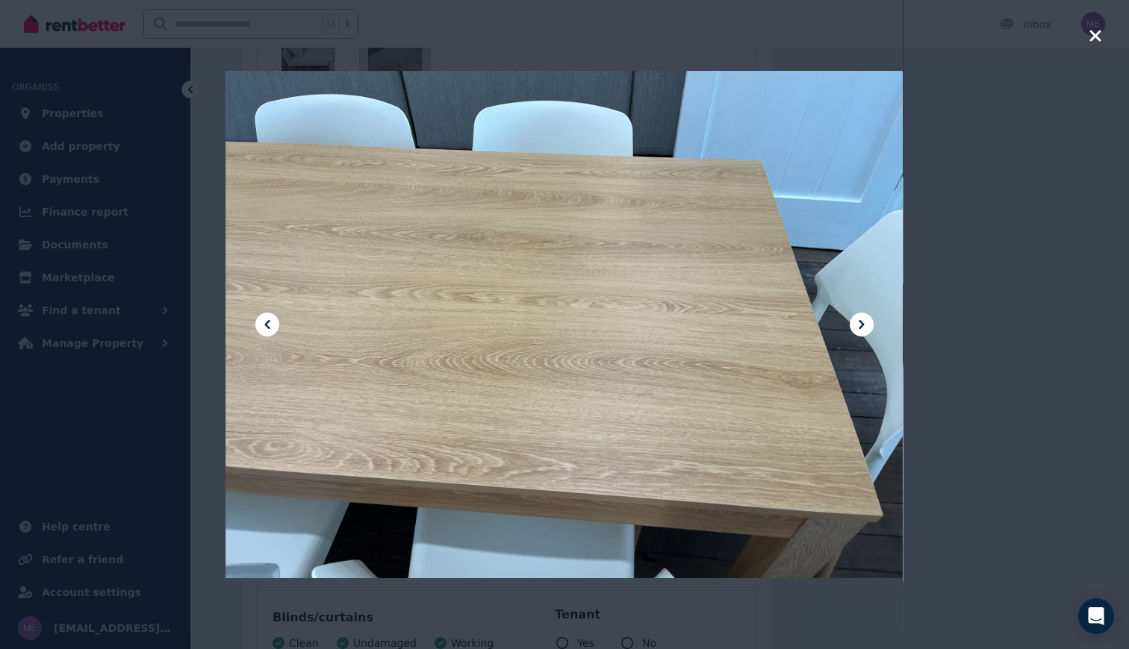
click at [857, 325] on icon at bounding box center [861, 325] width 18 height 18
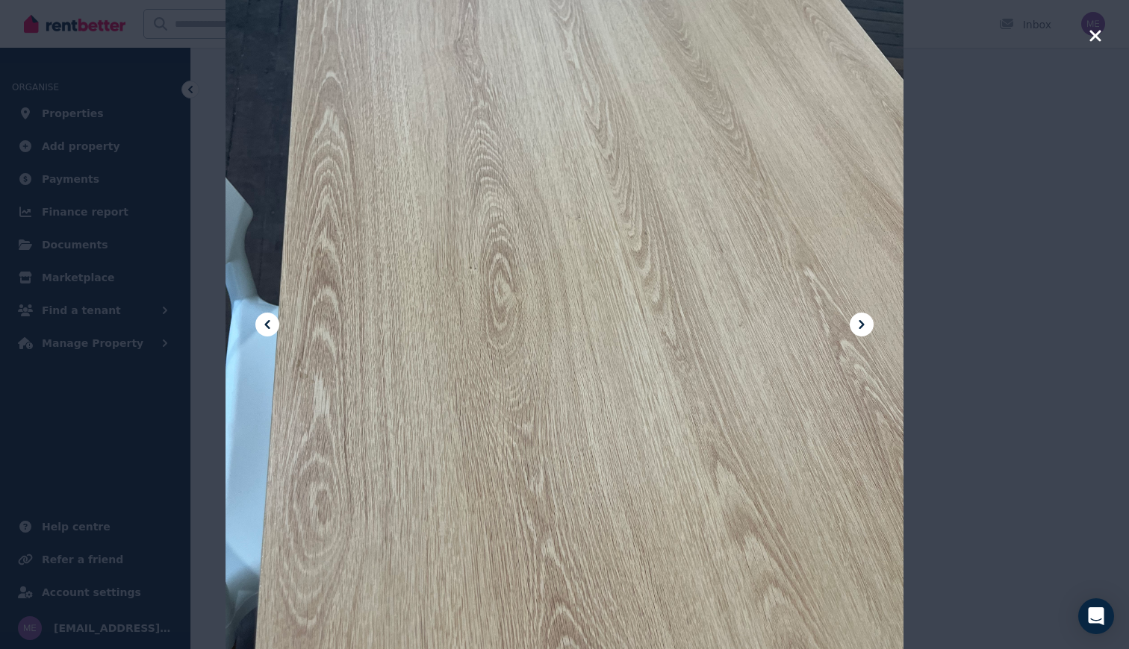
click at [857, 325] on icon at bounding box center [861, 325] width 18 height 18
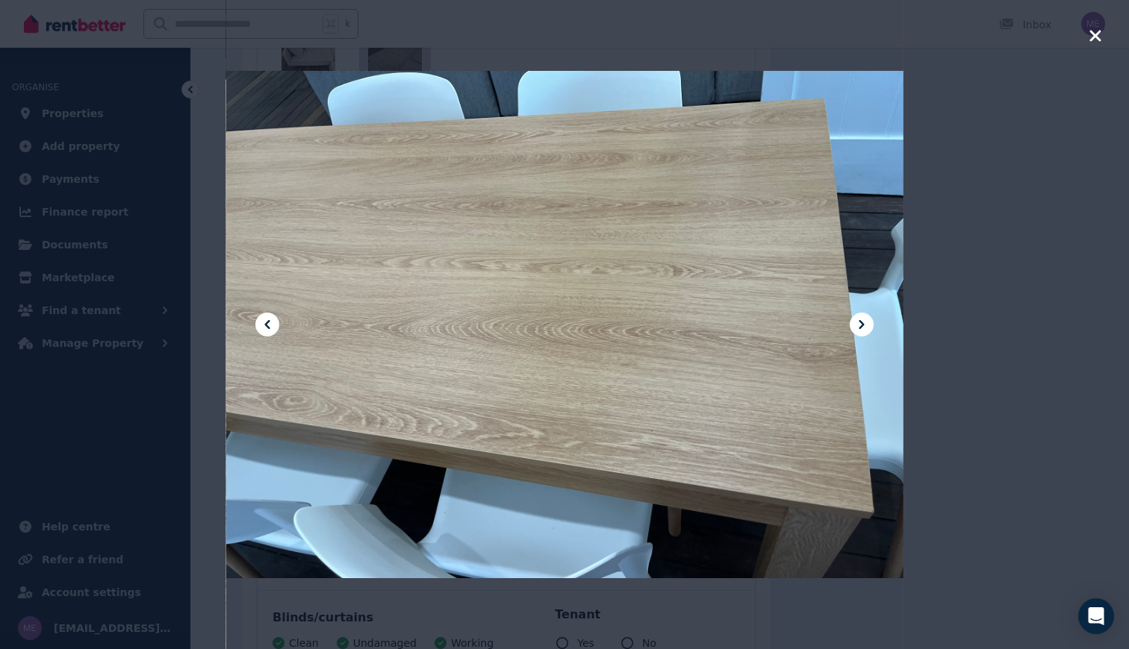
click at [857, 325] on icon at bounding box center [861, 325] width 18 height 18
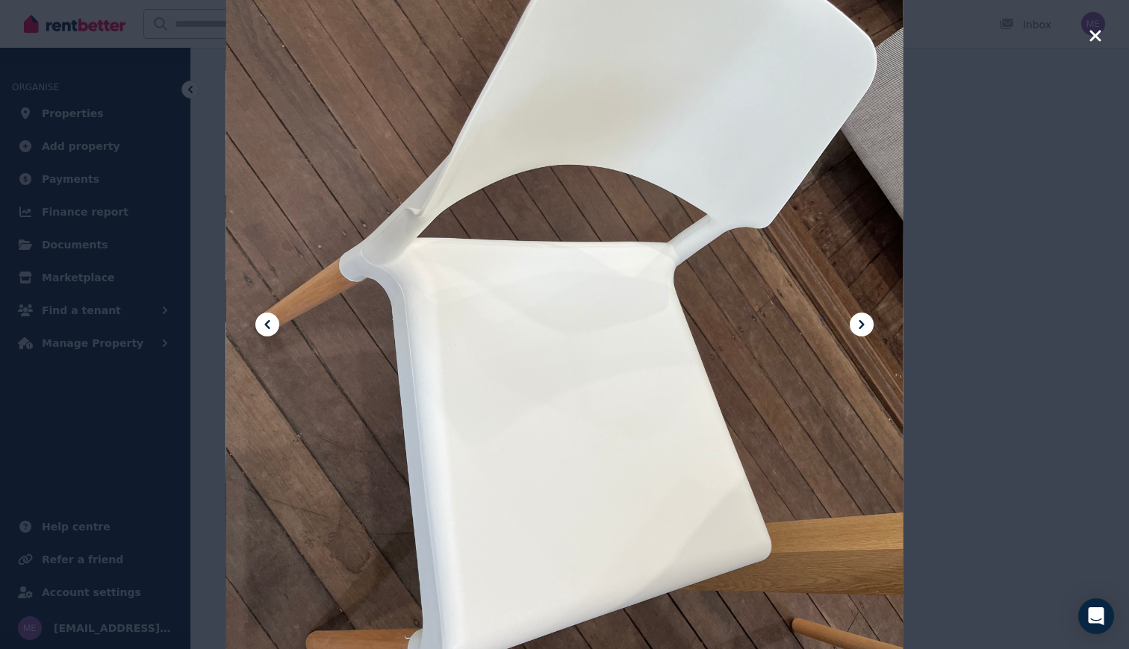
click at [857, 325] on icon at bounding box center [861, 325] width 18 height 18
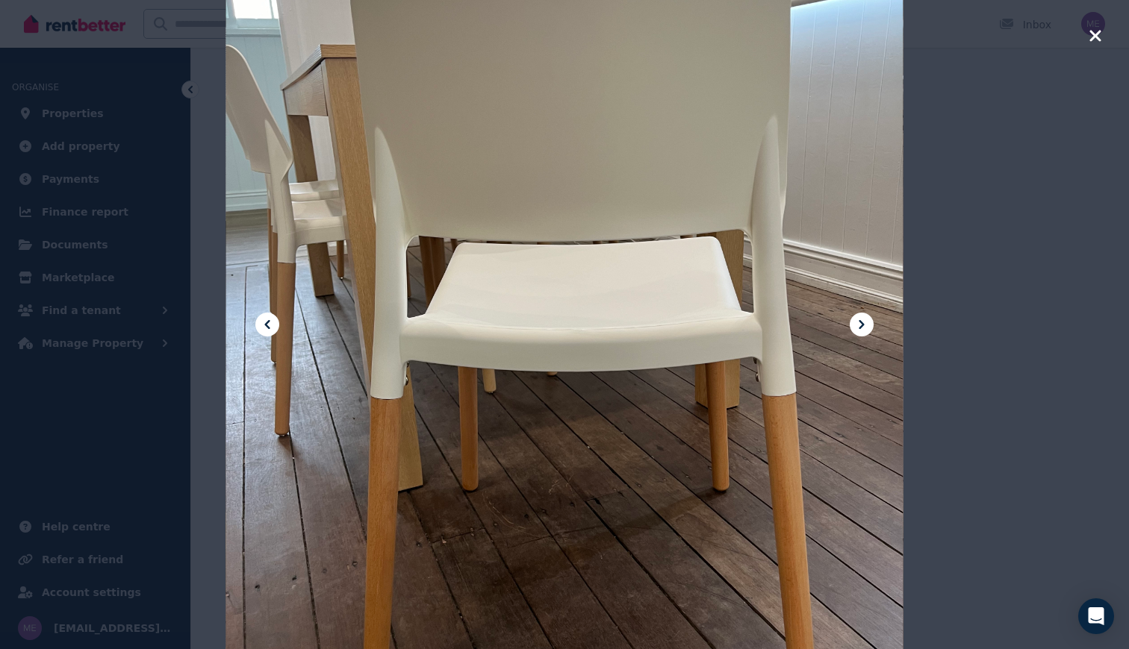
click at [857, 325] on icon at bounding box center [861, 325] width 18 height 18
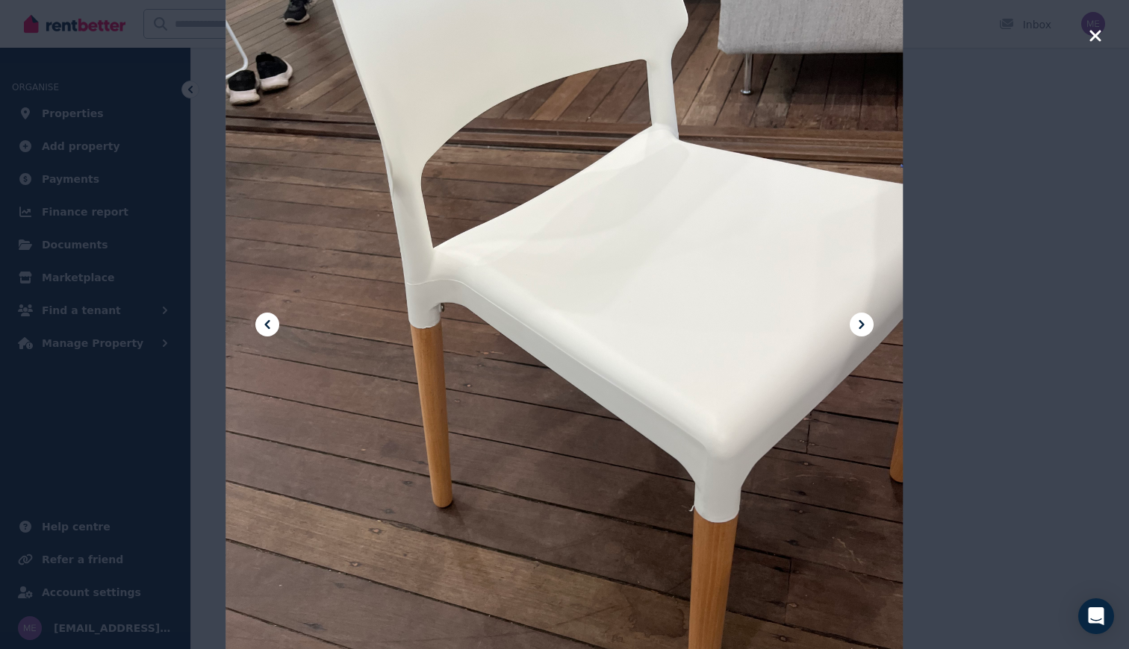
click at [857, 325] on icon at bounding box center [861, 325] width 18 height 18
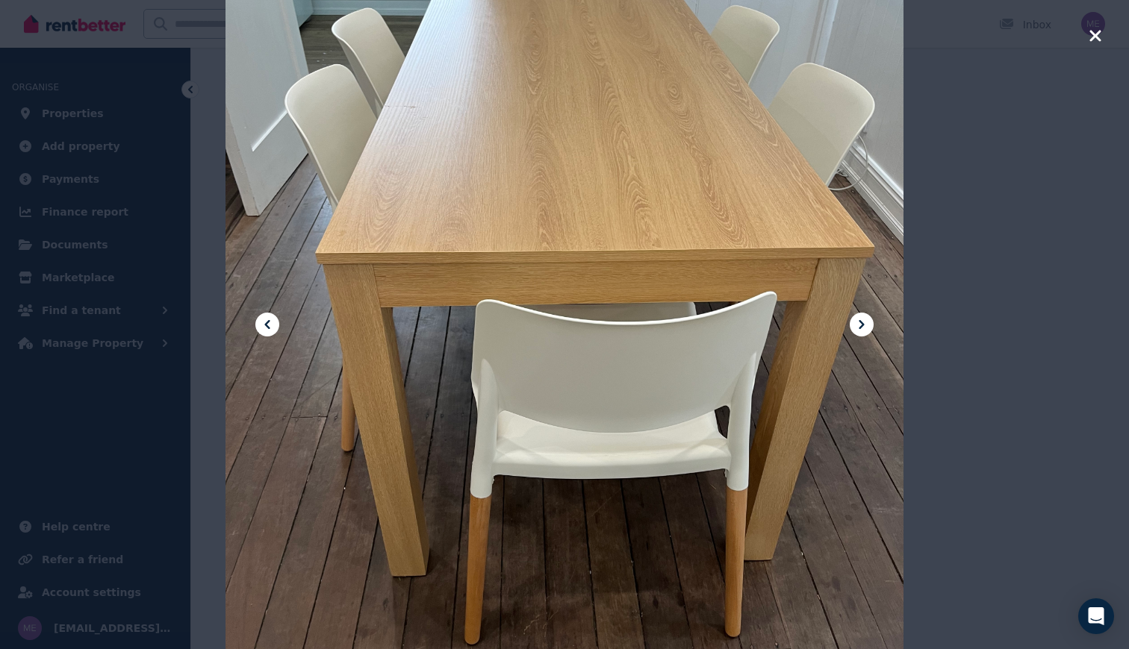
click at [858, 325] on icon at bounding box center [861, 325] width 18 height 18
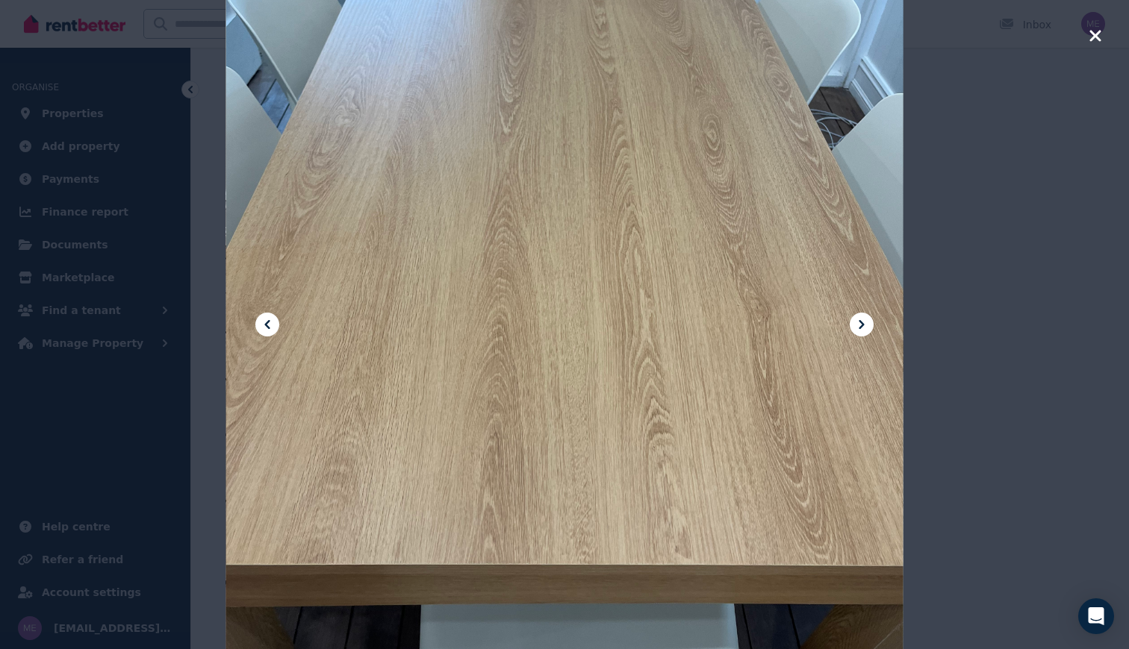
click at [858, 325] on icon at bounding box center [861, 325] width 18 height 18
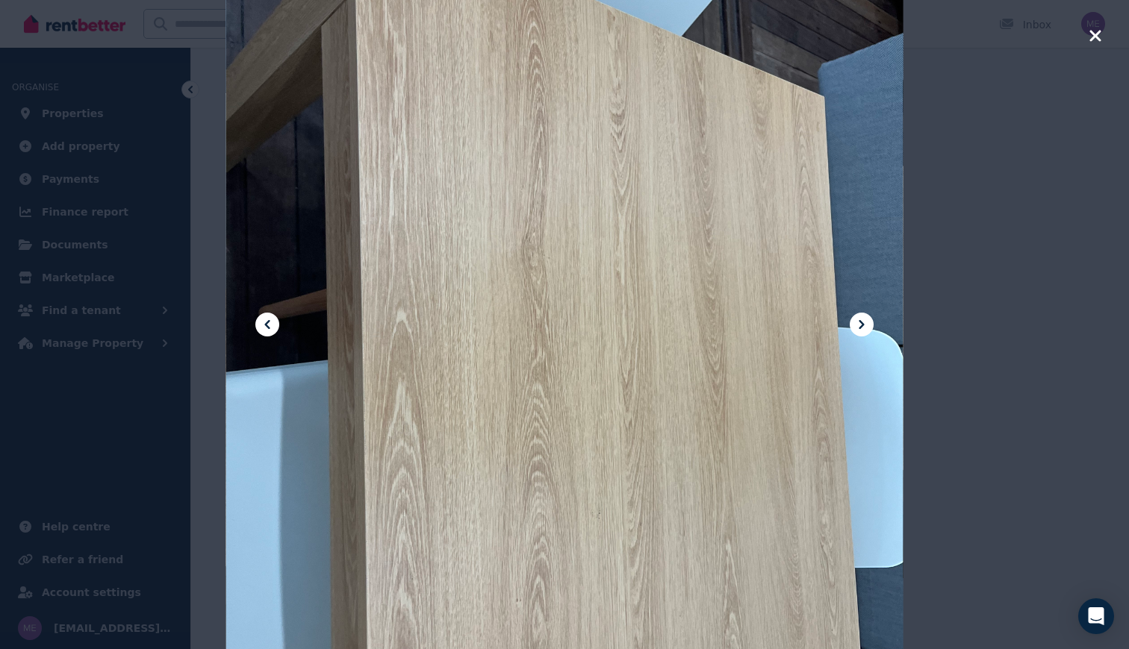
click at [858, 325] on icon at bounding box center [861, 325] width 18 height 18
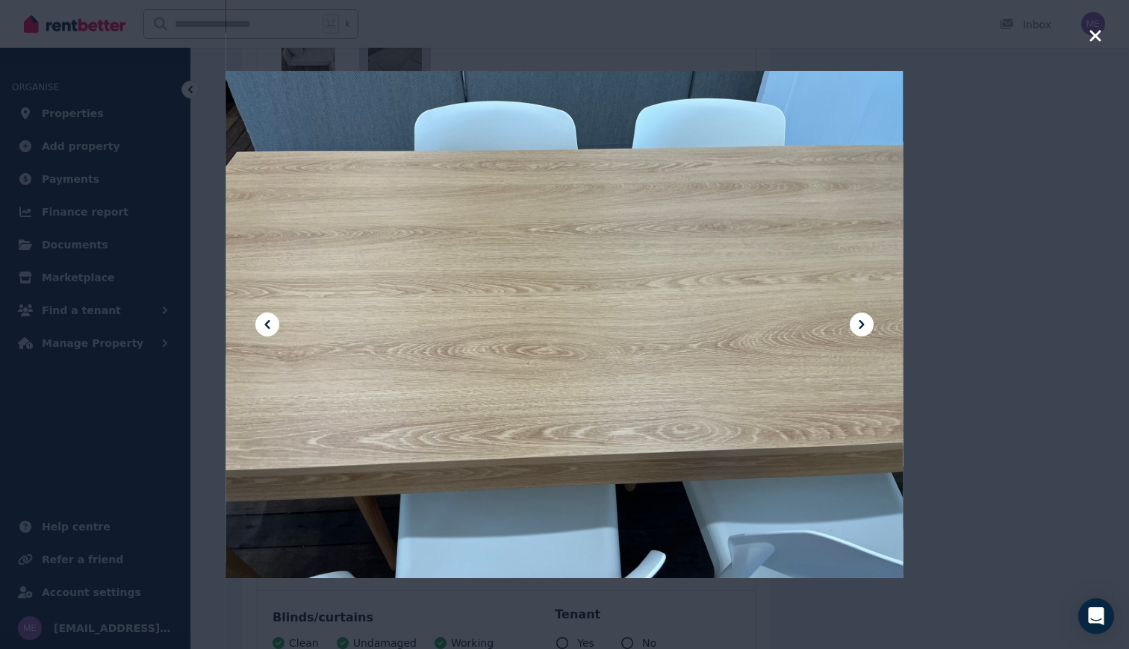
click at [858, 325] on icon at bounding box center [861, 325] width 18 height 18
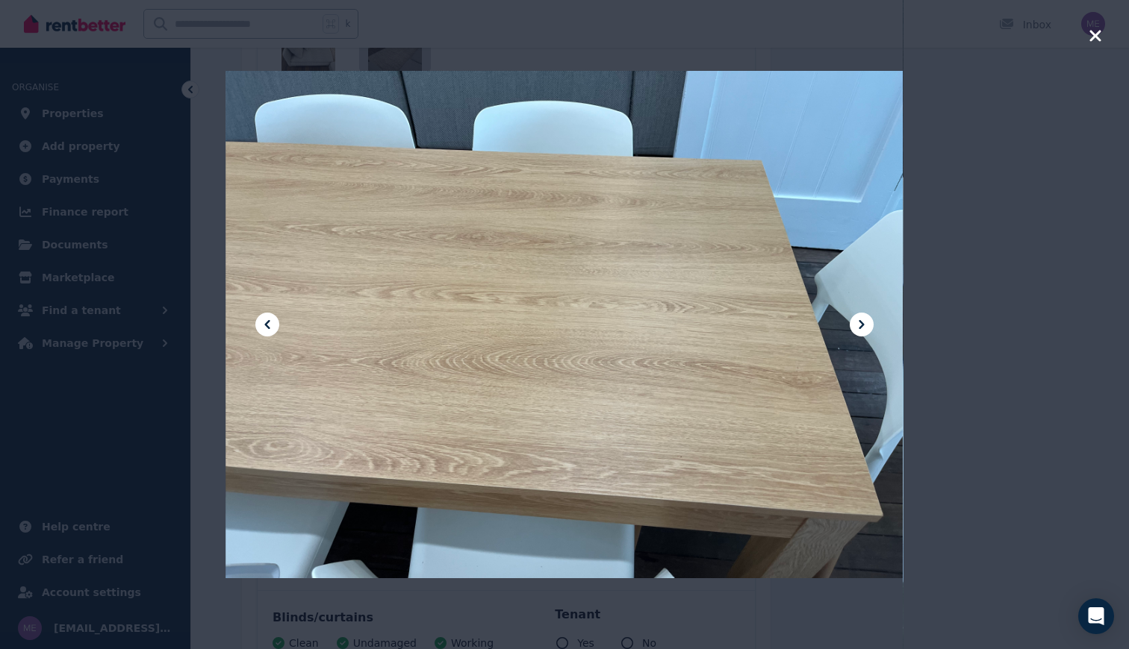
click at [858, 325] on icon at bounding box center [861, 325] width 18 height 18
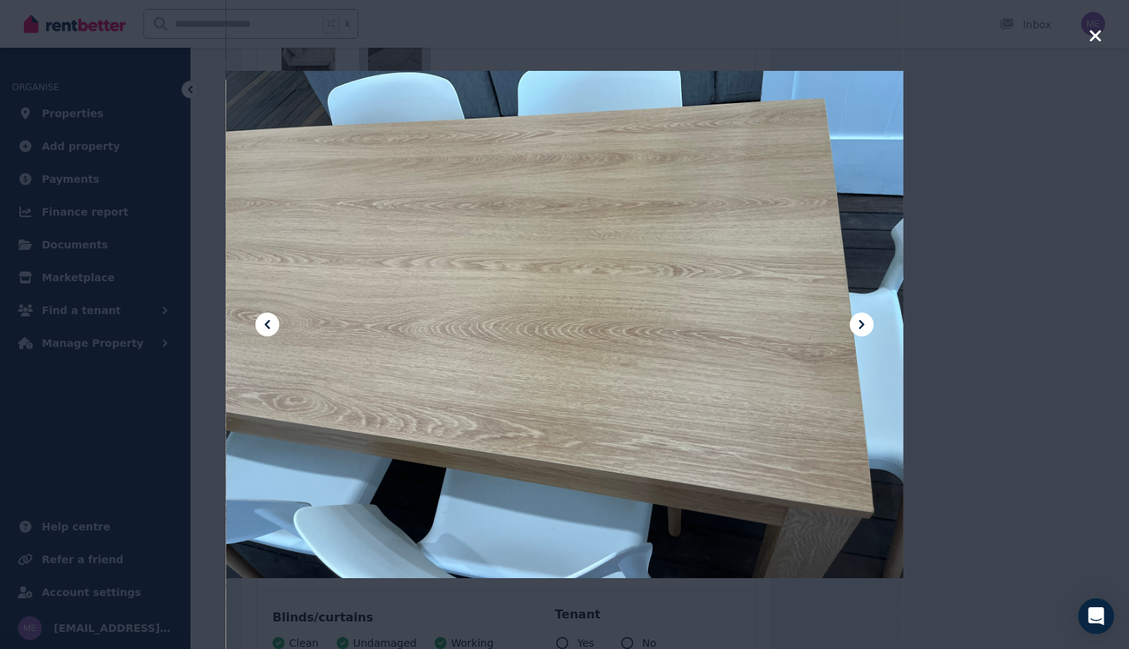
click at [858, 325] on icon at bounding box center [861, 325] width 18 height 18
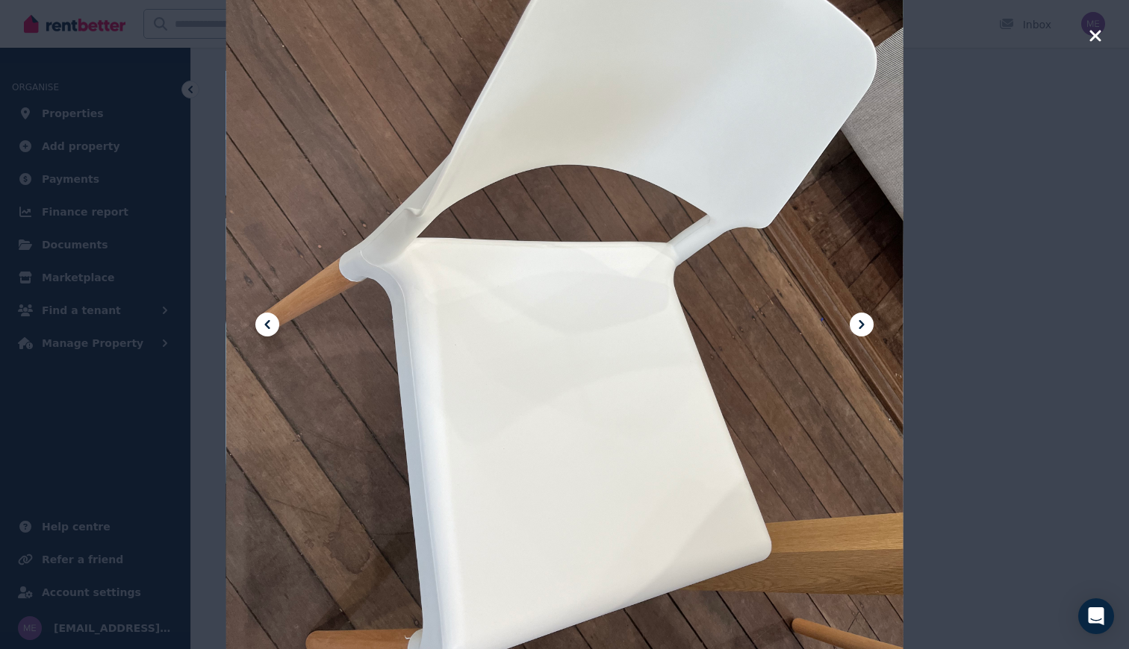
click at [858, 325] on icon at bounding box center [861, 325] width 18 height 18
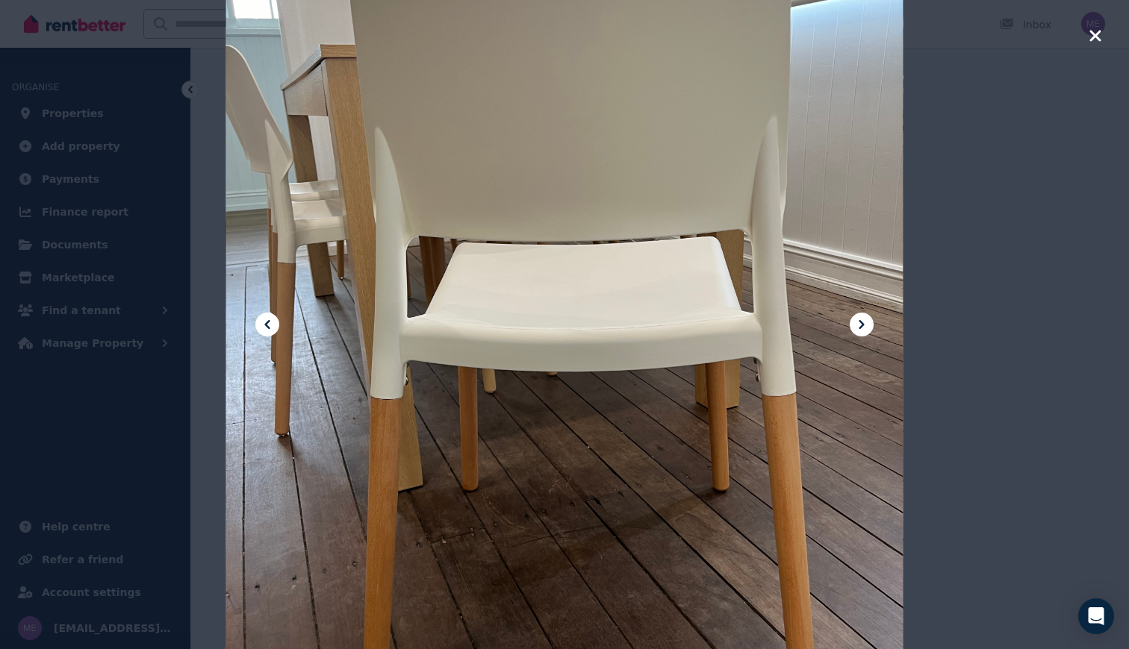
click at [858, 325] on icon at bounding box center [861, 325] width 18 height 18
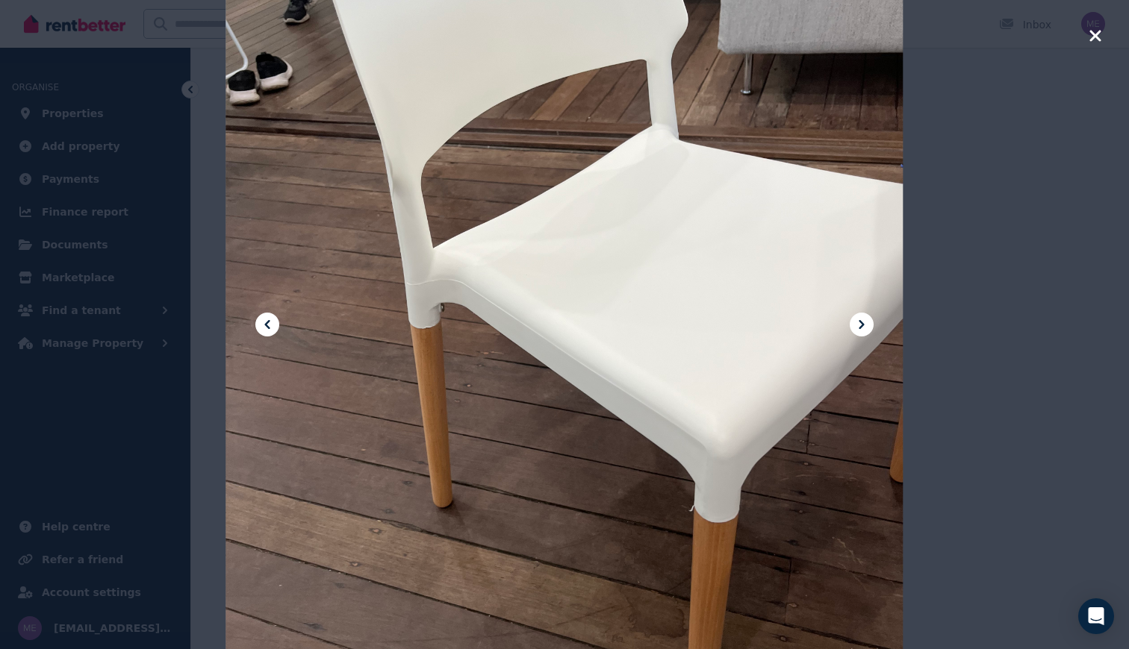
click at [858, 325] on icon at bounding box center [861, 325] width 18 height 18
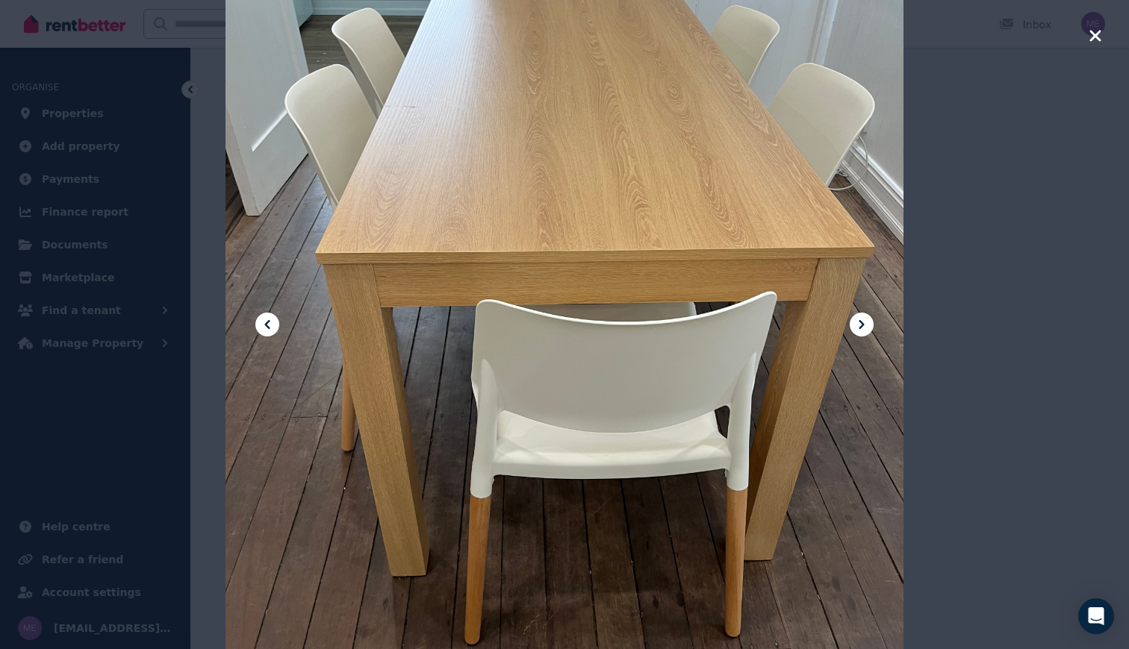
click at [864, 318] on icon at bounding box center [861, 325] width 18 height 18
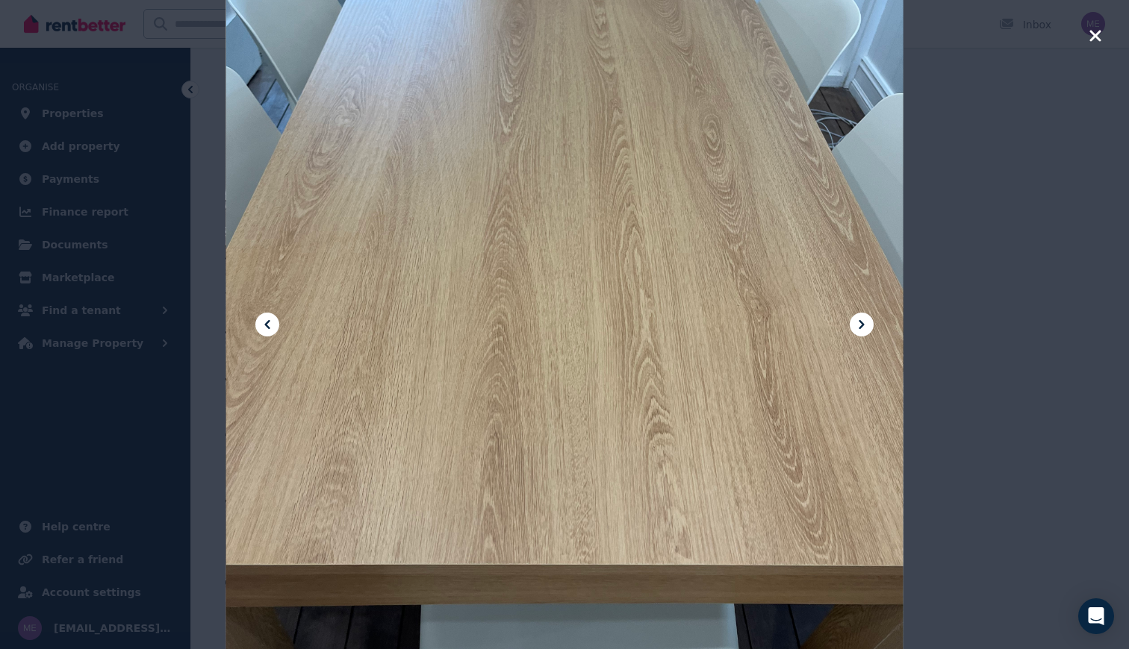
click at [864, 318] on icon at bounding box center [861, 325] width 18 height 18
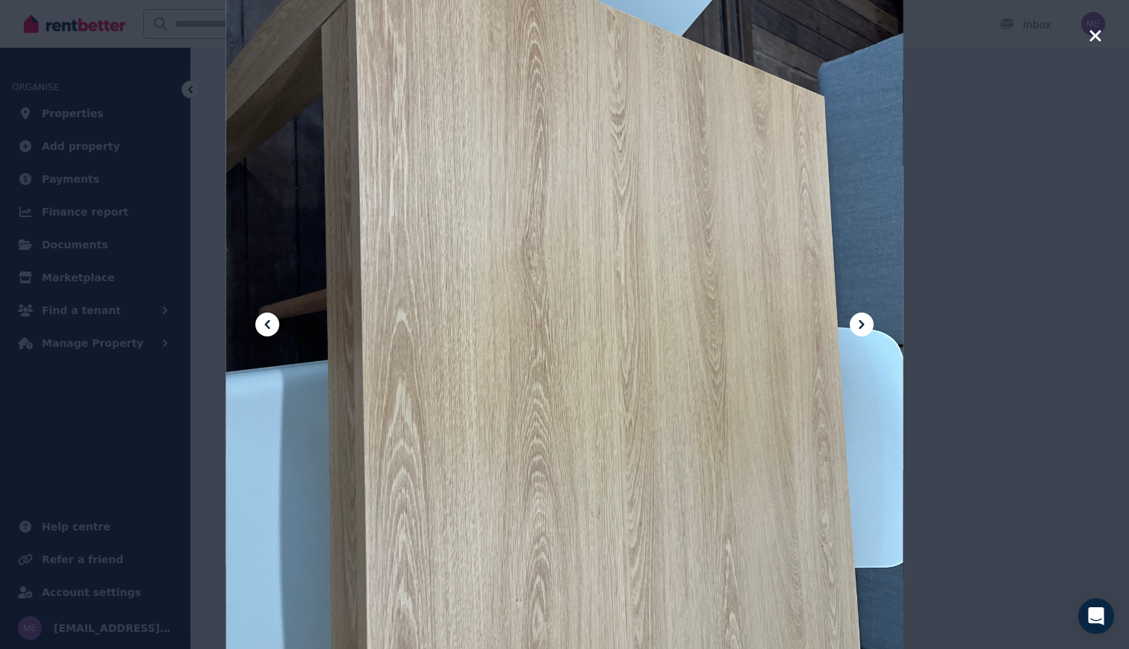
click at [864, 318] on icon at bounding box center [861, 325] width 18 height 18
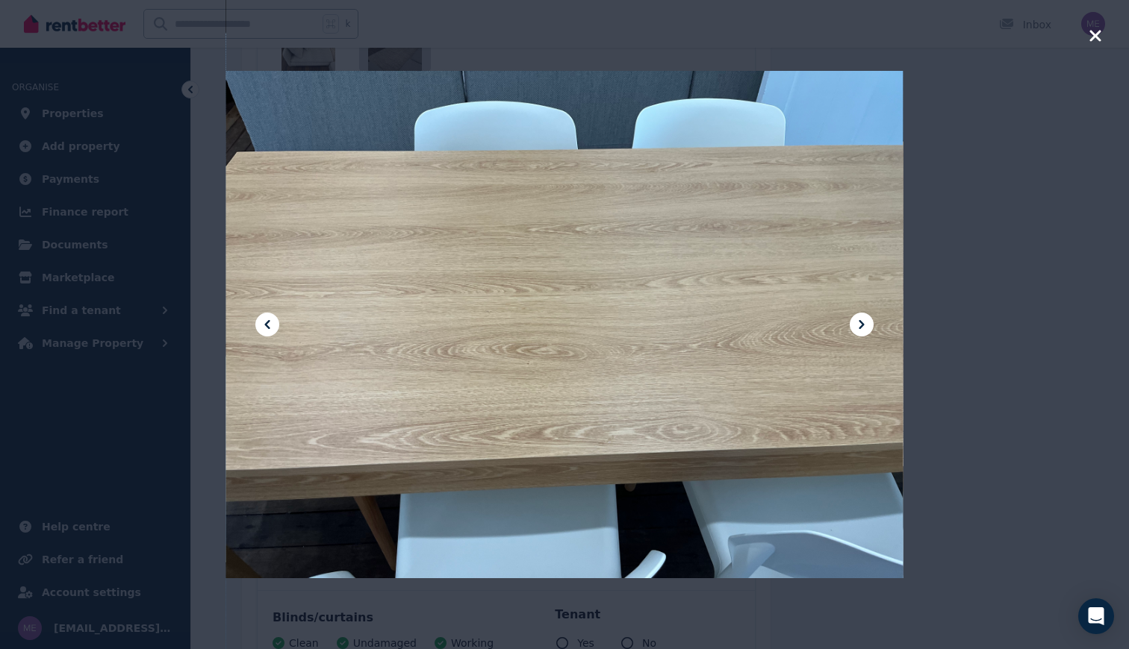
click at [864, 318] on icon at bounding box center [861, 325] width 18 height 18
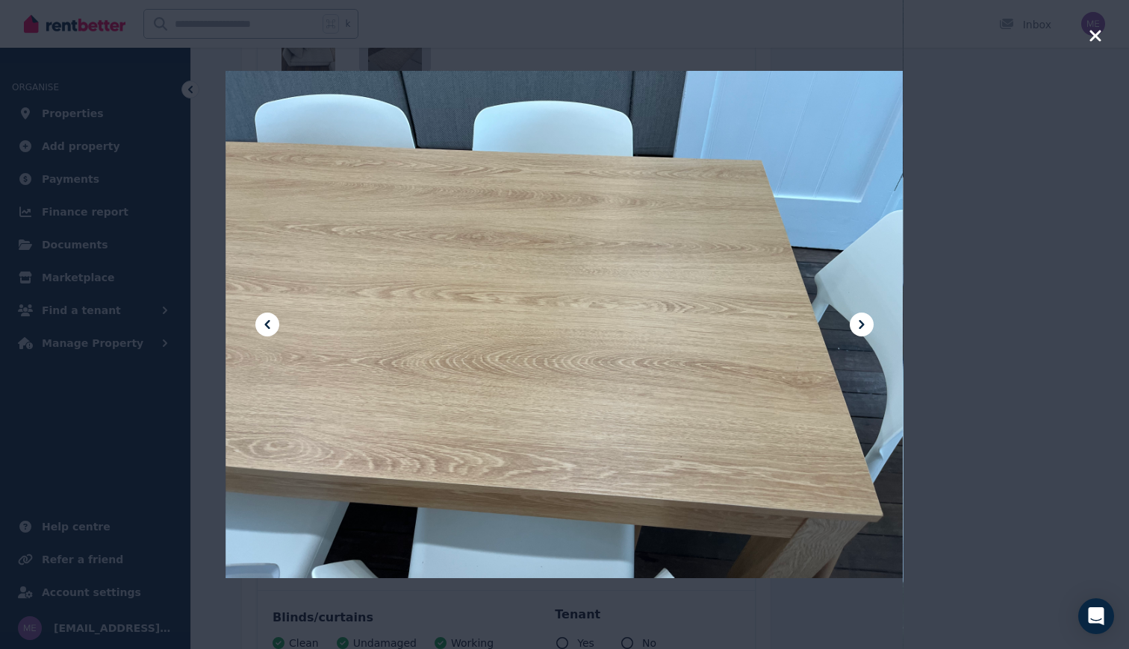
click at [864, 318] on icon at bounding box center [861, 325] width 18 height 18
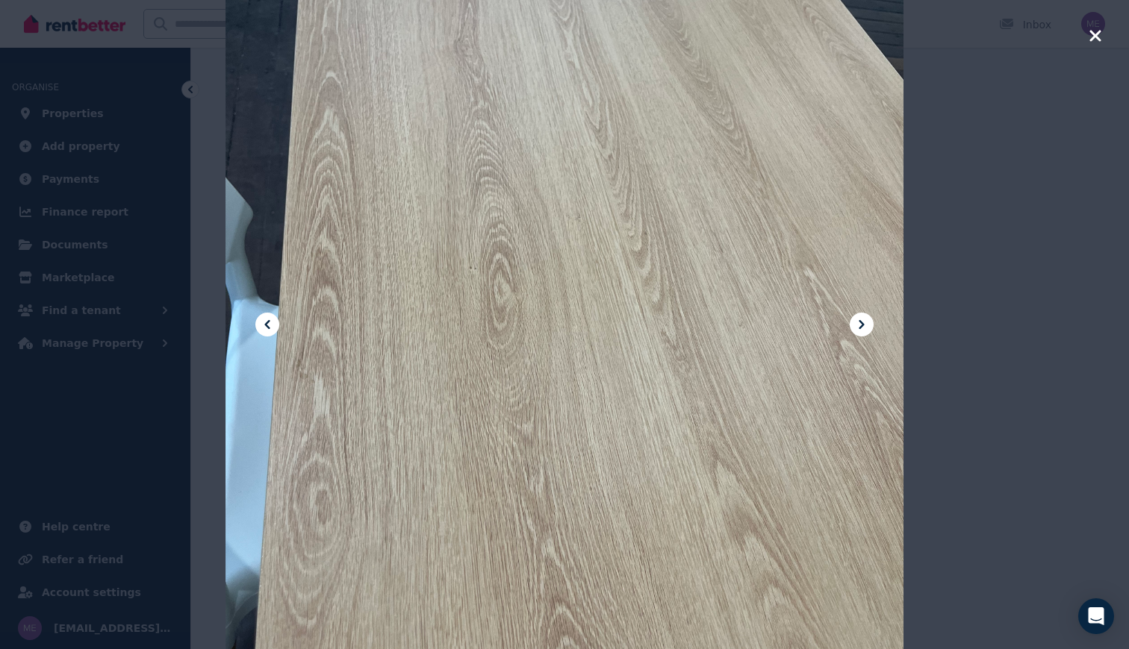
click at [864, 318] on icon at bounding box center [861, 325] width 18 height 18
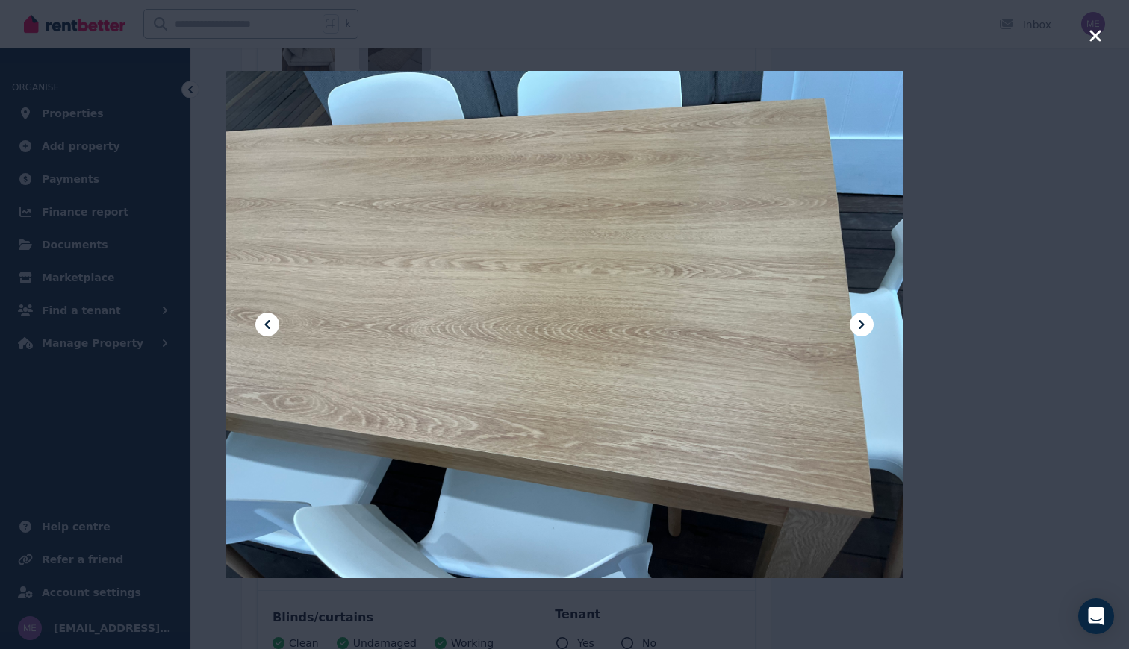
click at [864, 318] on icon at bounding box center [861, 325] width 18 height 18
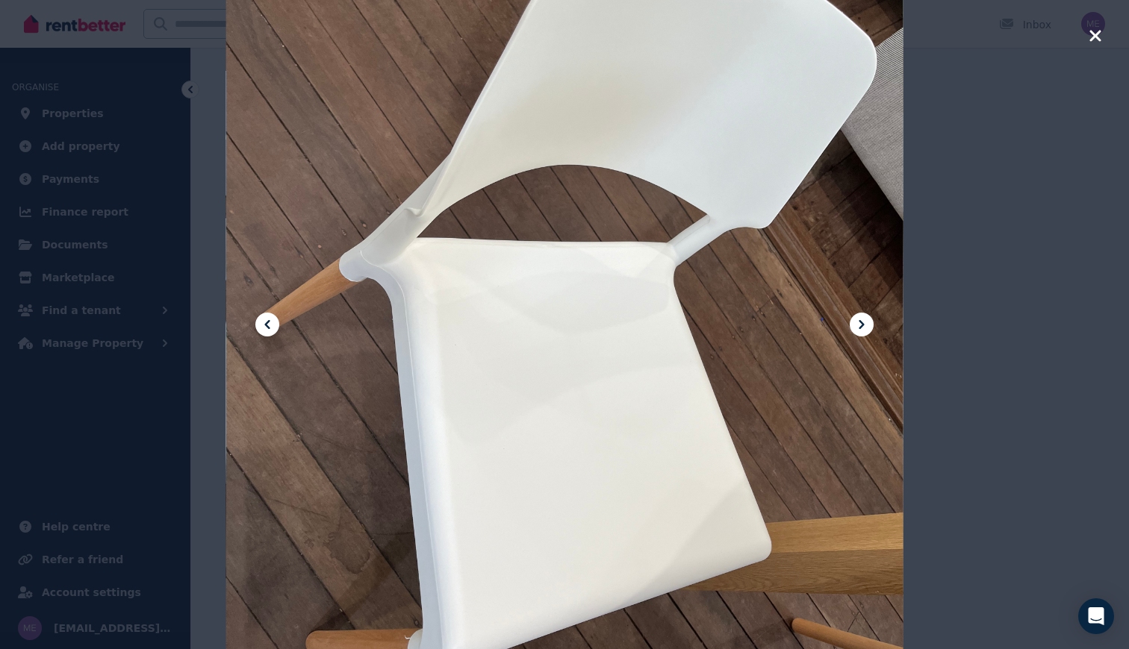
click at [864, 318] on icon at bounding box center [861, 325] width 18 height 18
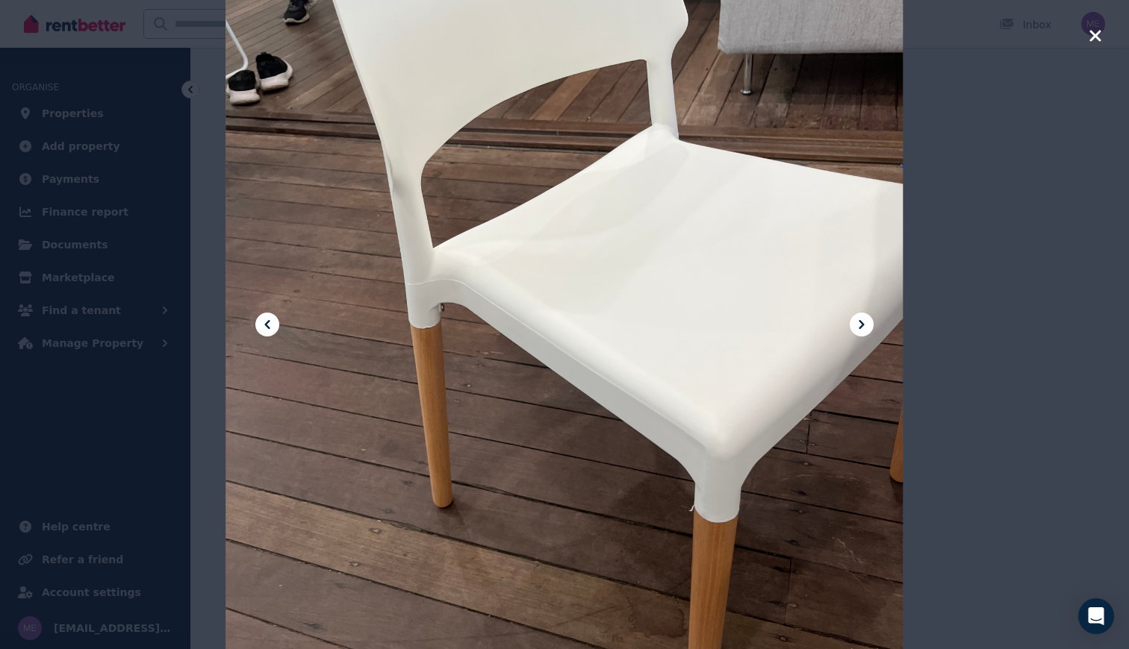
click at [864, 318] on icon at bounding box center [861, 325] width 18 height 18
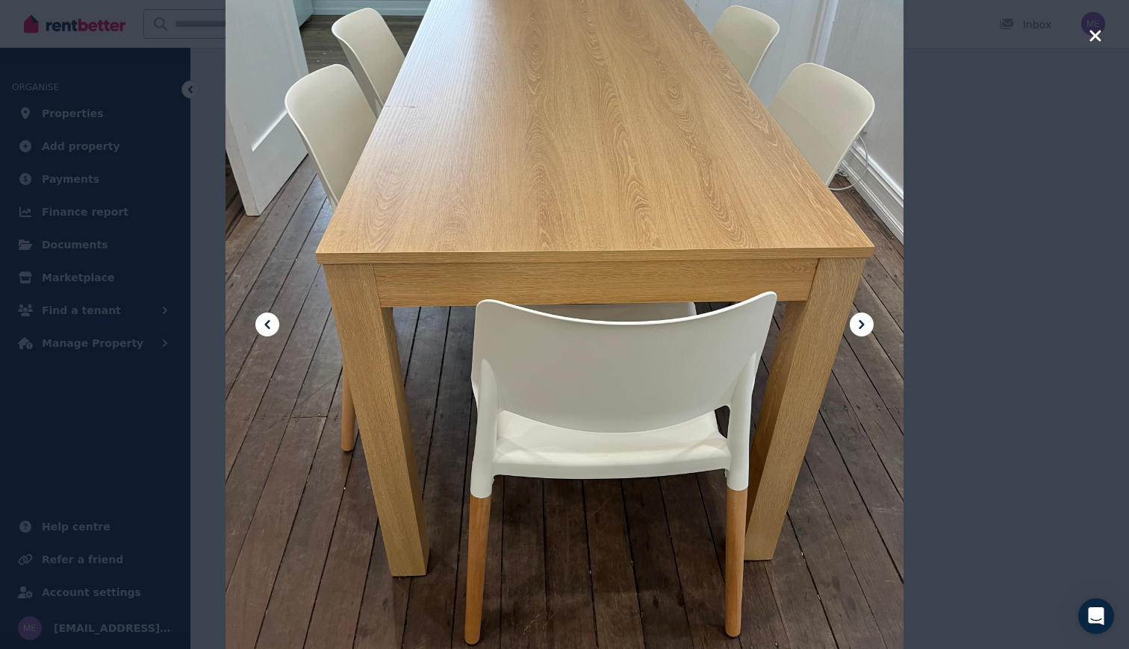
click at [1091, 38] on icon "button" at bounding box center [1094, 35] width 11 height 11
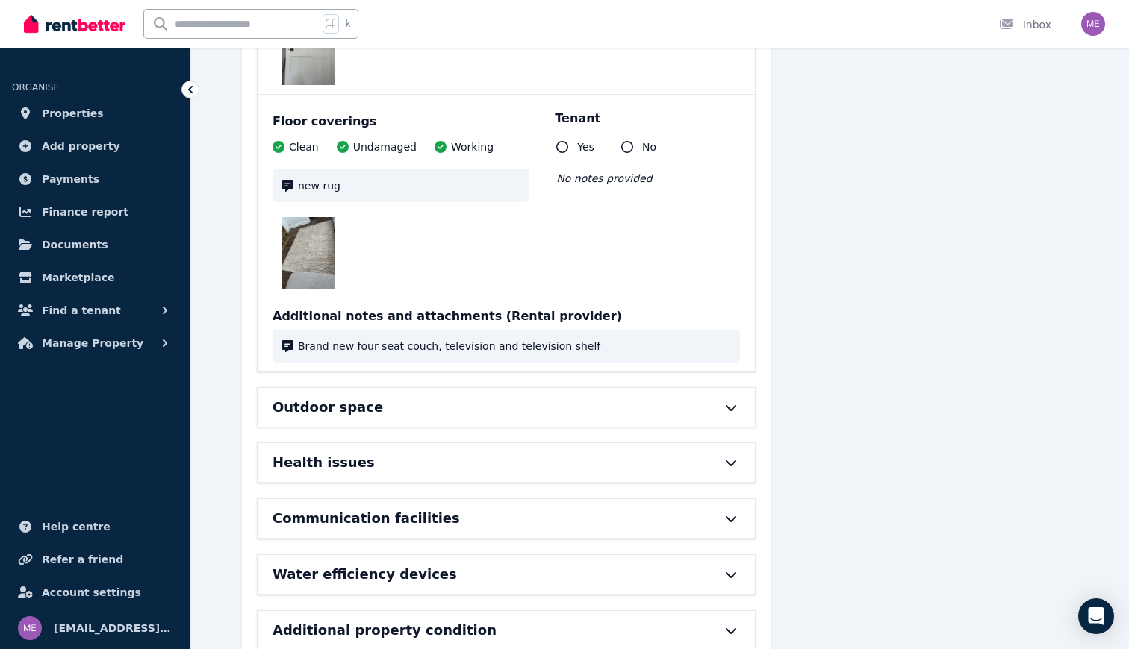
scroll to position [13169, 0]
click at [304, 218] on img at bounding box center [308, 254] width 54 height 72
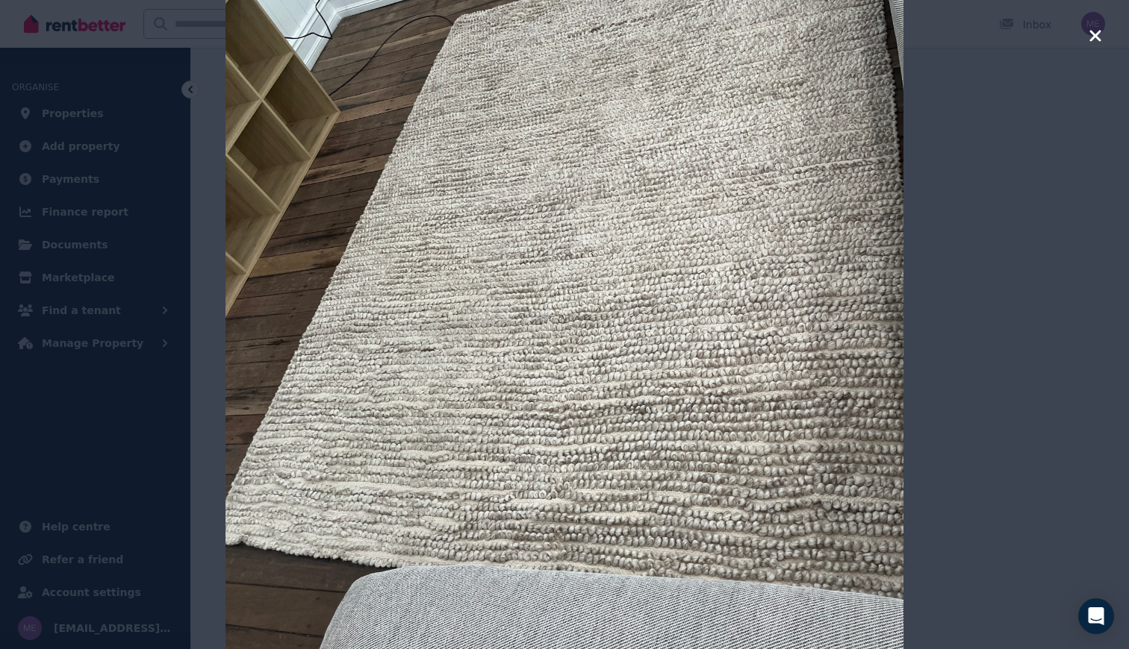
click at [1100, 31] on icon "button" at bounding box center [1094, 35] width 11 height 11
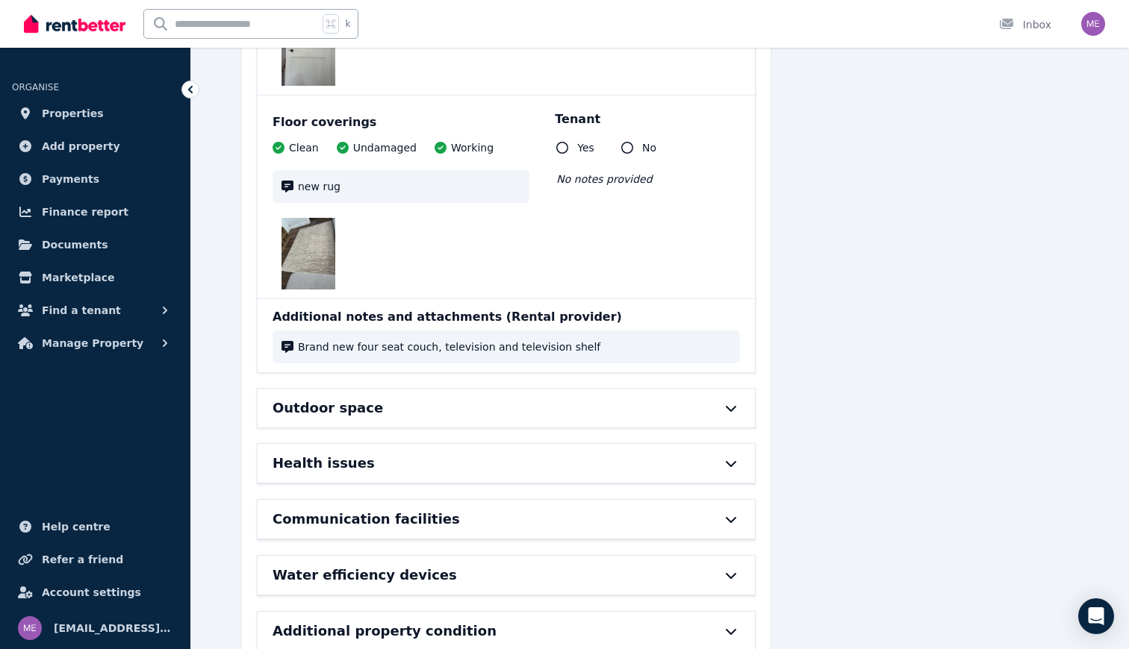
click at [513, 398] on div "Outdoor space" at bounding box center [484, 408] width 425 height 21
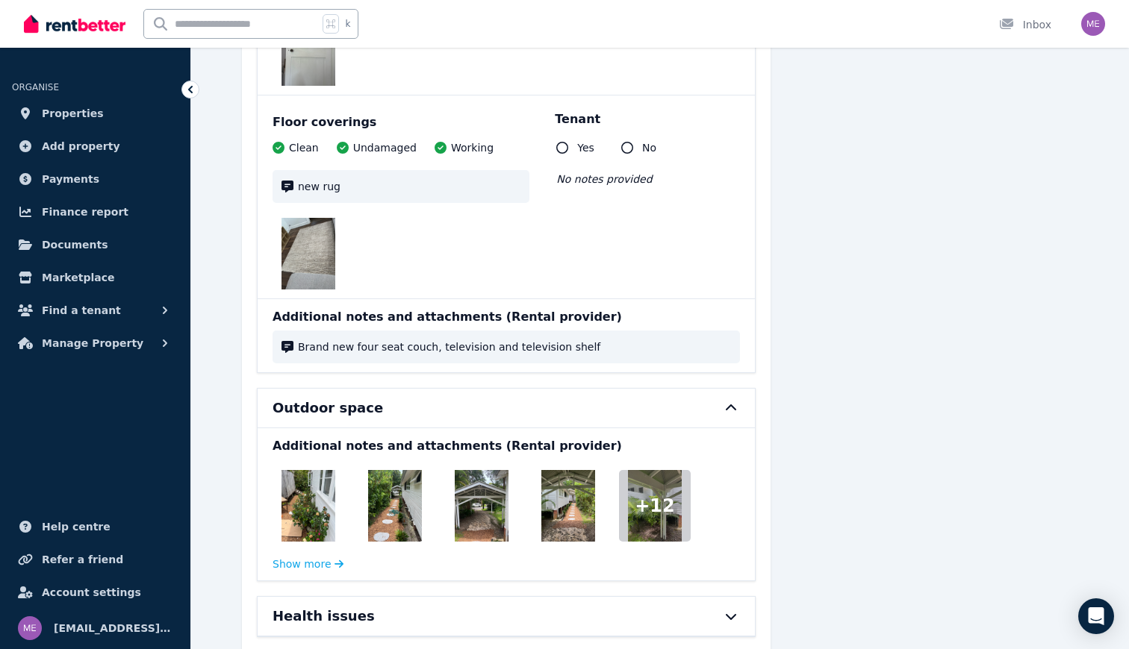
click at [316, 470] on img at bounding box center [308, 506] width 54 height 72
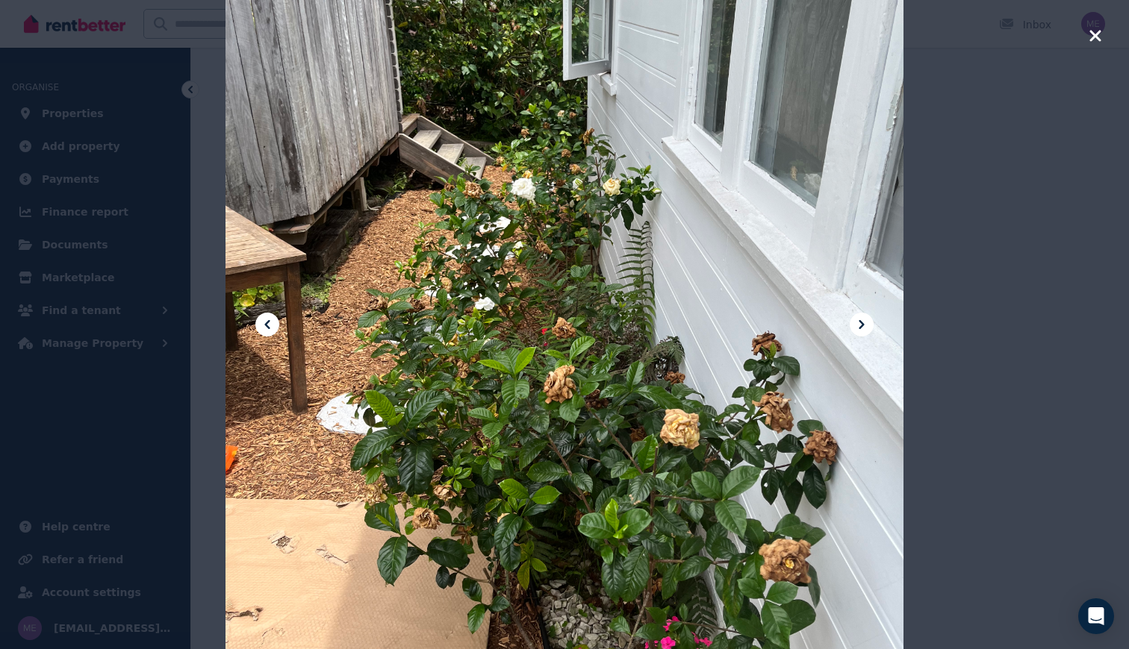
click at [862, 328] on icon at bounding box center [861, 325] width 18 height 18
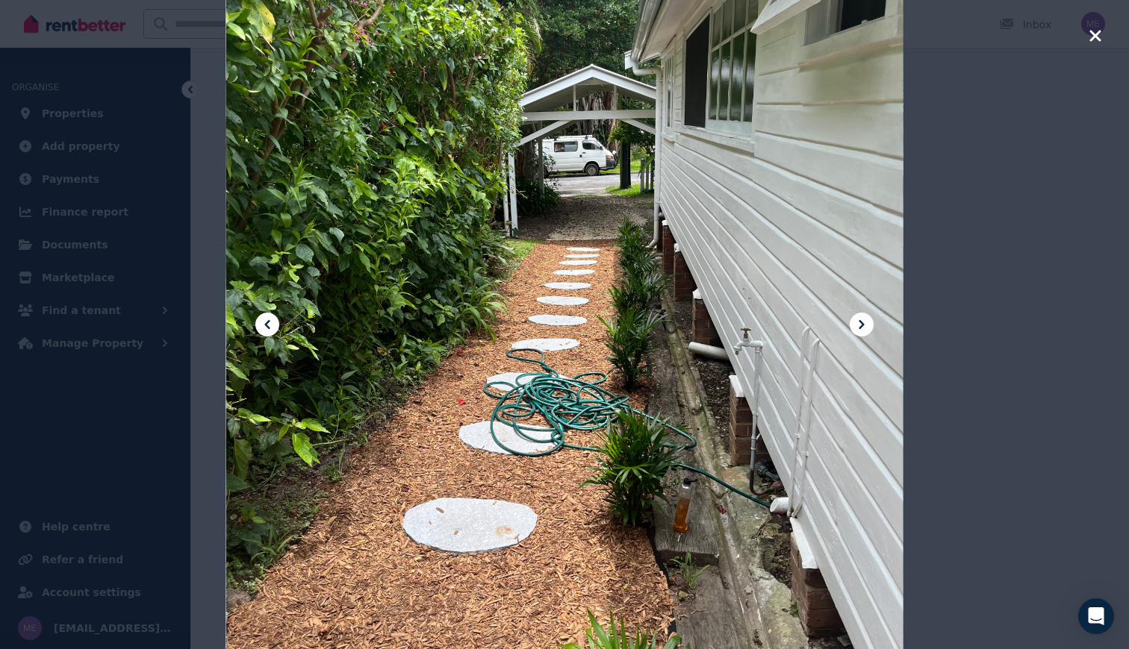
click at [862, 328] on icon at bounding box center [861, 325] width 18 height 18
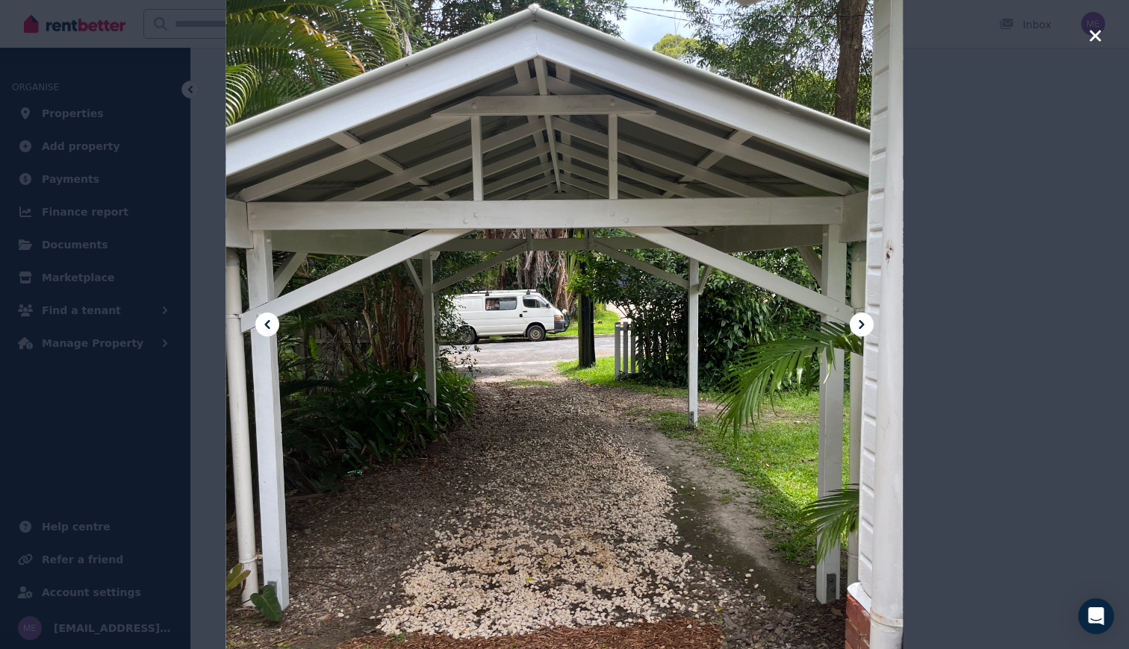
click at [862, 328] on icon at bounding box center [861, 325] width 18 height 18
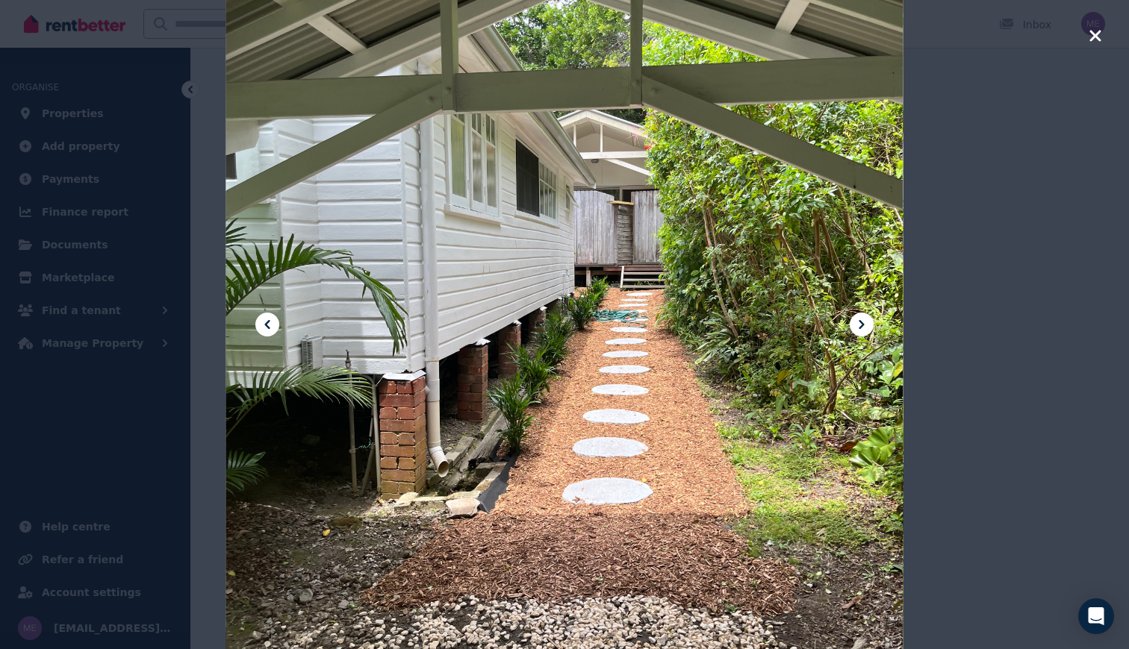
click at [862, 328] on icon at bounding box center [861, 325] width 18 height 18
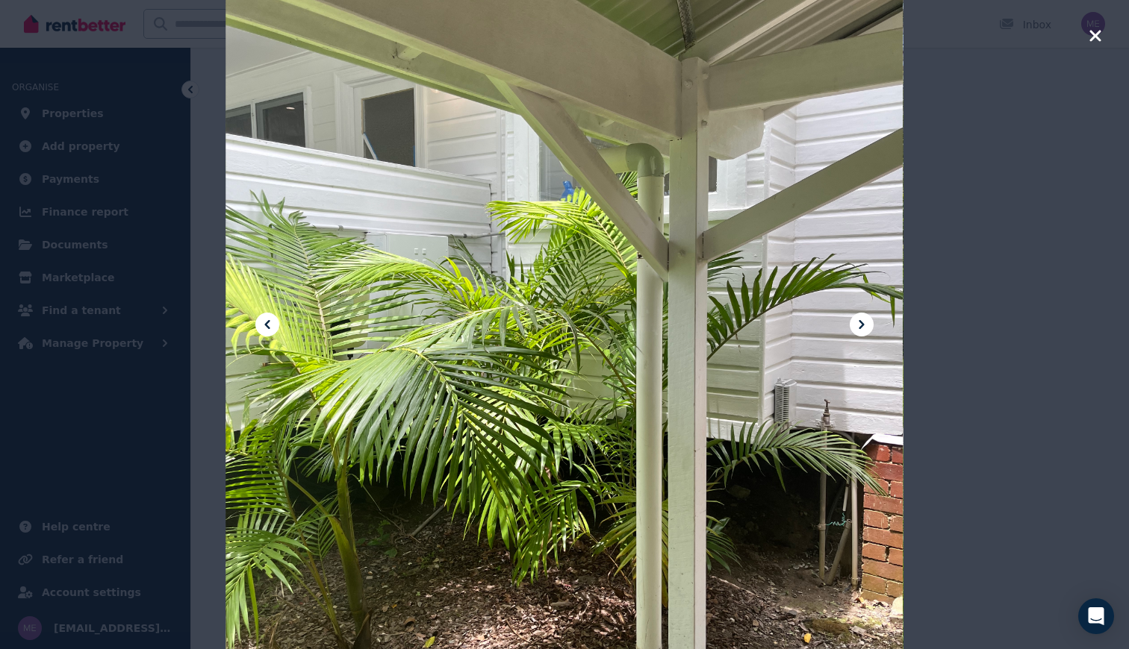
click at [862, 328] on icon at bounding box center [861, 325] width 18 height 18
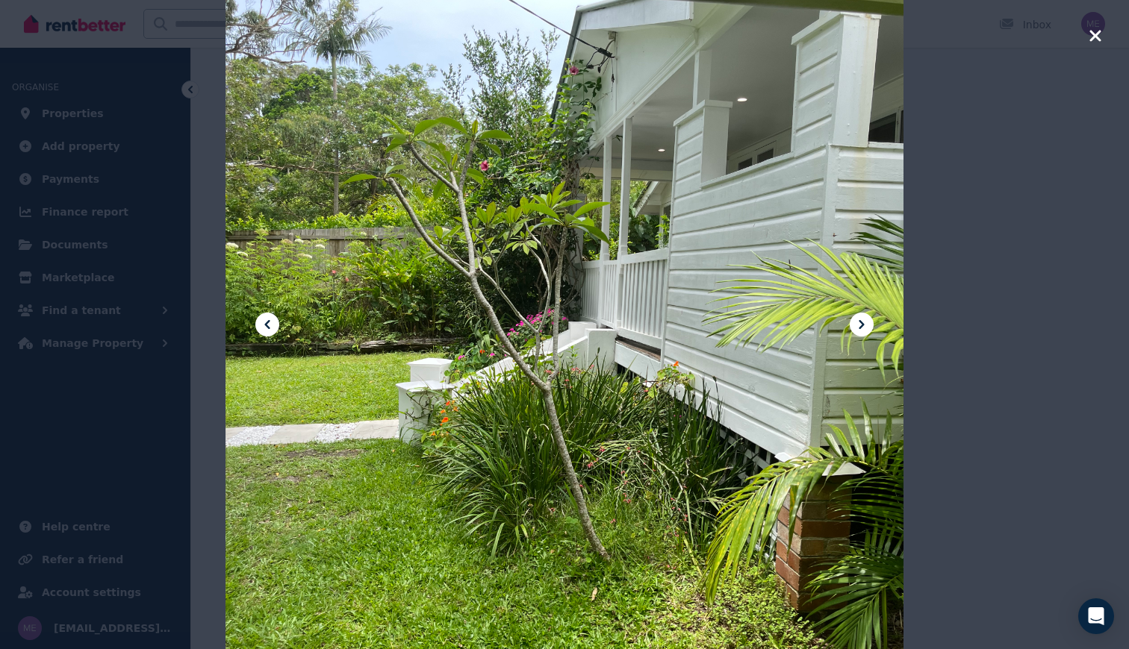
click at [862, 328] on icon at bounding box center [861, 325] width 18 height 18
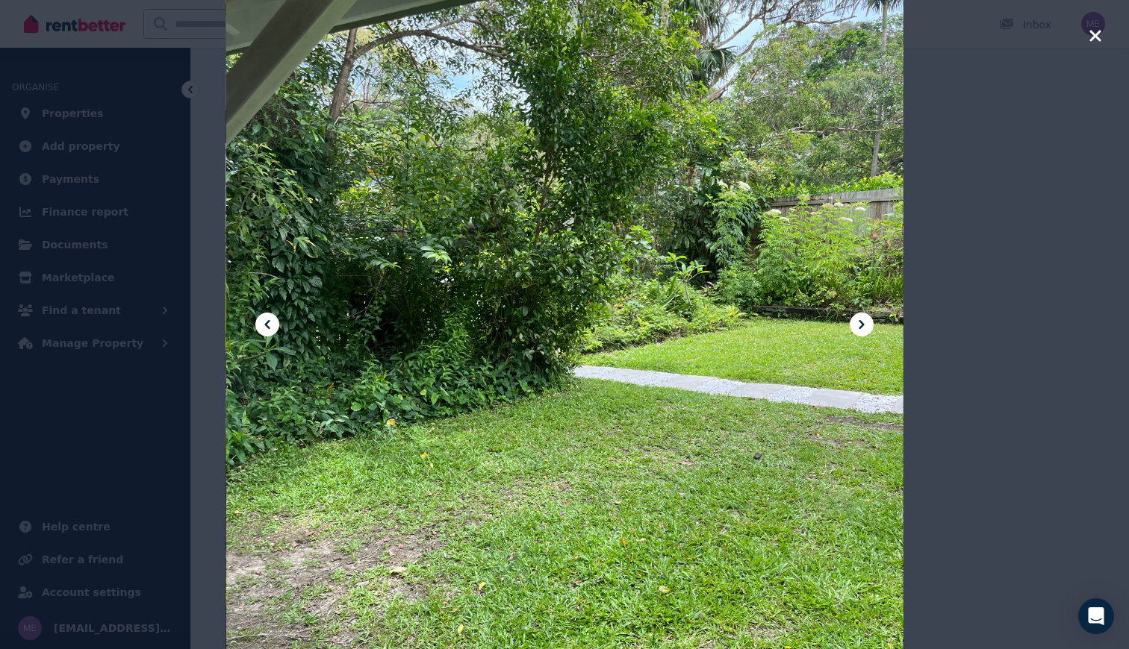
click at [862, 328] on icon at bounding box center [861, 325] width 18 height 18
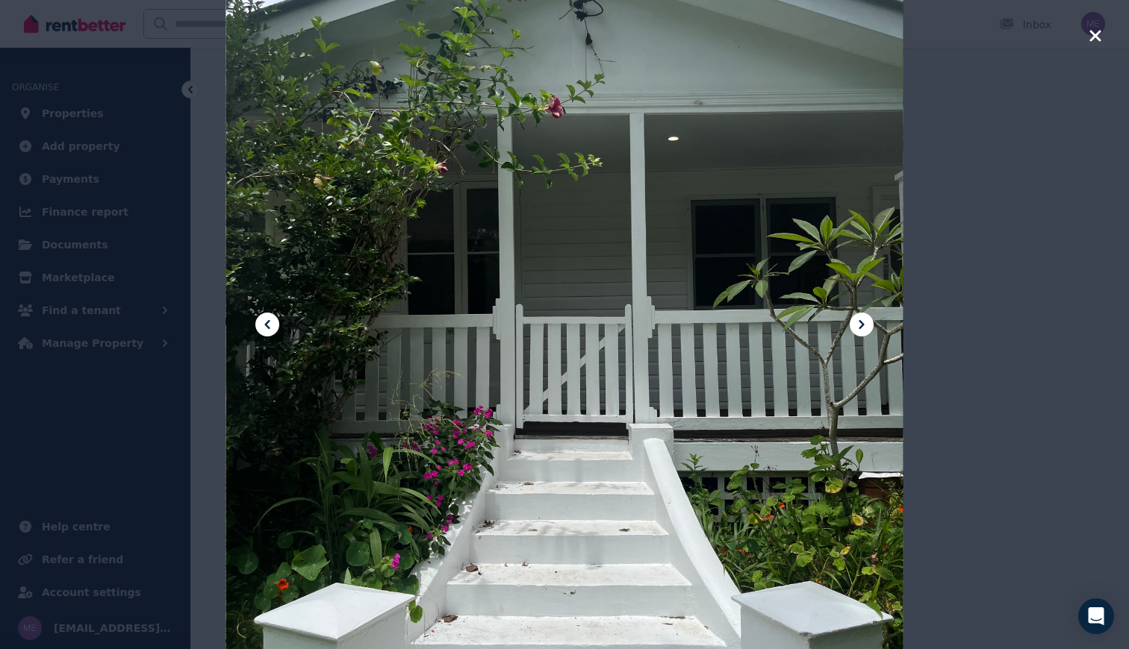
click at [862, 328] on icon at bounding box center [861, 325] width 18 height 18
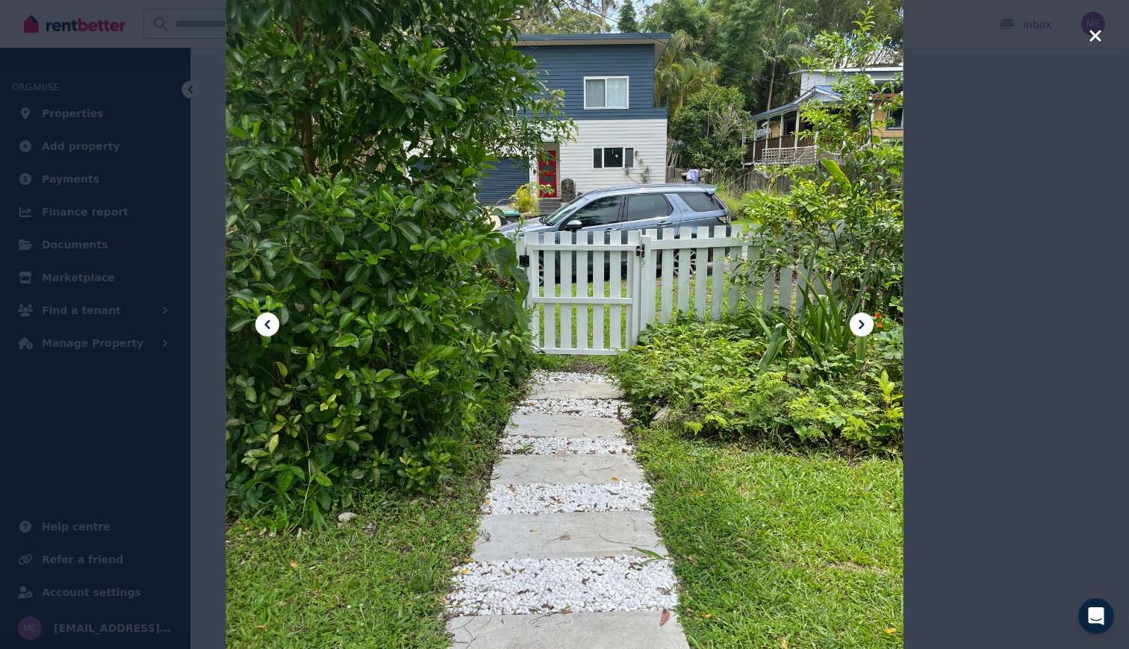
click at [862, 328] on icon at bounding box center [861, 325] width 18 height 18
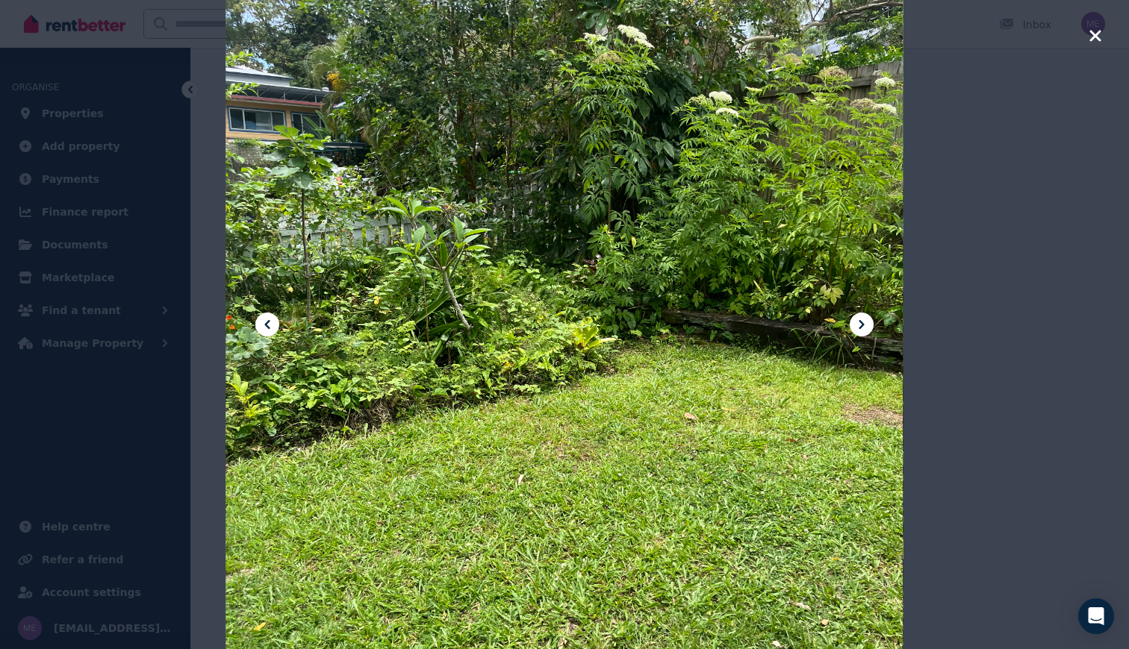
click at [862, 328] on icon at bounding box center [861, 325] width 18 height 18
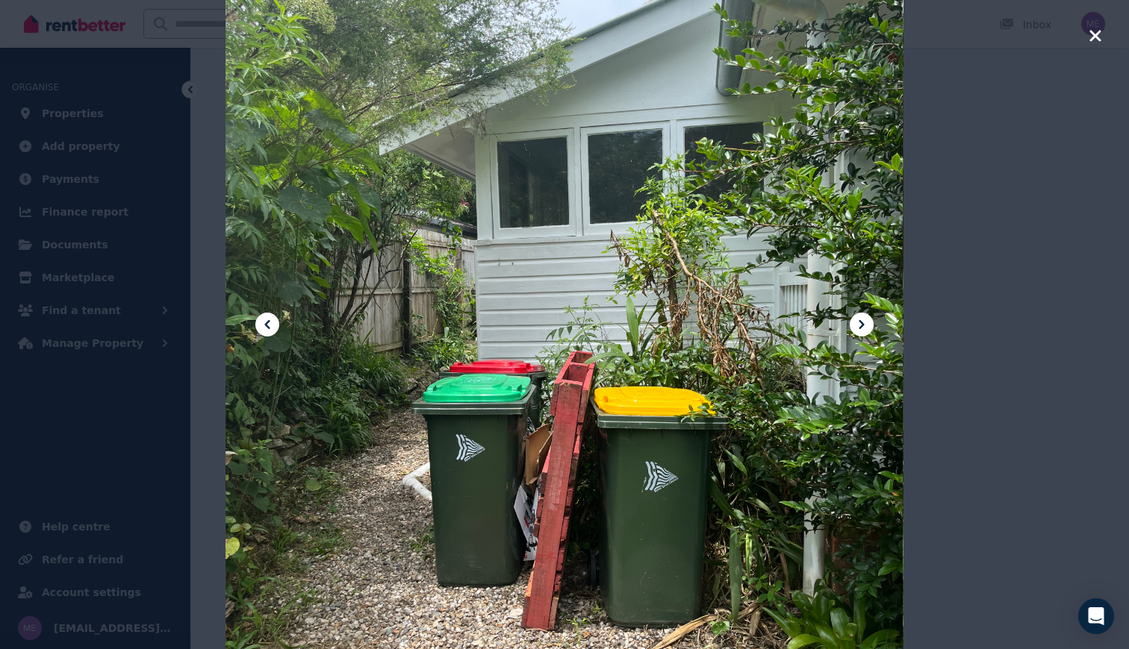
click at [864, 328] on icon at bounding box center [861, 325] width 18 height 18
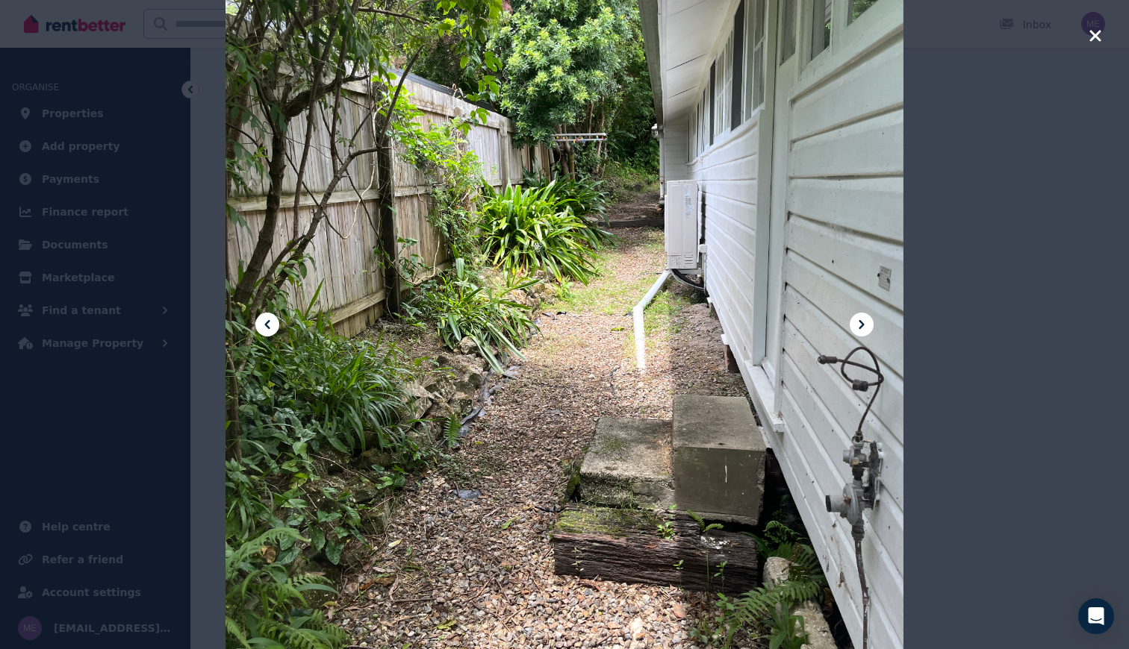
click at [864, 328] on icon at bounding box center [861, 325] width 18 height 18
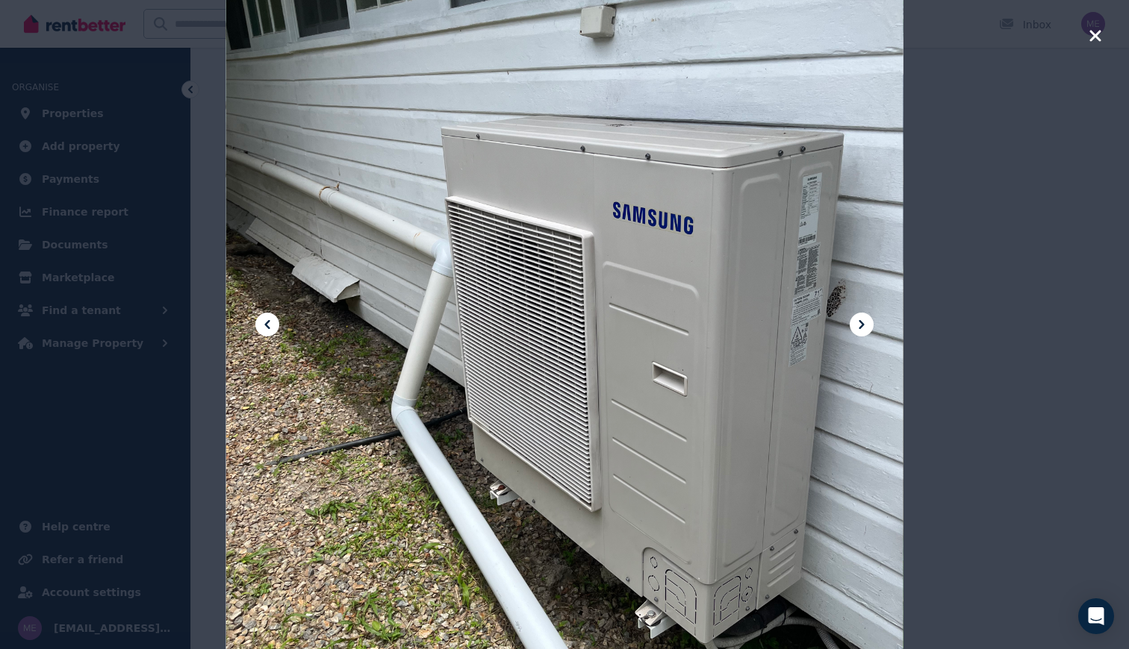
click at [864, 328] on icon at bounding box center [861, 325] width 18 height 18
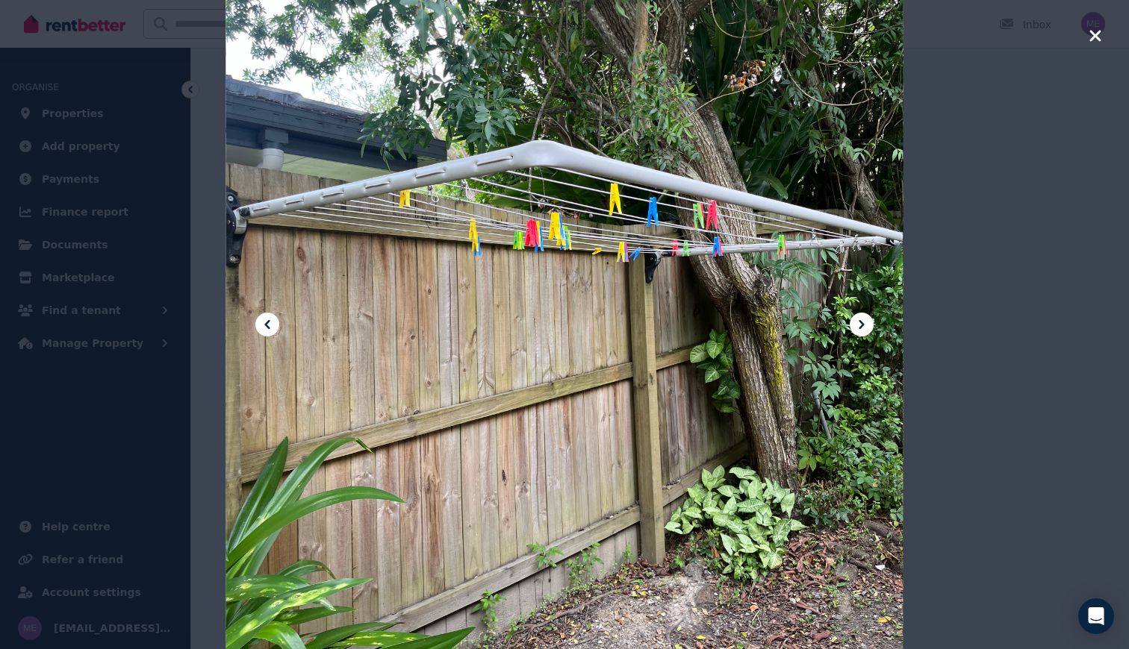
click at [864, 328] on icon at bounding box center [861, 325] width 18 height 18
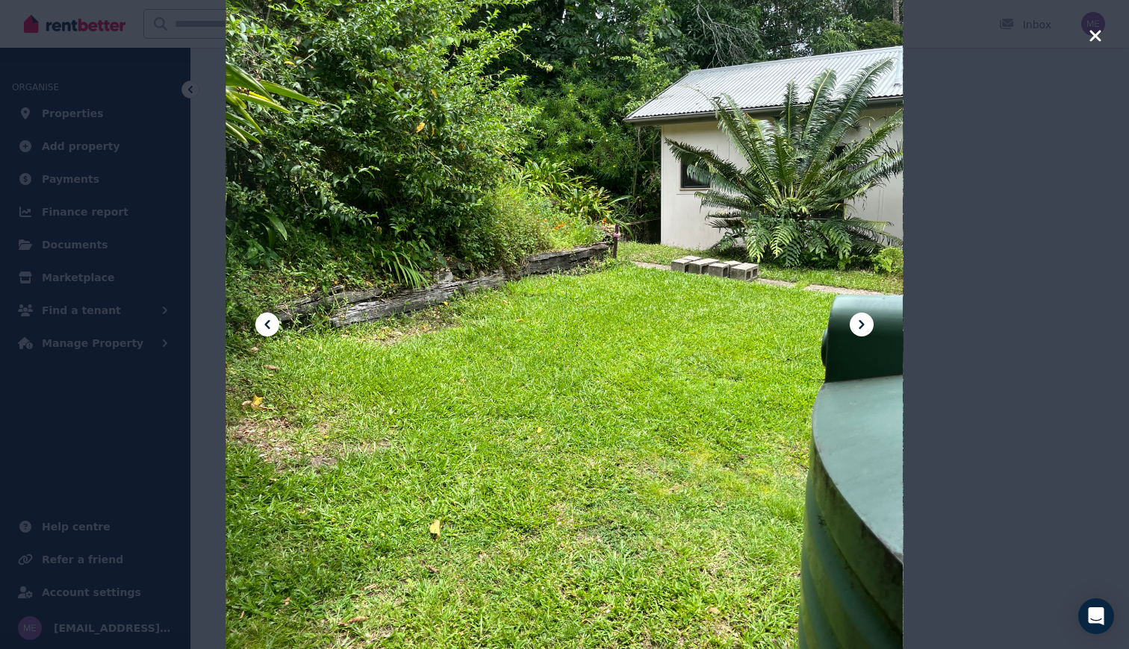
click at [864, 328] on icon at bounding box center [861, 325] width 18 height 18
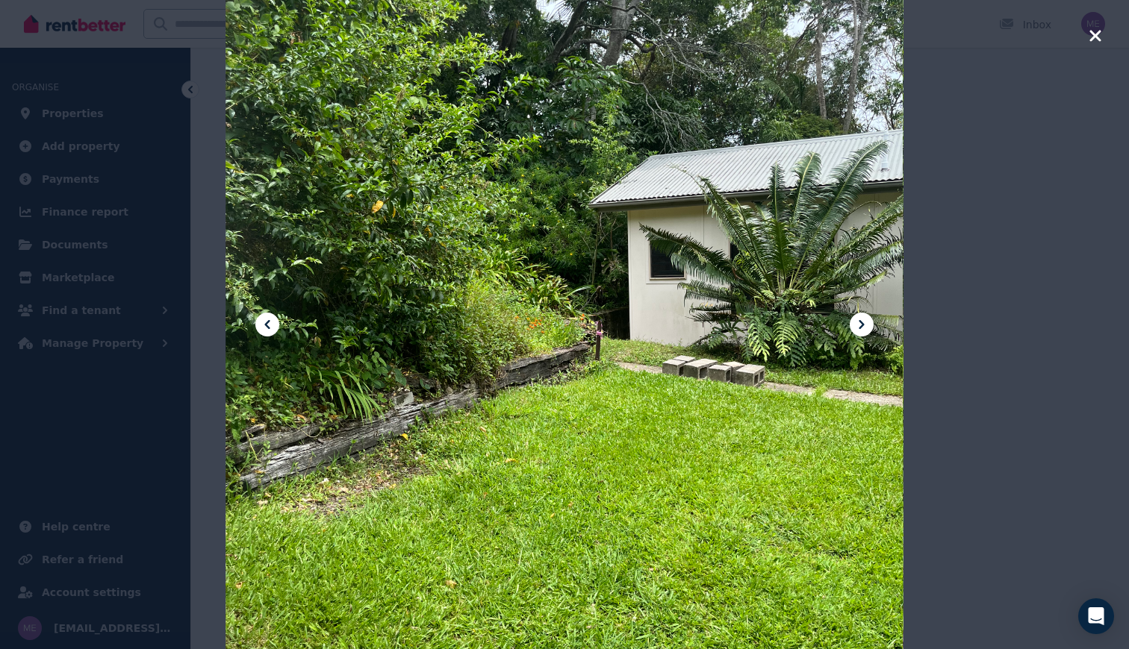
click at [864, 328] on icon at bounding box center [861, 325] width 18 height 18
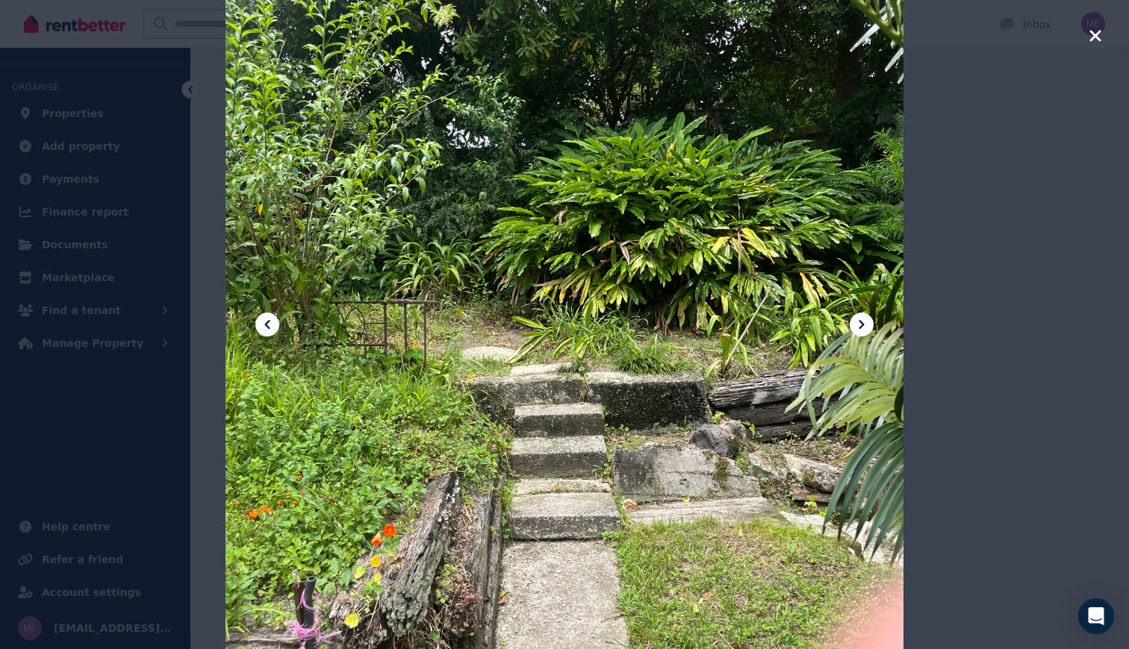
click at [864, 328] on icon at bounding box center [861, 325] width 18 height 18
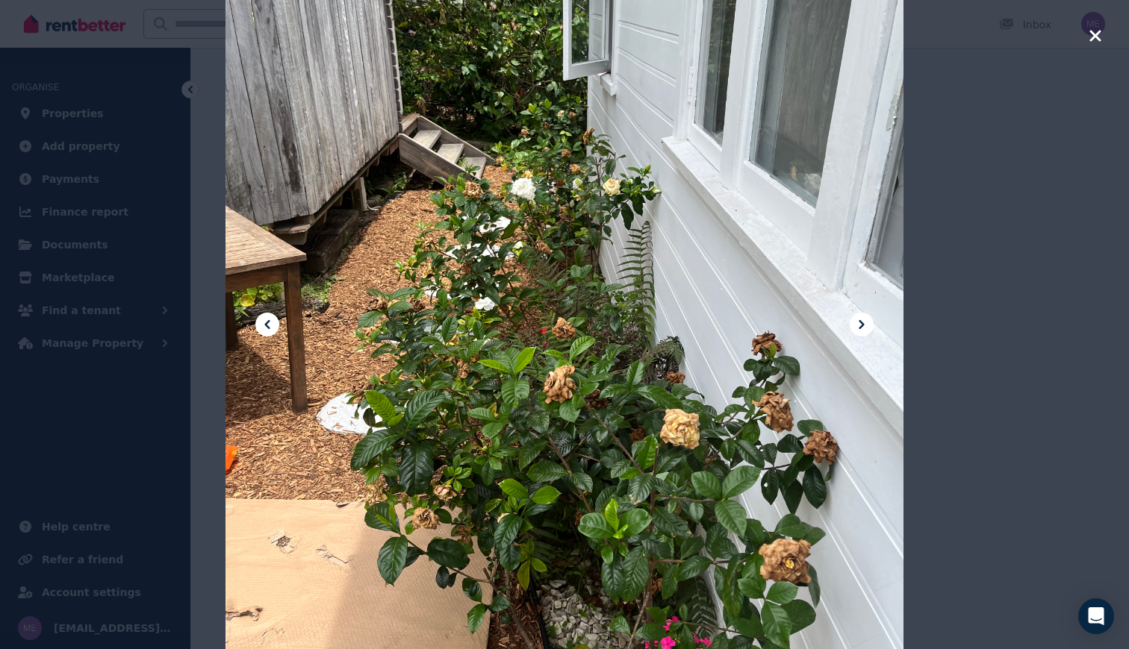
click at [864, 328] on icon at bounding box center [861, 325] width 18 height 18
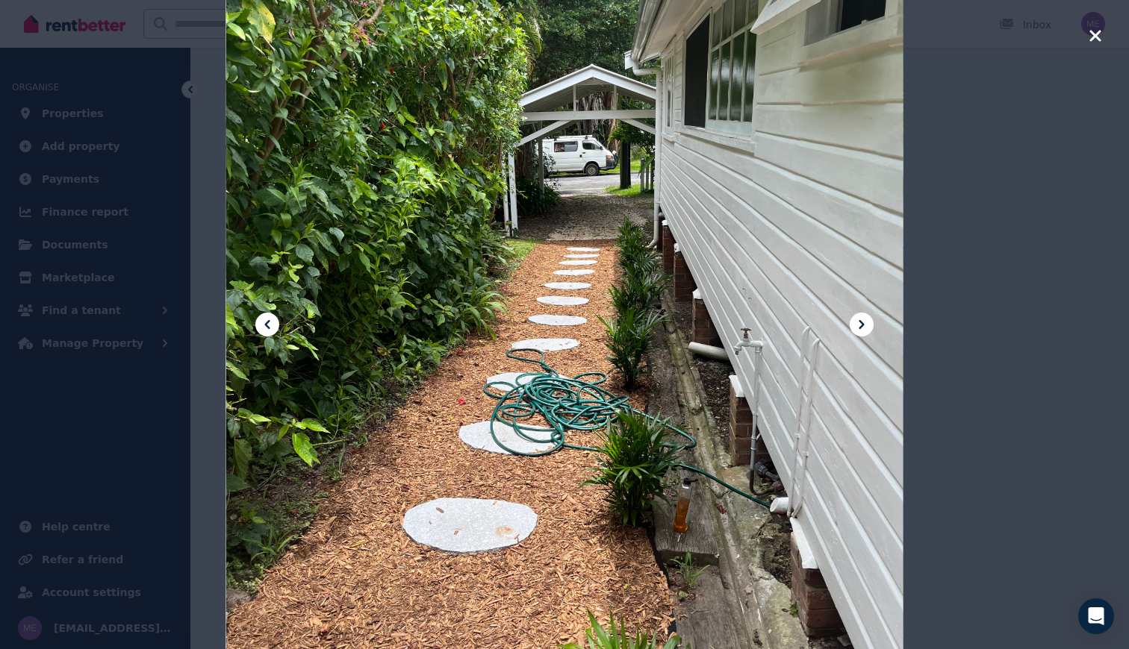
click at [864, 328] on icon at bounding box center [861, 325] width 18 height 18
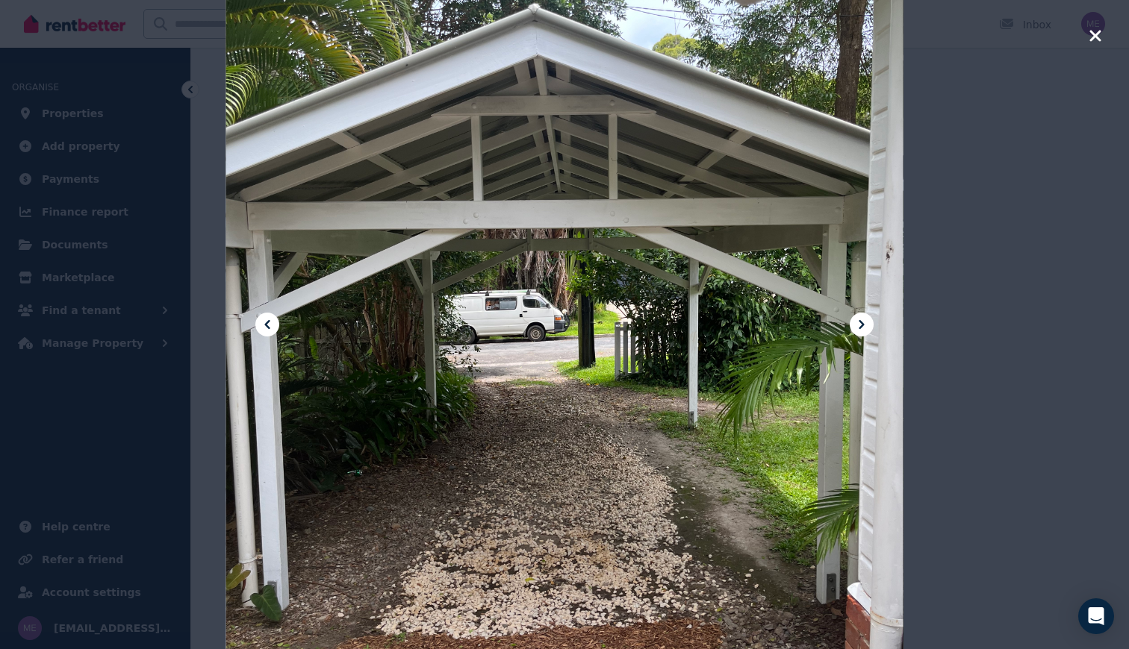
click at [1102, 41] on div at bounding box center [564, 324] width 1129 height 649
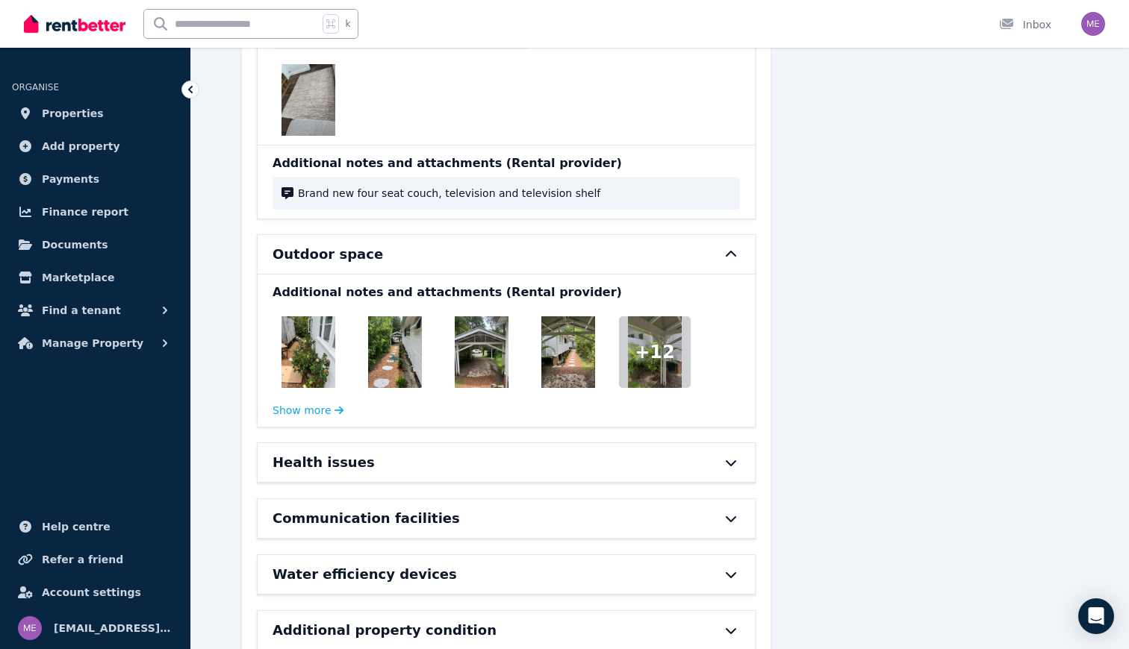
scroll to position [13322, 0]
click at [472, 509] on div "Communication facilities" at bounding box center [484, 519] width 425 height 21
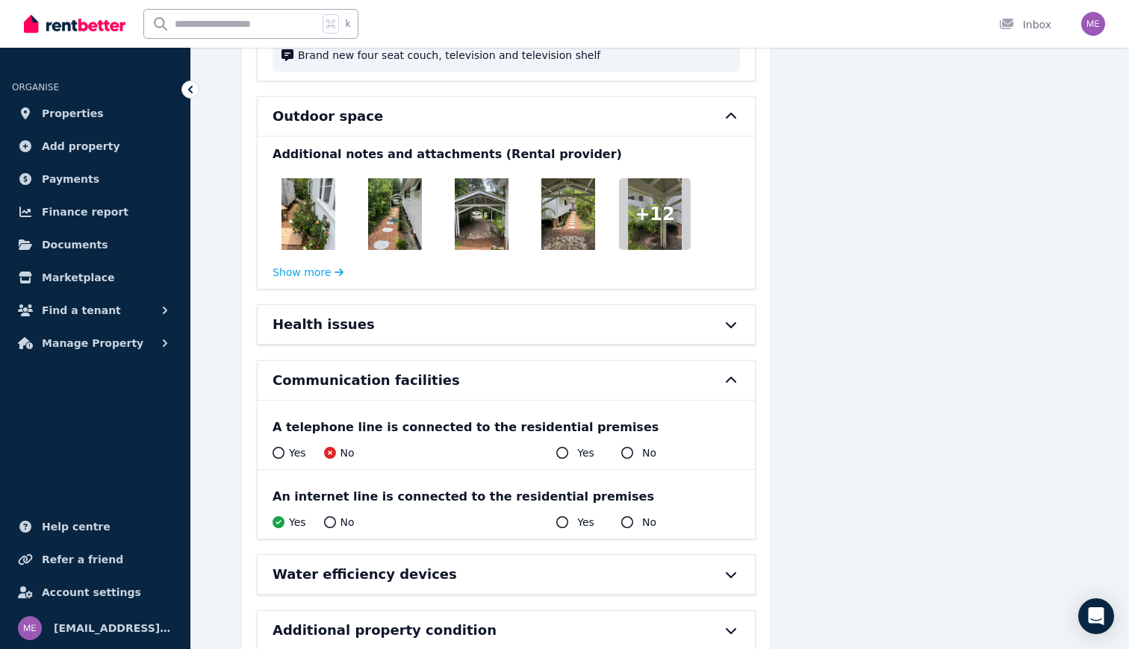
scroll to position [13460, 0]
click at [420, 621] on h6 "Additional property condition" at bounding box center [384, 631] width 224 height 21
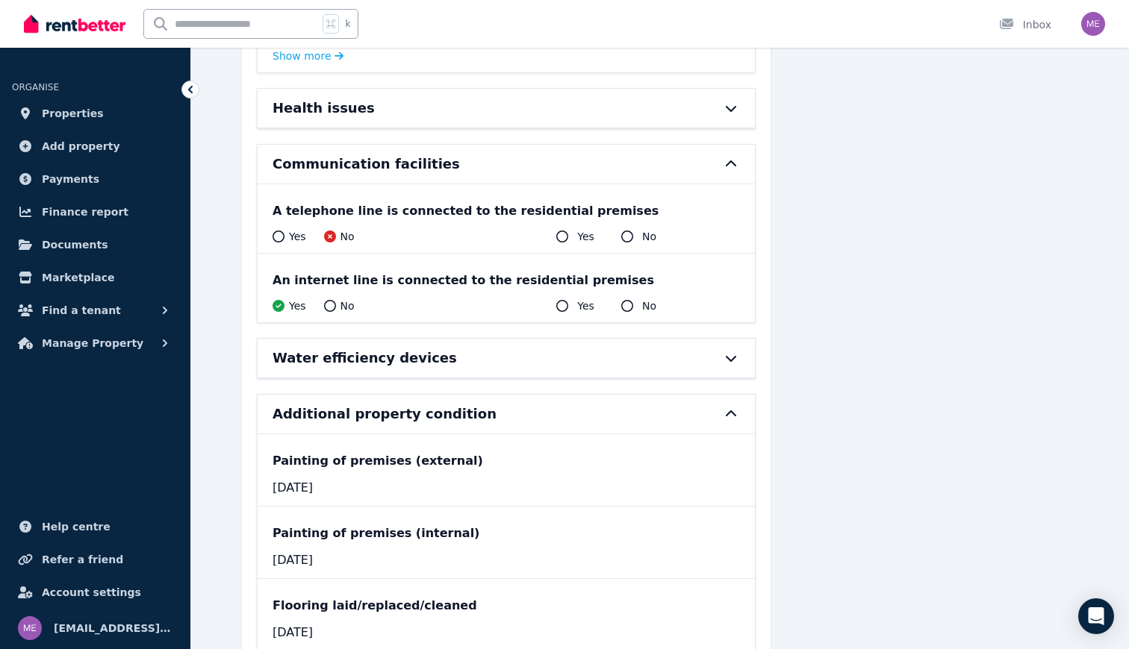
scroll to position [13677, 0]
click at [425, 349] on h6 "Water efficiency devices" at bounding box center [364, 359] width 184 height 21
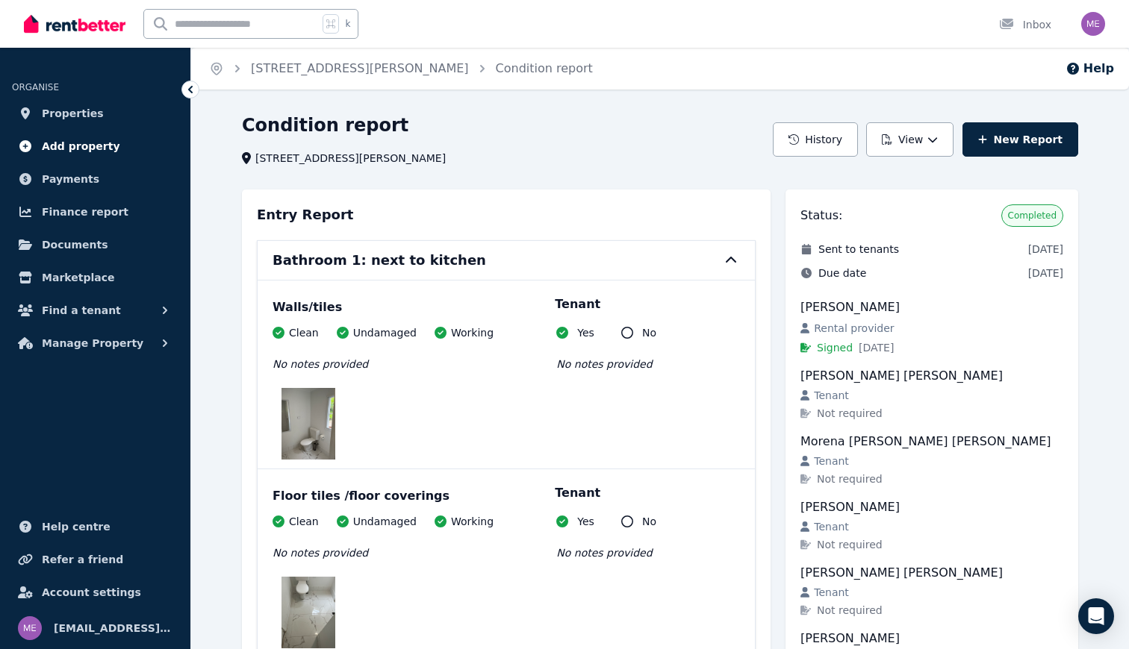
scroll to position [0, 0]
click at [68, 107] on span "Properties" at bounding box center [73, 114] width 62 height 18
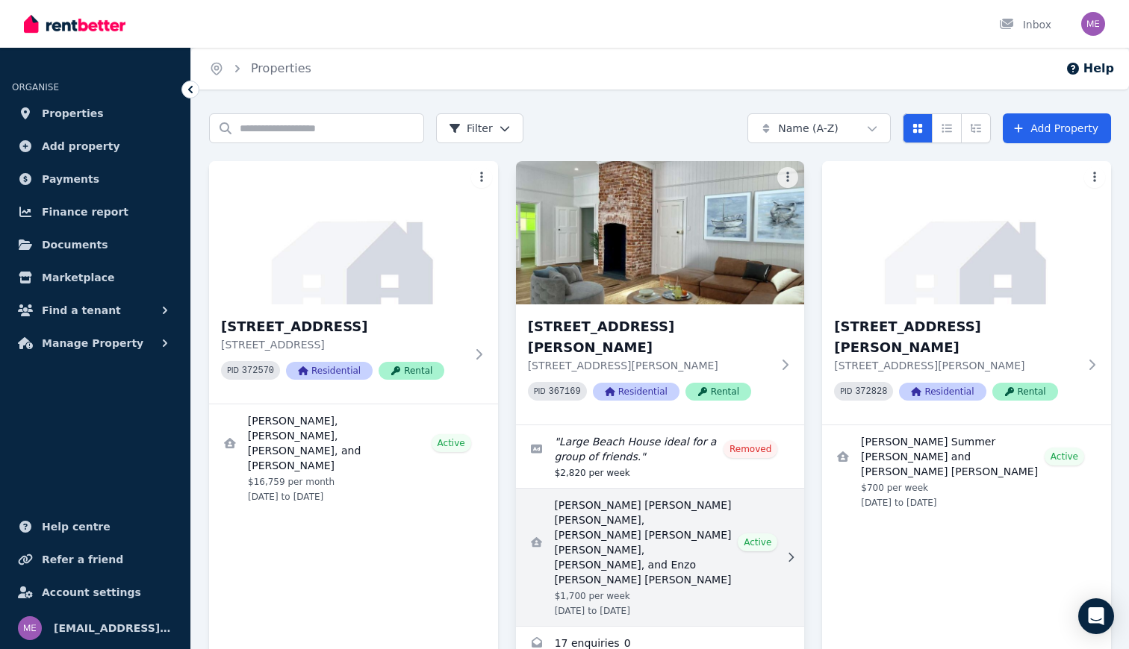
click at [591, 496] on link "View details for Federico Eugenio Rodolfo Piva Rodriguez, Jom Regana, Arnau Fig…" at bounding box center [660, 557] width 289 height 137
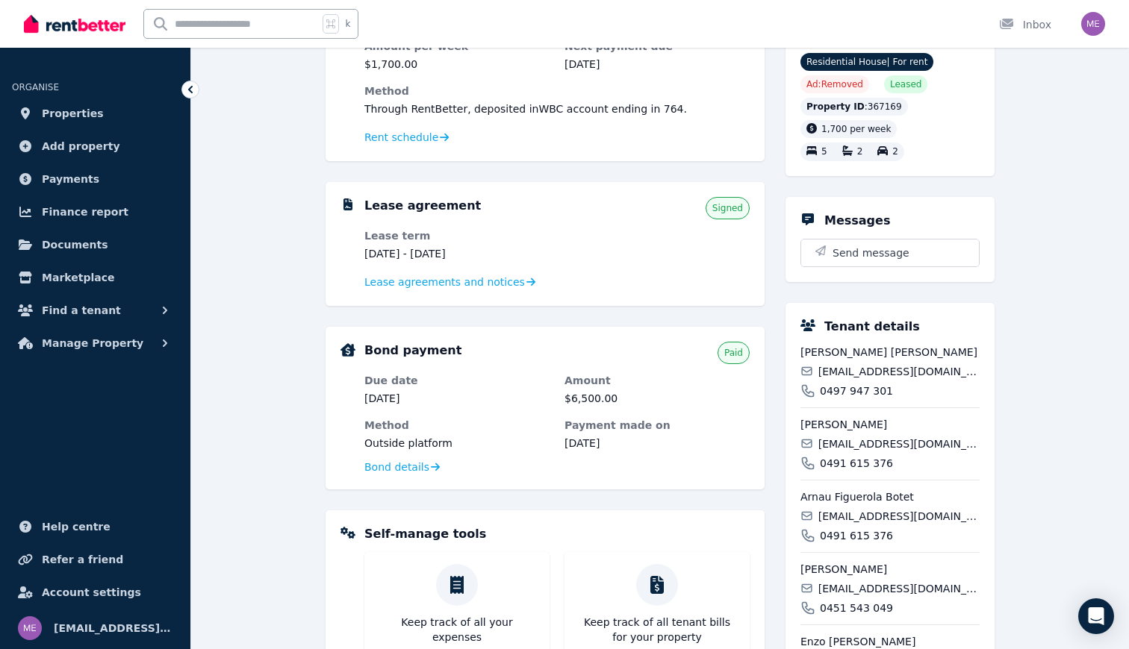
scroll to position [198, 0]
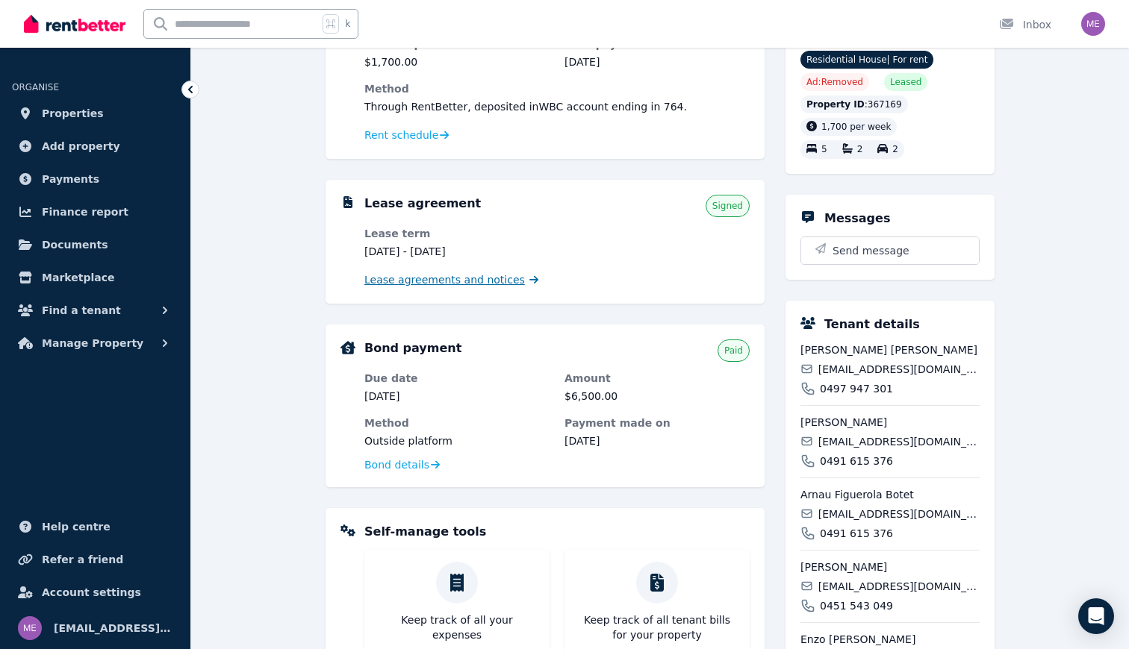
click at [493, 279] on span "Lease agreements and notices" at bounding box center [444, 279] width 160 height 15
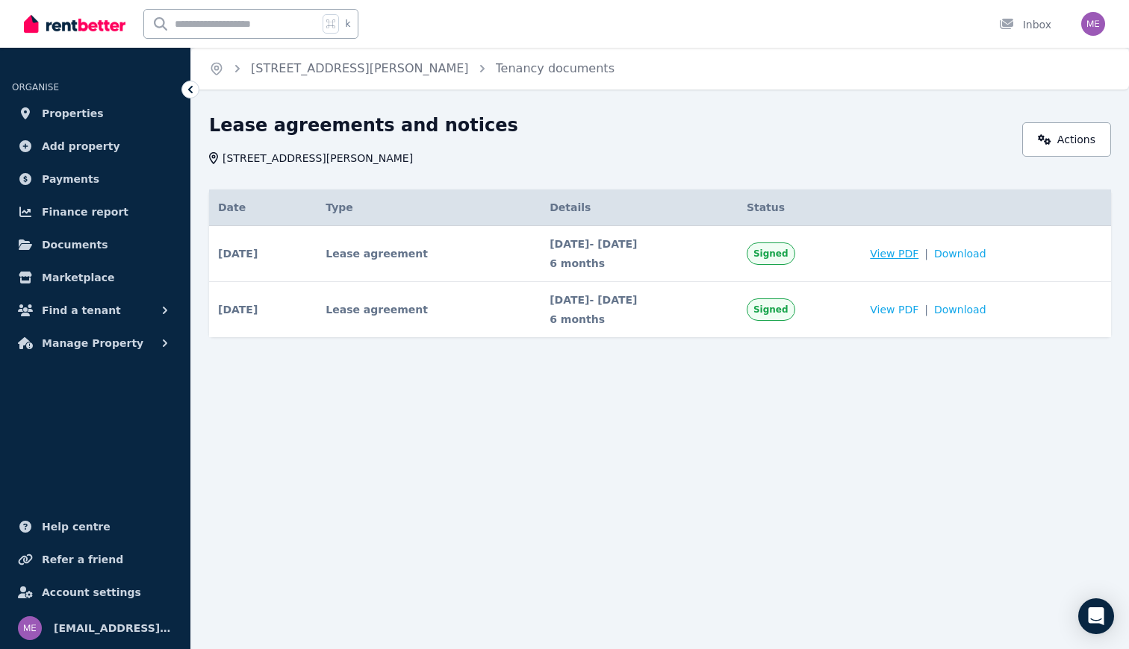
click at [918, 258] on span "View PDF" at bounding box center [894, 253] width 49 height 15
